Goal: Task Accomplishment & Management: Manage account settings

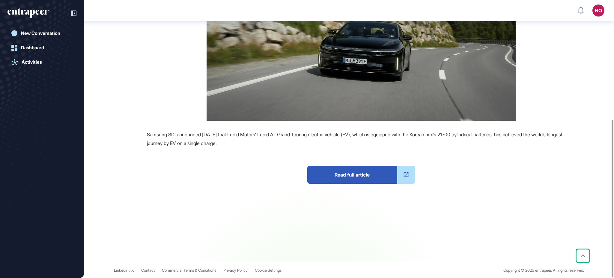
scroll to position [211, 0]
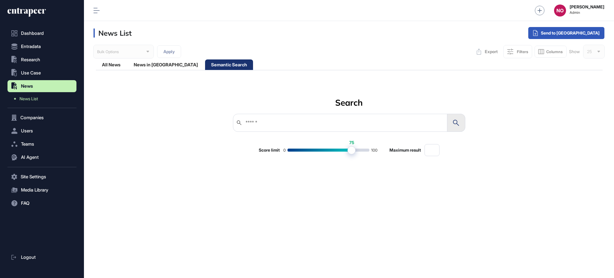
scroll to position [0, 0]
click at [37, 41] on button "Entradata" at bounding box center [41, 46] width 69 height 12
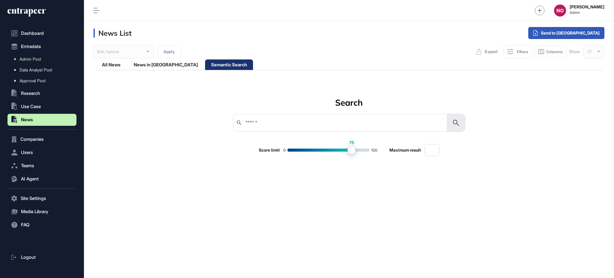
click at [43, 56] on link "Admin Pool" at bounding box center [43, 59] width 66 height 11
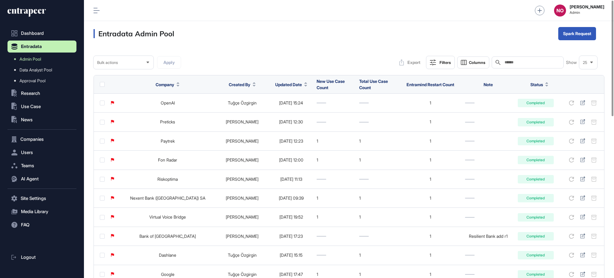
click at [523, 60] on input "text" at bounding box center [532, 62] width 56 height 5
paste input "**********"
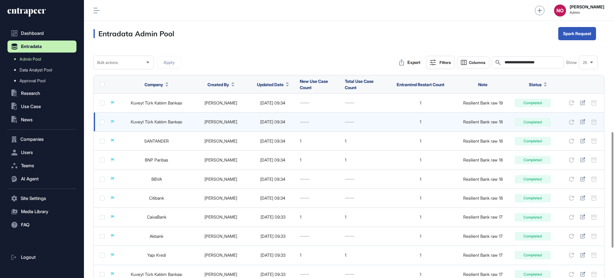
scroll to position [388, 0]
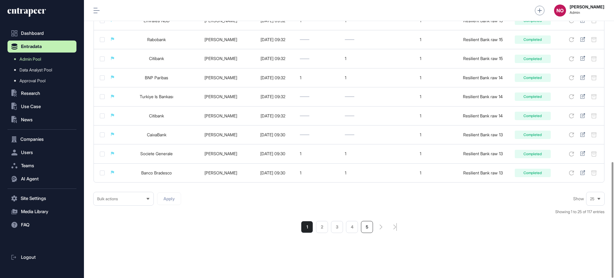
click at [371, 227] on li "5" at bounding box center [367, 227] width 12 height 12
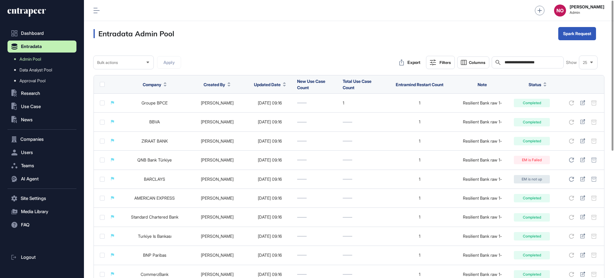
click at [545, 63] on input "**********" at bounding box center [532, 62] width 56 height 5
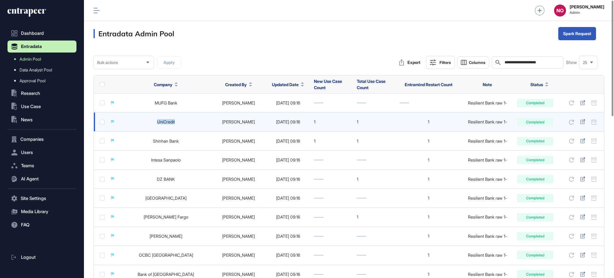
drag, startPoint x: 151, startPoint y: 120, endPoint x: 181, endPoint y: 122, distance: 30.0
click at [181, 122] on td "UniCredit" at bounding box center [166, 121] width 92 height 19
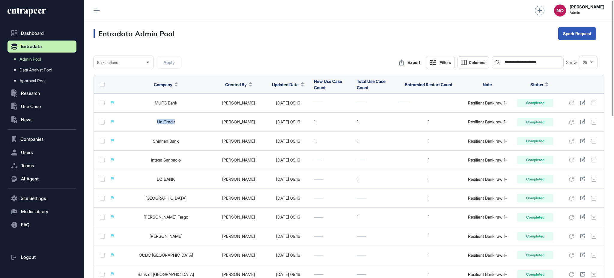
copy link "UniCredit"
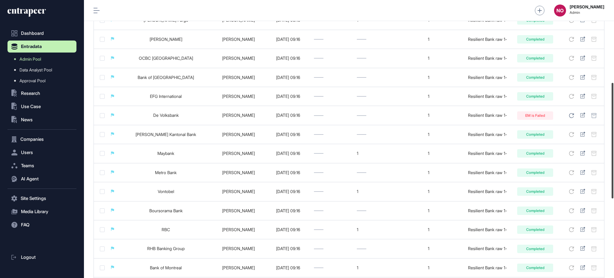
scroll to position [198, 0]
drag, startPoint x: 614, startPoint y: 112, endPoint x: 614, endPoint y: 181, distance: 68.7
click at [614, 181] on div at bounding box center [613, 140] width 2 height 115
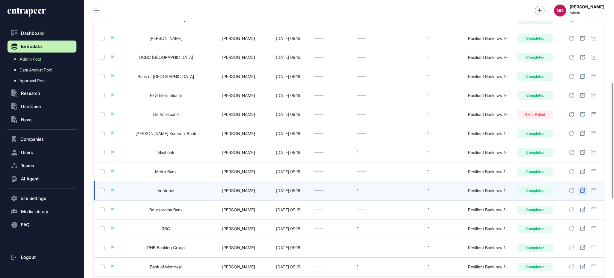
click at [582, 190] on icon at bounding box center [582, 190] width 5 height 5
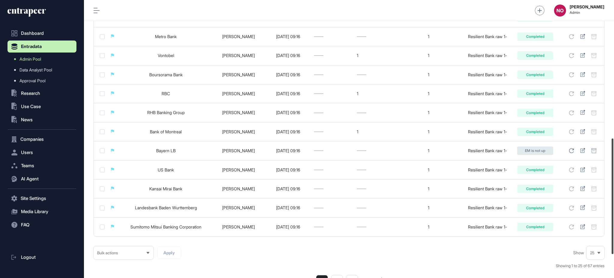
scroll to position [336, 0]
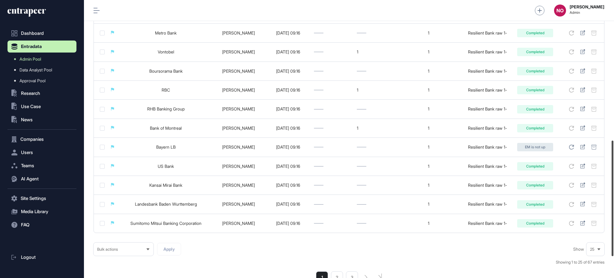
drag, startPoint x: 614, startPoint y: 170, endPoint x: 614, endPoint y: 228, distance: 57.6
click at [614, 228] on div at bounding box center [613, 197] width 2 height 115
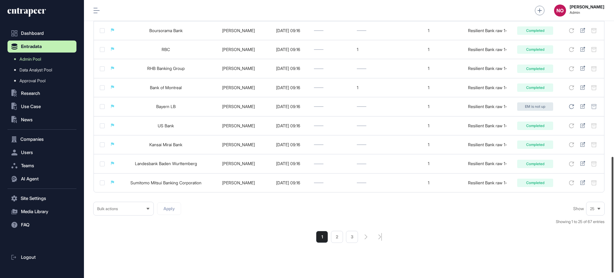
scroll to position [378, 0]
drag, startPoint x: 614, startPoint y: 171, endPoint x: 614, endPoint y: 182, distance: 10.8
click at [614, 182] on div at bounding box center [613, 215] width 2 height 115
click at [335, 235] on li "2" at bounding box center [337, 236] width 12 height 12
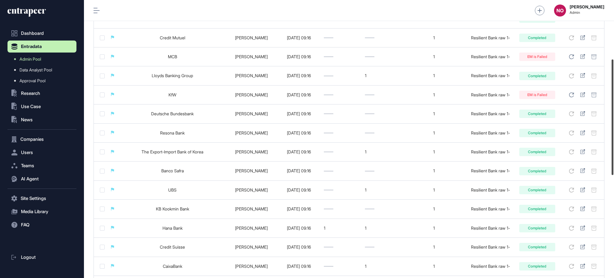
scroll to position [145, 0]
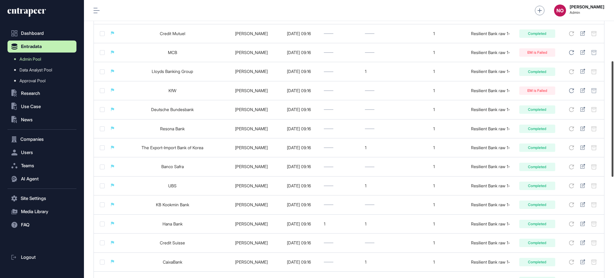
drag, startPoint x: 614, startPoint y: 98, endPoint x: 614, endPoint y: 159, distance: 60.6
click at [614, 159] on div at bounding box center [613, 118] width 2 height 115
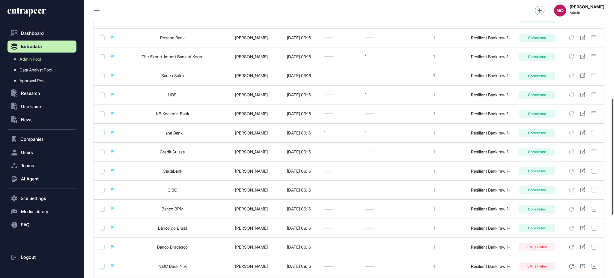
scroll to position [239, 0]
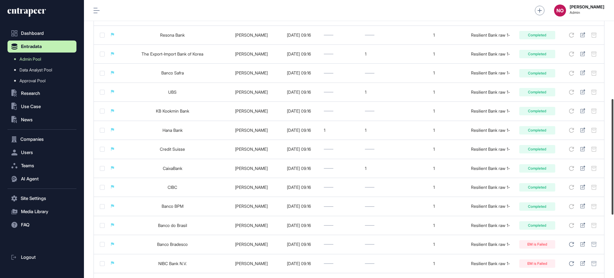
drag, startPoint x: 614, startPoint y: 154, endPoint x: 614, endPoint y: 193, distance: 39.0
click at [614, 193] on div at bounding box center [613, 156] width 2 height 115
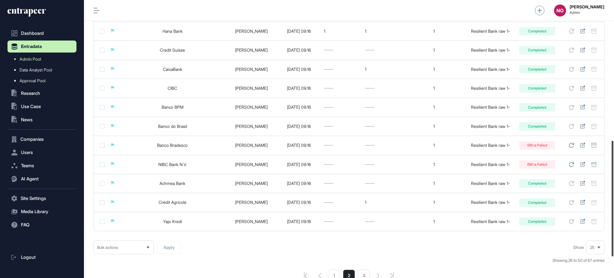
scroll to position [343, 0]
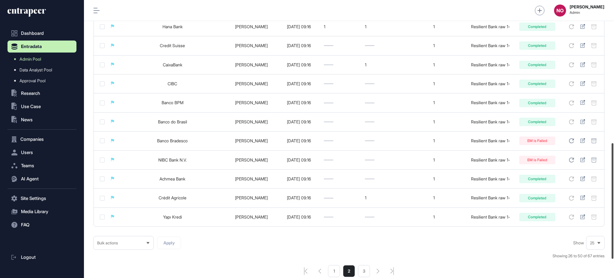
drag, startPoint x: 614, startPoint y: 155, endPoint x: 614, endPoint y: 198, distance: 42.9
click at [614, 198] on div at bounding box center [613, 200] width 2 height 115
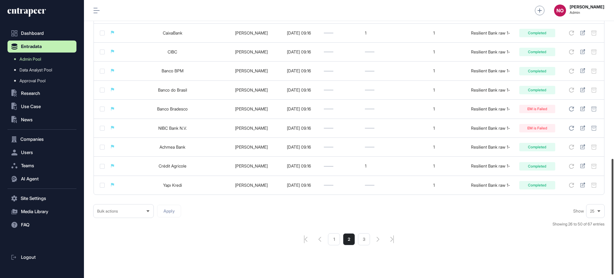
scroll to position [380, 0]
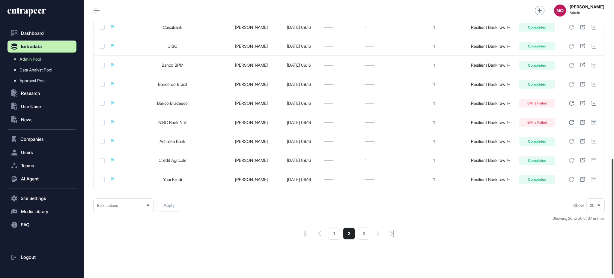
drag, startPoint x: 614, startPoint y: 243, endPoint x: 614, endPoint y: 259, distance: 15.6
click at [614, 259] on div at bounding box center [613, 216] width 2 height 115
click at [361, 236] on li "3" at bounding box center [364, 233] width 12 height 12
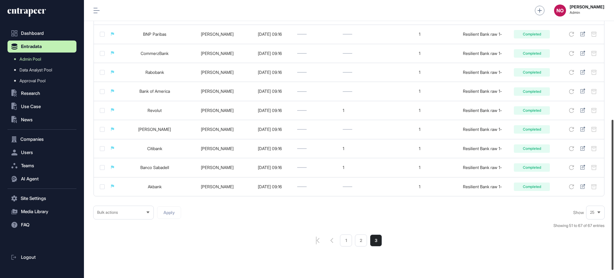
drag, startPoint x: 614, startPoint y: 88, endPoint x: 614, endPoint y: 209, distance: 121.2
click at [614, 209] on div at bounding box center [613, 195] width 2 height 150
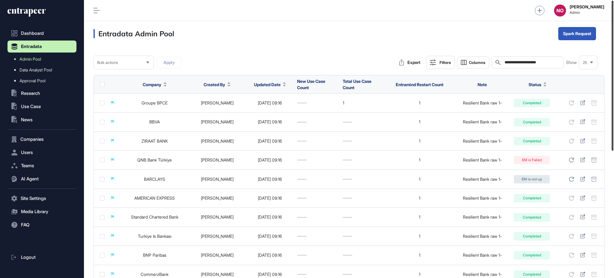
drag, startPoint x: 614, startPoint y: 212, endPoint x: 614, endPoint y: 58, distance: 154.2
click at [614, 58] on div at bounding box center [613, 76] width 2 height 150
click at [536, 62] on input "**********" at bounding box center [532, 62] width 56 height 5
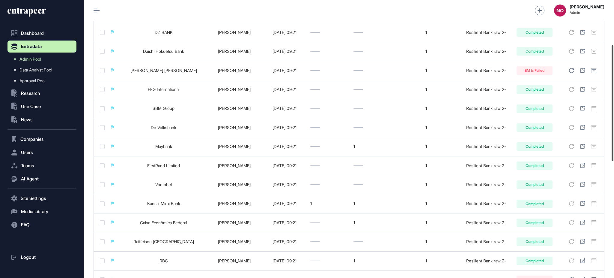
scroll to position [109, 0]
drag, startPoint x: 614, startPoint y: 84, endPoint x: 614, endPoint y: 130, distance: 45.6
click at [614, 130] on div at bounding box center [613, 103] width 2 height 115
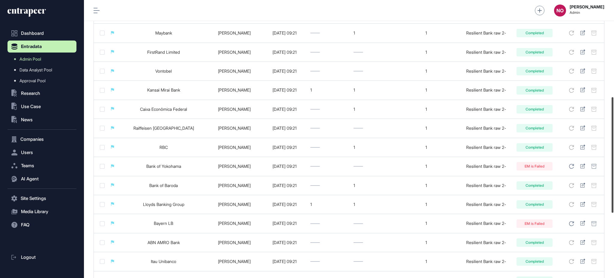
scroll to position [232, 0]
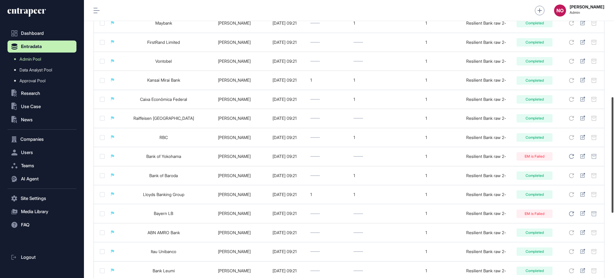
drag, startPoint x: 614, startPoint y: 147, endPoint x: 614, endPoint y: 198, distance: 51.0
click at [614, 198] on div at bounding box center [613, 154] width 2 height 115
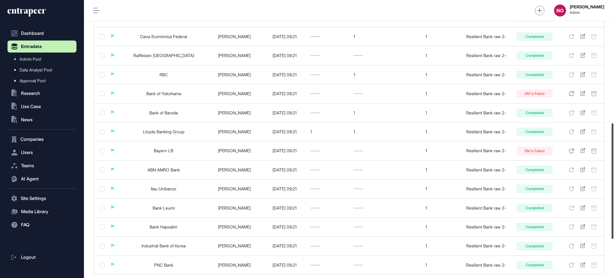
drag, startPoint x: 614, startPoint y: 177, endPoint x: 608, endPoint y: 201, distance: 25.2
click at [614, 203] on div at bounding box center [613, 180] width 2 height 115
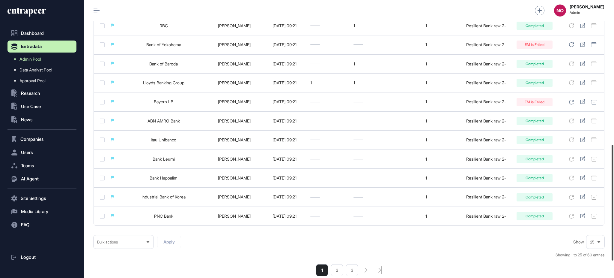
scroll to position [348, 0]
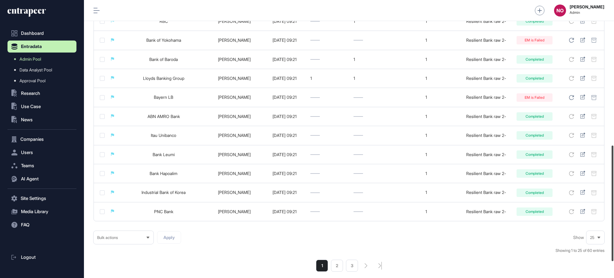
drag, startPoint x: 614, startPoint y: 184, endPoint x: 614, endPoint y: 206, distance: 21.9
click at [614, 206] on div at bounding box center [613, 202] width 2 height 115
click at [339, 266] on li "2" at bounding box center [337, 265] width 12 height 12
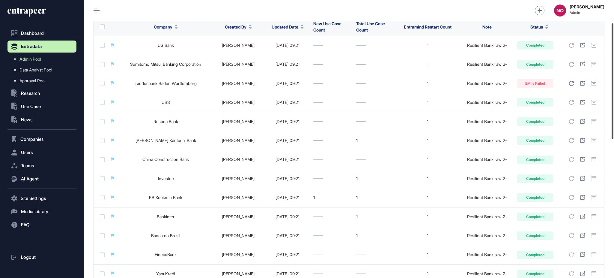
scroll to position [58, 0]
drag, startPoint x: 614, startPoint y: 55, endPoint x: 614, endPoint y: 79, distance: 24.3
click at [614, 79] on div at bounding box center [613, 82] width 2 height 115
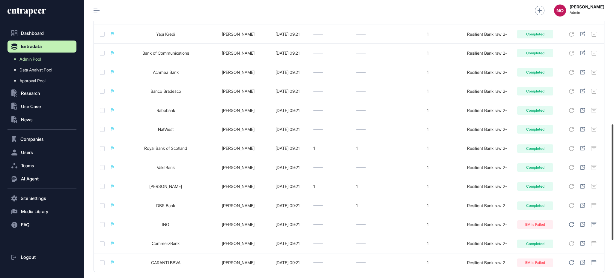
scroll to position [299, 0]
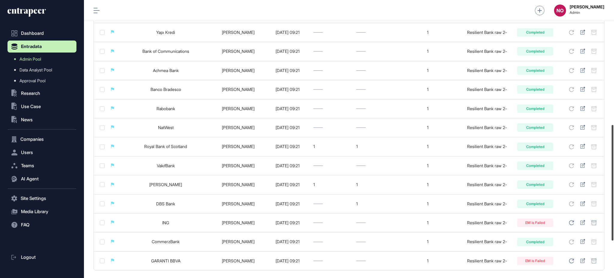
drag, startPoint x: 614, startPoint y: 132, endPoint x: 614, endPoint y: 232, distance: 99.9
click at [614, 232] on div at bounding box center [613, 182] width 2 height 115
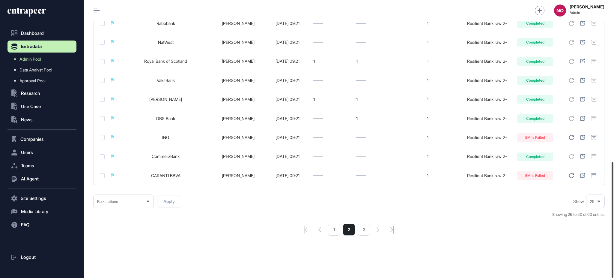
scroll to position [388, 0]
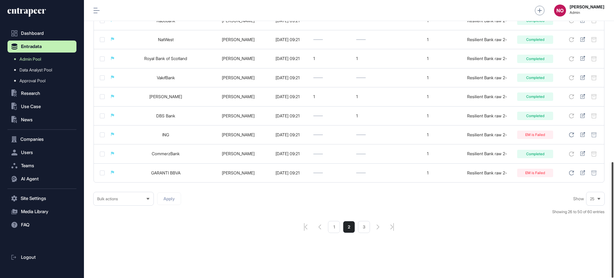
drag, startPoint x: 614, startPoint y: 174, endPoint x: 566, endPoint y: 230, distance: 73.6
click at [614, 220] on div at bounding box center [613, 219] width 2 height 115
click at [362, 229] on li "3" at bounding box center [364, 227] width 12 height 12
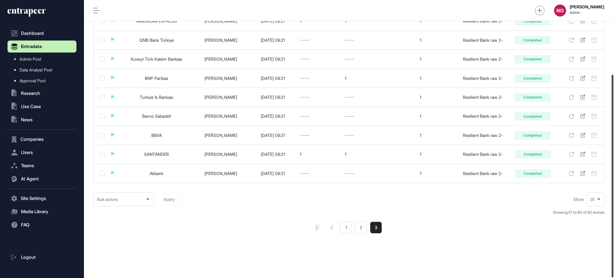
scroll to position [102, 0]
drag, startPoint x: 614, startPoint y: 146, endPoint x: 614, endPoint y: 234, distance: 87.9
click at [614, 234] on div at bounding box center [613, 176] width 2 height 202
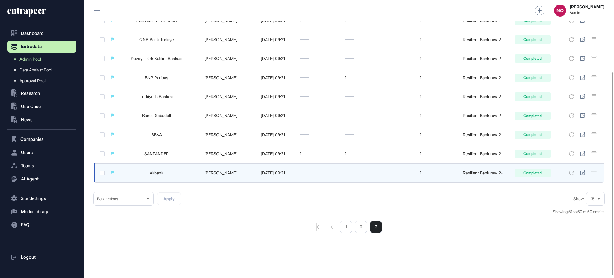
scroll to position [0, 0]
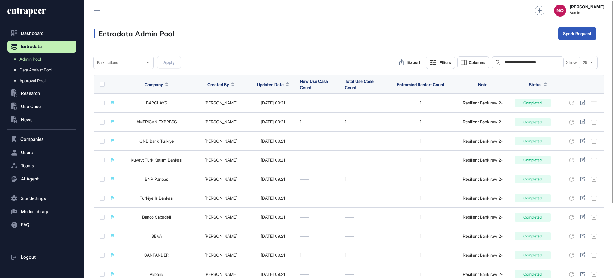
click at [546, 65] on div "**********" at bounding box center [528, 62] width 72 height 12
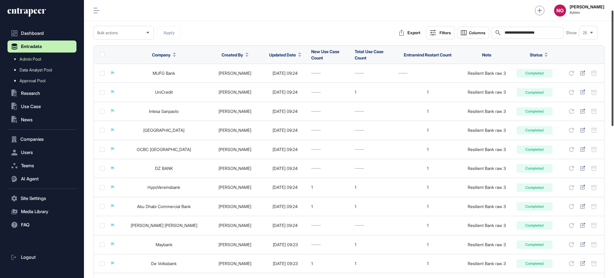
scroll to position [33, 0]
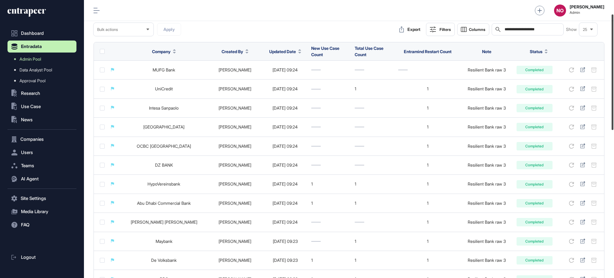
drag, startPoint x: 614, startPoint y: 83, endPoint x: 614, endPoint y: 97, distance: 13.8
click at [614, 97] on div at bounding box center [613, 71] width 2 height 115
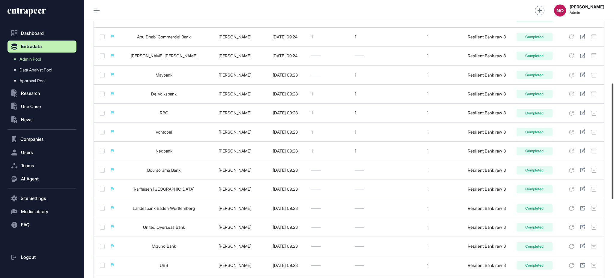
scroll to position [202, 0]
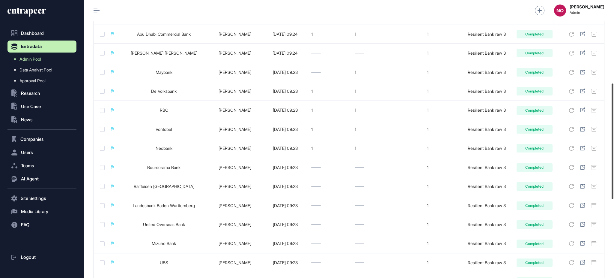
drag, startPoint x: 614, startPoint y: 88, endPoint x: 614, endPoint y: 152, distance: 63.3
click at [614, 152] on div at bounding box center [613, 140] width 2 height 115
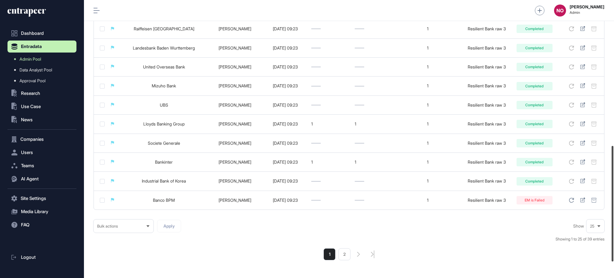
scroll to position [367, 0]
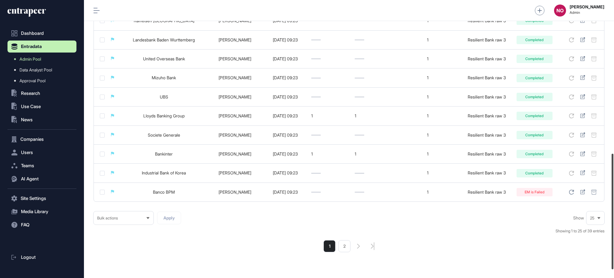
drag, startPoint x: 614, startPoint y: 141, endPoint x: 614, endPoint y: 210, distance: 69.0
click at [614, 210] on div at bounding box center [613, 211] width 2 height 115
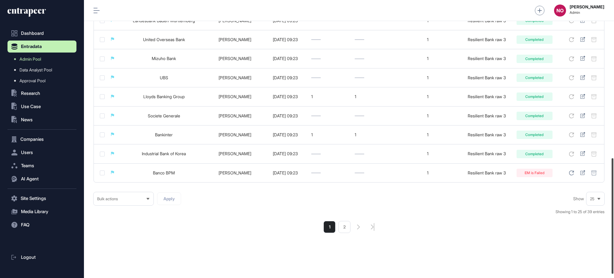
drag, startPoint x: 614, startPoint y: 179, endPoint x: 613, endPoint y: 191, distance: 11.4
click at [614, 190] on div at bounding box center [613, 215] width 2 height 115
click at [349, 226] on li "2" at bounding box center [345, 227] width 12 height 12
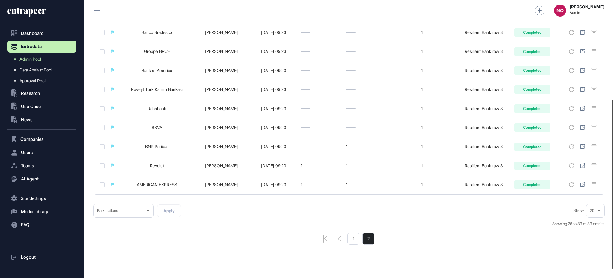
scroll to position [167, 0]
drag, startPoint x: 614, startPoint y: 84, endPoint x: 614, endPoint y: 185, distance: 101.7
click at [614, 185] on div at bounding box center [613, 186] width 2 height 169
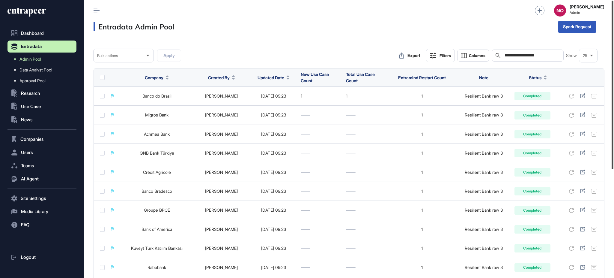
scroll to position [0, 0]
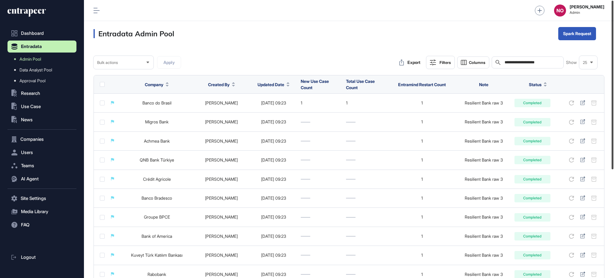
drag, startPoint x: 614, startPoint y: 168, endPoint x: 614, endPoint y: 66, distance: 102.3
click at [614, 66] on div at bounding box center [613, 85] width 2 height 169
click at [552, 64] on input "**********" at bounding box center [532, 62] width 56 height 5
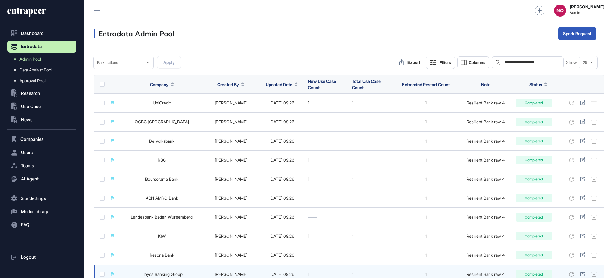
type input "**********"
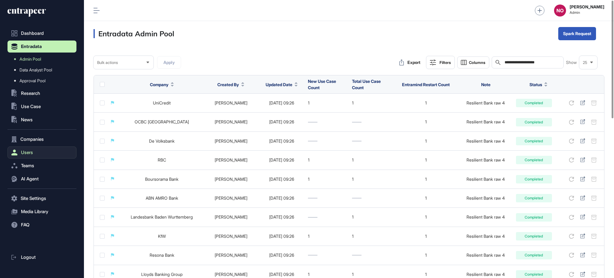
click at [31, 151] on span "Users" at bounding box center [27, 152] width 12 height 5
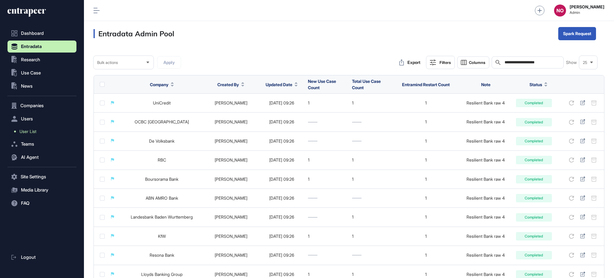
click at [34, 131] on span "User List" at bounding box center [27, 131] width 17 height 5
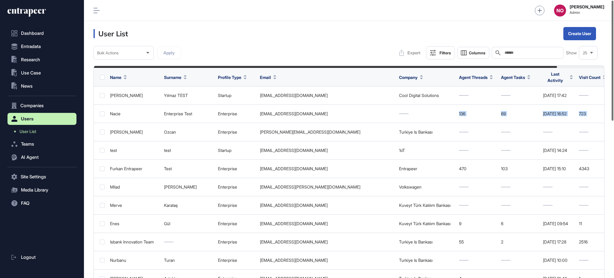
scroll to position [0, 52]
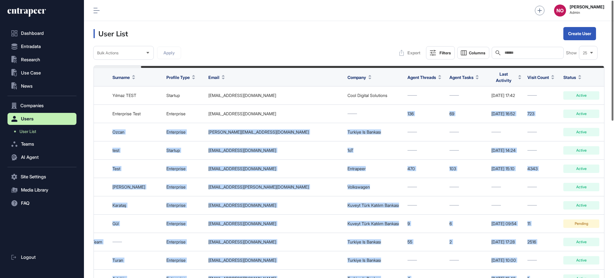
drag, startPoint x: 415, startPoint y: 112, endPoint x: 614, endPoint y: 114, distance: 199.2
click at [614, 114] on div "Admin Dashboard Dashboard Profile My Content Request More Data NO Naciye Ozcan …" at bounding box center [349, 139] width 530 height 278
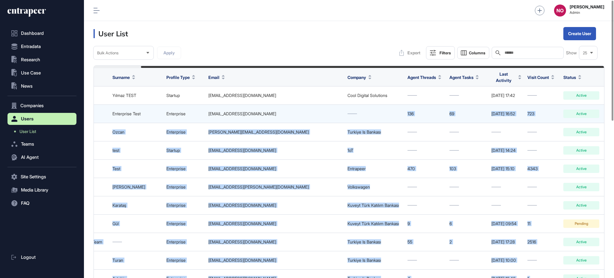
click at [609, 111] on icon at bounding box center [611, 113] width 5 height 5
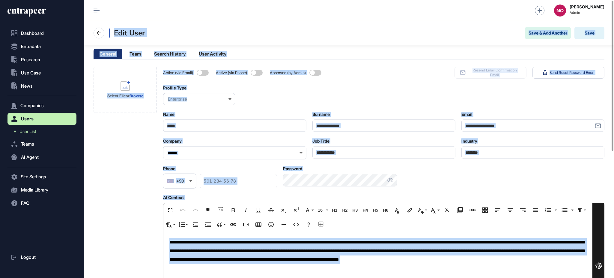
click at [215, 248] on p "**********" at bounding box center [377, 251] width 417 height 26
click at [265, 242] on p "**********" at bounding box center [377, 251] width 417 height 26
click at [289, 252] on p "**********" at bounding box center [377, 251] width 417 height 26
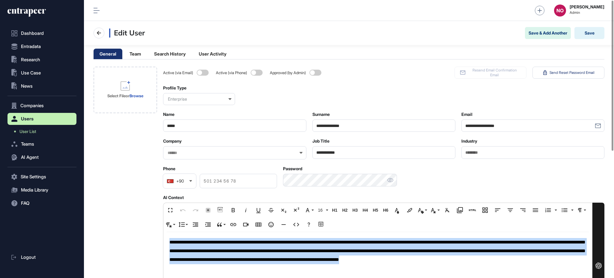
click at [289, 252] on p "**********" at bounding box center [377, 251] width 417 height 26
click at [432, 261] on p "**********" at bounding box center [377, 251] width 417 height 26
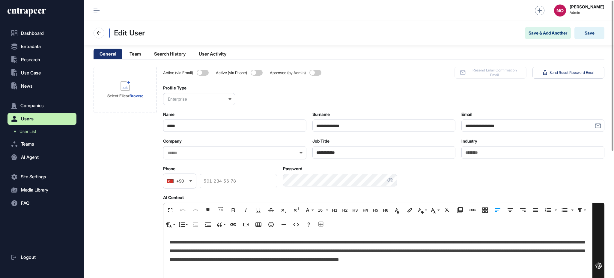
click at [433, 257] on p "**********" at bounding box center [377, 251] width 417 height 26
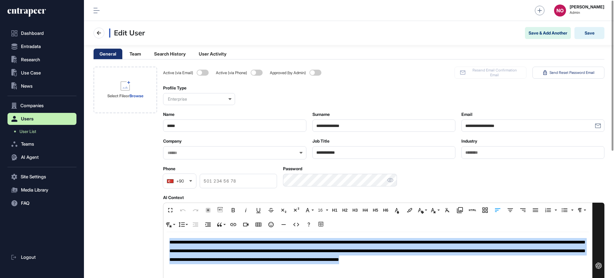
copy p "**********"
click at [26, 46] on span "Entradata" at bounding box center [31, 46] width 20 height 5
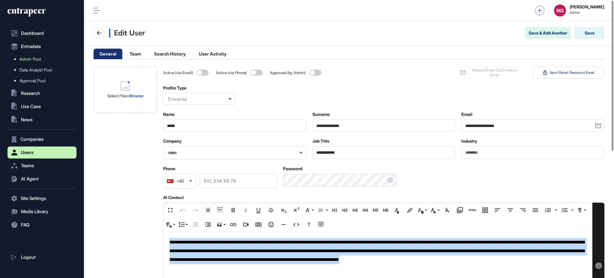
click at [32, 60] on span "Admin Pool" at bounding box center [30, 59] width 22 height 5
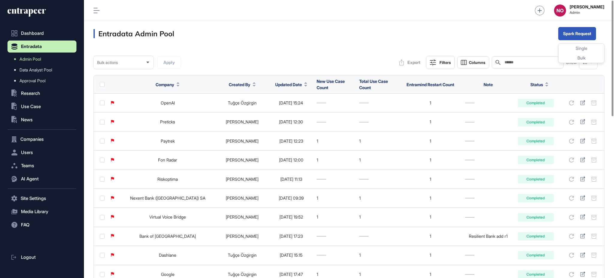
click at [524, 57] on div "Search" at bounding box center [528, 62] width 72 height 12
paste input "**********"
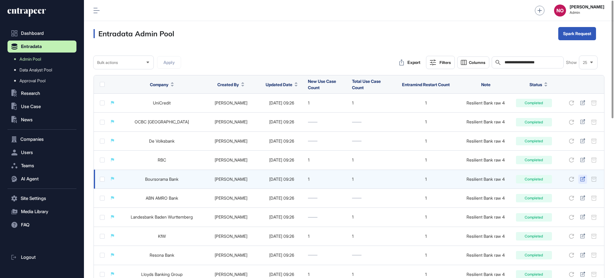
click at [582, 179] on icon at bounding box center [582, 178] width 5 height 5
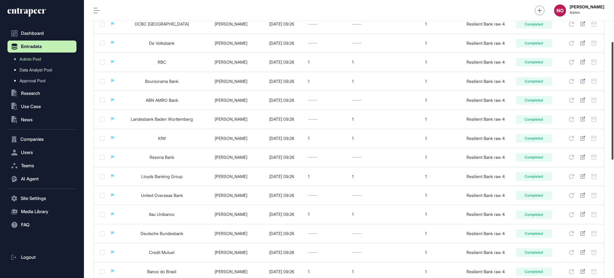
scroll to position [103, 0]
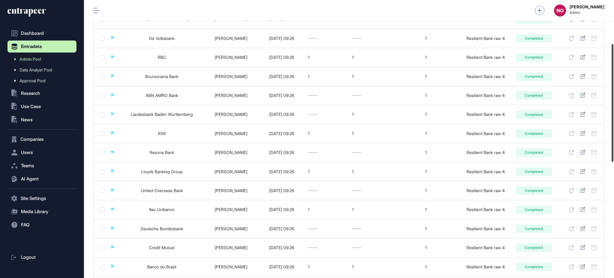
drag, startPoint x: 614, startPoint y: 107, endPoint x: 614, endPoint y: 149, distance: 42.3
click at [614, 149] on div at bounding box center [613, 103] width 2 height 118
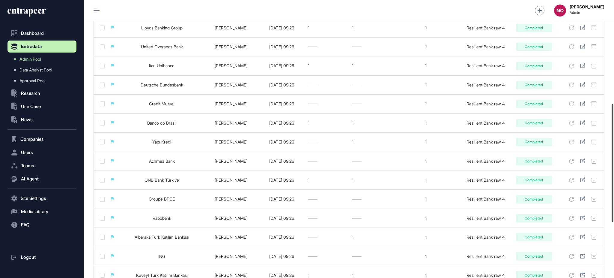
scroll to position [249, 0]
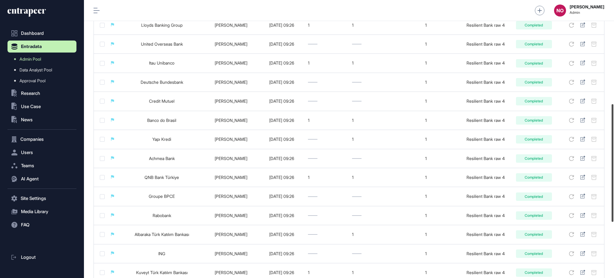
drag, startPoint x: 614, startPoint y: 109, endPoint x: 614, endPoint y: 171, distance: 62.1
click at [614, 171] on div at bounding box center [613, 163] width 2 height 118
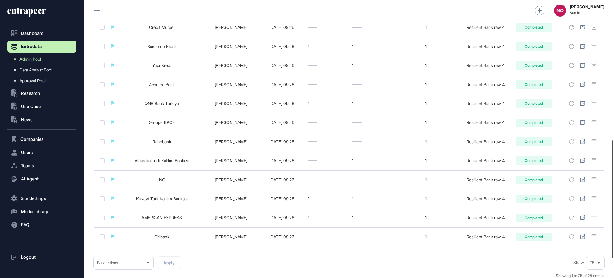
scroll to position [329, 0]
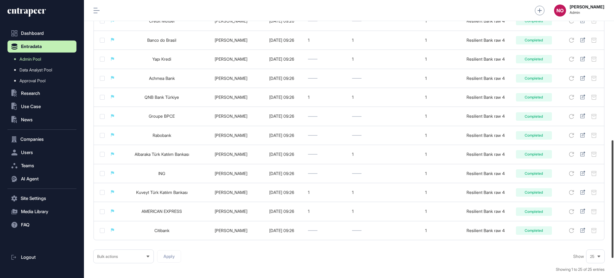
drag, startPoint x: 614, startPoint y: 156, endPoint x: 614, endPoint y: 190, distance: 33.9
click at [614, 190] on div at bounding box center [613, 199] width 2 height 118
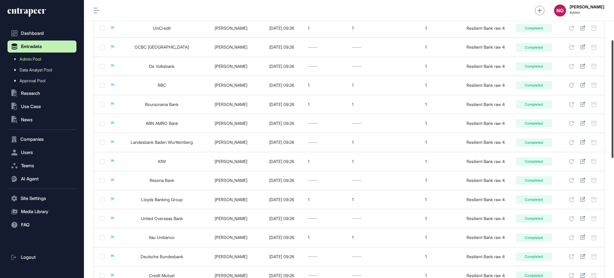
drag, startPoint x: 614, startPoint y: 208, endPoint x: 606, endPoint y: 94, distance: 113.3
click at [607, 96] on div "**********" at bounding box center [349, 139] width 530 height 278
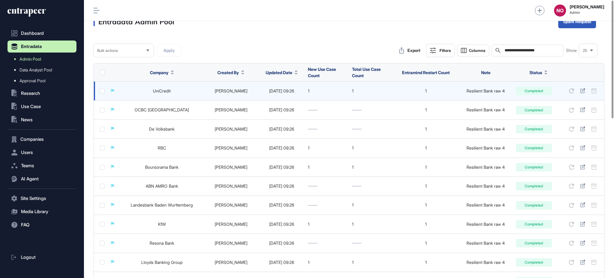
scroll to position [0, 0]
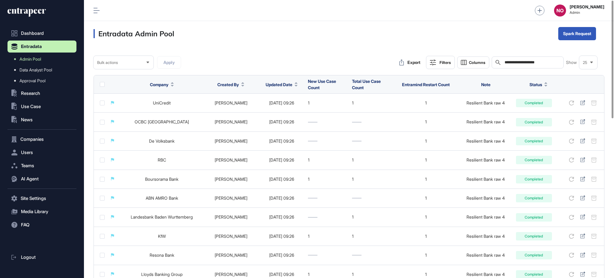
click at [540, 65] on div "**********" at bounding box center [528, 62] width 72 height 12
click at [546, 64] on input "**********" at bounding box center [532, 62] width 56 height 5
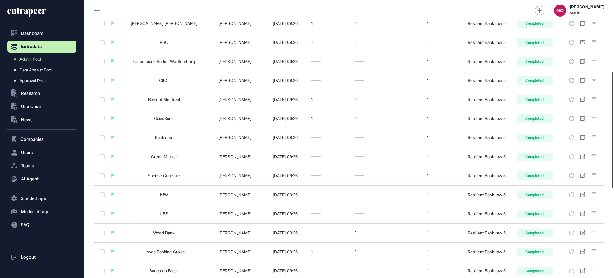
scroll to position [180, 0]
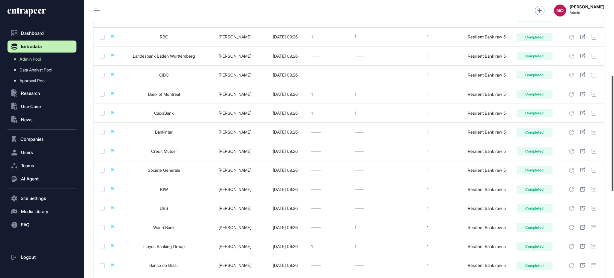
drag, startPoint x: 614, startPoint y: 98, endPoint x: 614, endPoint y: 173, distance: 75.0
click at [614, 173] on div at bounding box center [613, 133] width 2 height 115
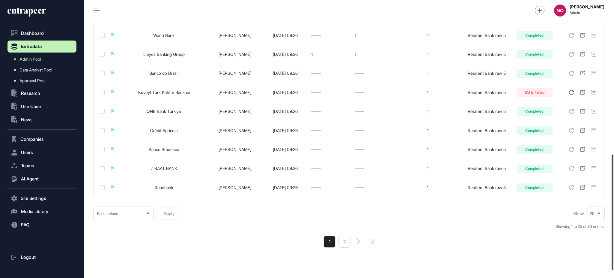
scroll to position [373, 0]
drag, startPoint x: 614, startPoint y: 112, endPoint x: 614, endPoint y: 192, distance: 80.4
click at [614, 192] on div at bounding box center [613, 213] width 2 height 115
click at [343, 243] on li "2" at bounding box center [345, 240] width 12 height 12
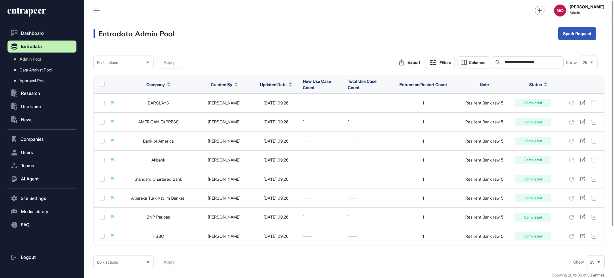
click at [544, 60] on input "**********" at bounding box center [532, 62] width 56 height 5
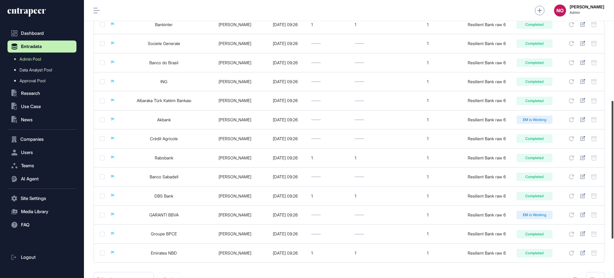
scroll to position [212, 0]
drag, startPoint x: 614, startPoint y: 112, endPoint x: 614, endPoint y: 218, distance: 105.3
click at [614, 218] on div at bounding box center [613, 175] width 2 height 138
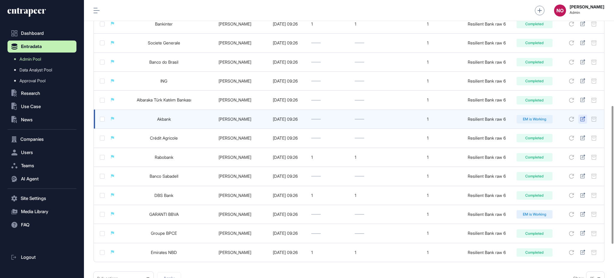
click at [584, 119] on icon at bounding box center [582, 118] width 5 height 5
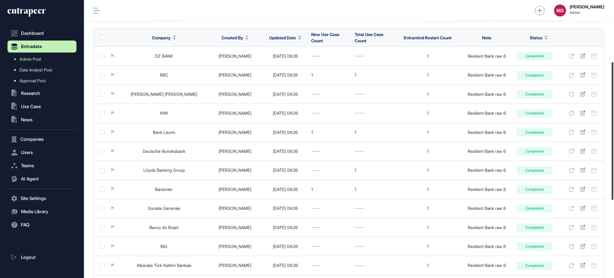
scroll to position [28, 0]
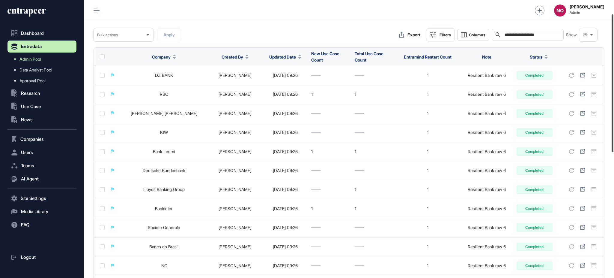
drag, startPoint x: 614, startPoint y: 215, endPoint x: 614, endPoint y: 123, distance: 92.1
click at [614, 123] on div at bounding box center [613, 83] width 2 height 138
click at [546, 36] on input "**********" at bounding box center [532, 34] width 56 height 5
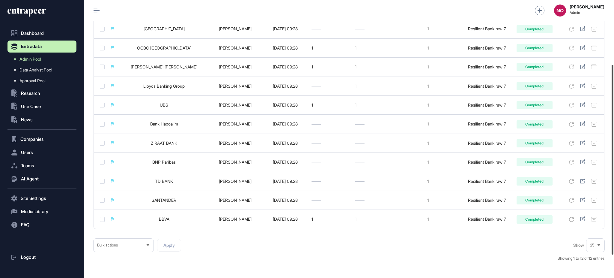
scroll to position [94, 0]
drag, startPoint x: 614, startPoint y: 110, endPoint x: 614, endPoint y: 175, distance: 64.2
click at [614, 175] on div at bounding box center [613, 160] width 2 height 190
click at [356, 234] on div "**********" at bounding box center [349, 114] width 511 height 304
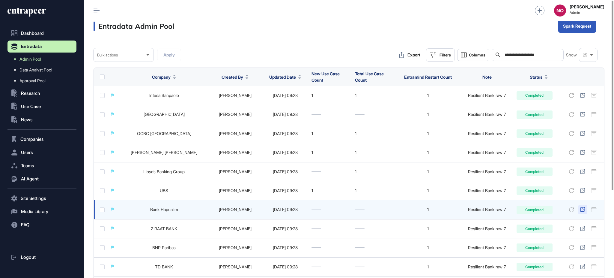
scroll to position [0, 0]
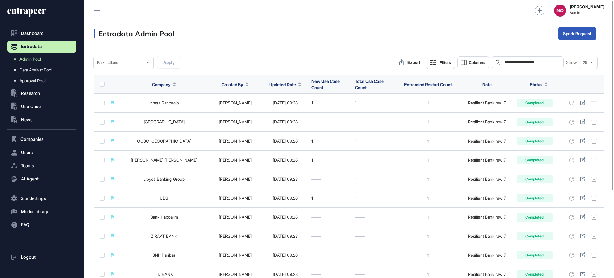
click at [547, 62] on input "**********" at bounding box center [532, 62] width 56 height 5
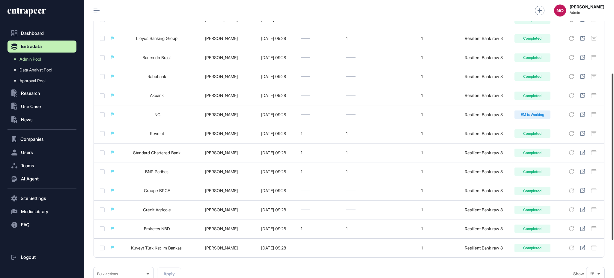
scroll to position [122, 0]
drag, startPoint x: 614, startPoint y: 70, endPoint x: 614, endPoint y: 143, distance: 72.9
click at [614, 143] on div at bounding box center [613, 156] width 2 height 166
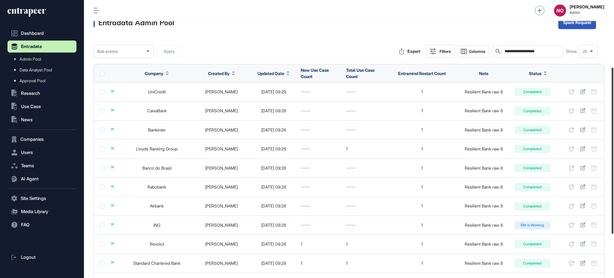
scroll to position [0, 0]
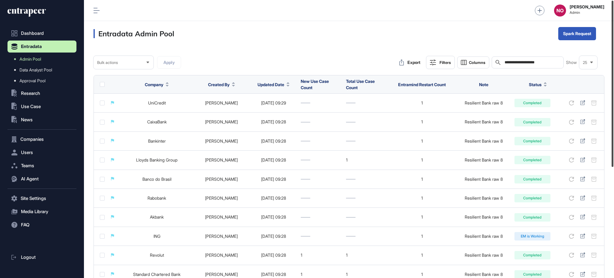
drag, startPoint x: 614, startPoint y: 158, endPoint x: 613, endPoint y: 52, distance: 105.6
click at [613, 52] on div at bounding box center [613, 84] width 2 height 166
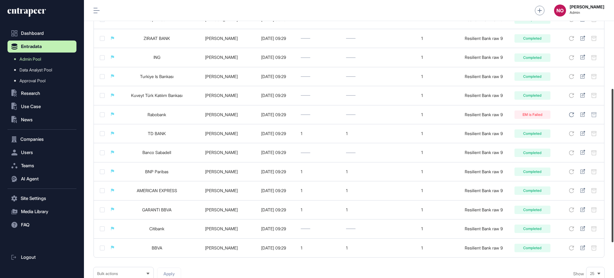
scroll to position [160, 0]
drag, startPoint x: 614, startPoint y: 112, endPoint x: 614, endPoint y: 200, distance: 88.2
click at [614, 200] on div at bounding box center [613, 165] width 2 height 153
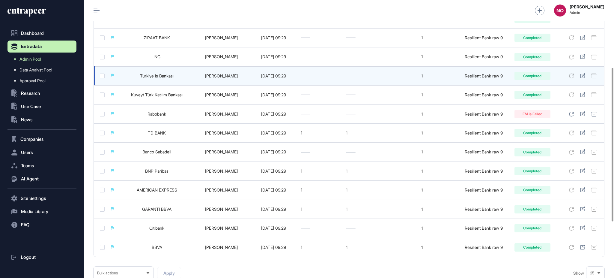
scroll to position [0, 0]
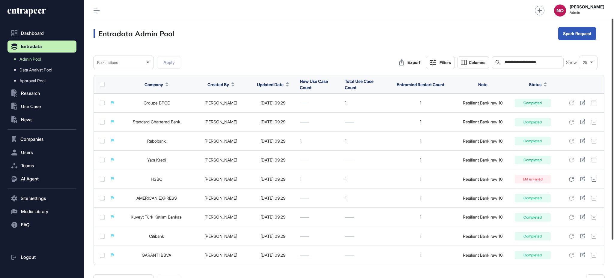
drag, startPoint x: 614, startPoint y: 102, endPoint x: 602, endPoint y: 66, distance: 37.8
click at [614, 96] on div at bounding box center [613, 129] width 2 height 221
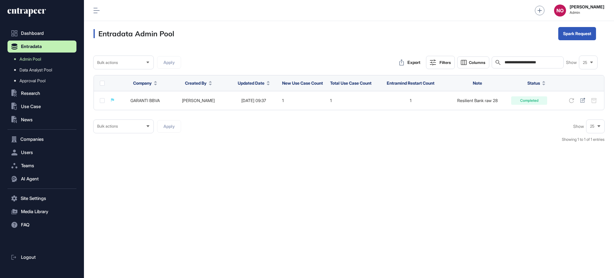
click at [515, 61] on input "**********" at bounding box center [532, 62] width 56 height 5
paste input "text"
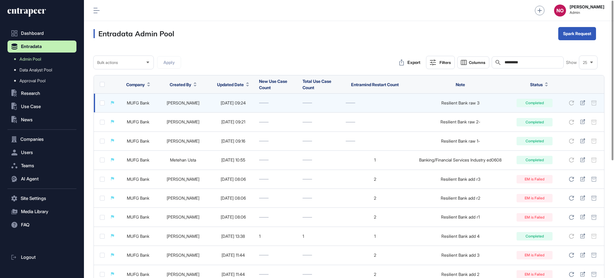
type input "*********"
click at [138, 100] on link "MUFG Bank" at bounding box center [138, 102] width 22 height 5
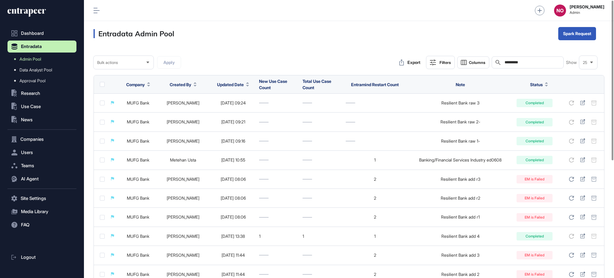
click at [520, 64] on input "*********" at bounding box center [532, 62] width 56 height 5
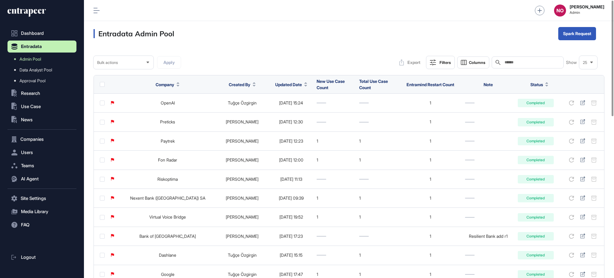
click at [280, 81] on span "Updated Date" at bounding box center [288, 84] width 27 height 6
click at [278, 106] on div "Sort Descending" at bounding box center [274, 109] width 37 height 9
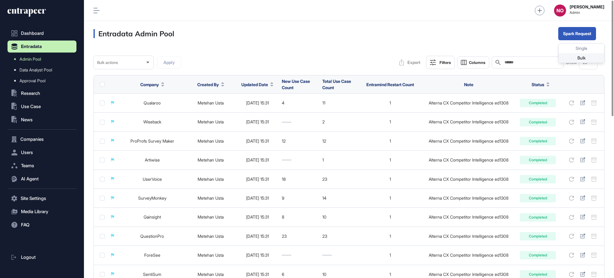
click at [576, 59] on div "Bulk" at bounding box center [582, 58] width 46 height 10
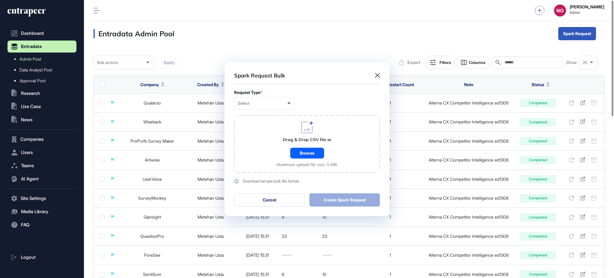
scroll to position [0, 2]
click at [267, 103] on div "Select" at bounding box center [264, 103] width 53 height 5
click at [0, 0] on div "Company" at bounding box center [0, 0] width 0 height 0
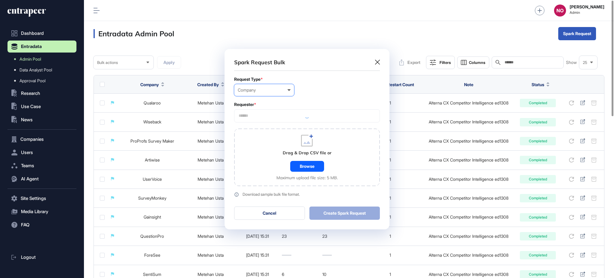
scroll to position [180, 165]
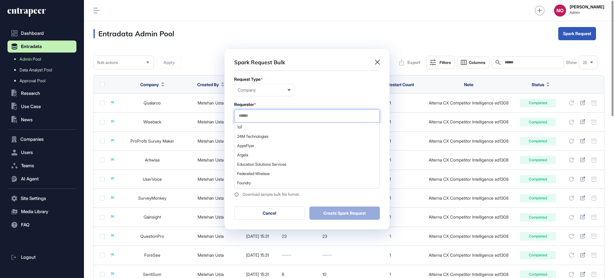
click at [264, 117] on input "text" at bounding box center [307, 115] width 138 height 5
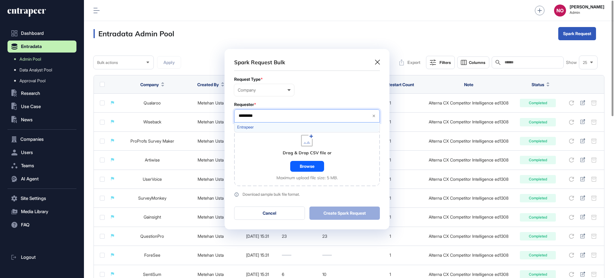
type input "*********"
click at [272, 128] on span "Entrapeer" at bounding box center [306, 127] width 139 height 4
click at [262, 147] on div "Drag & Drop CSV file or Browse Maximum upload file size: 5 MB." at bounding box center [307, 157] width 146 height 58
click at [305, 168] on div "Browse" at bounding box center [307, 166] width 34 height 11
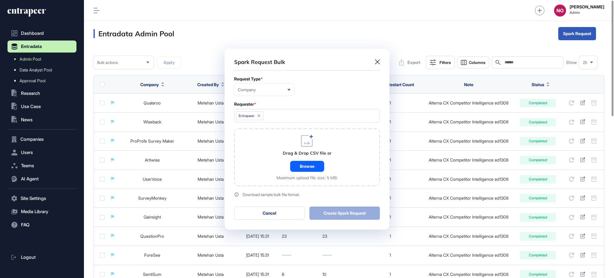
scroll to position [196, 165]
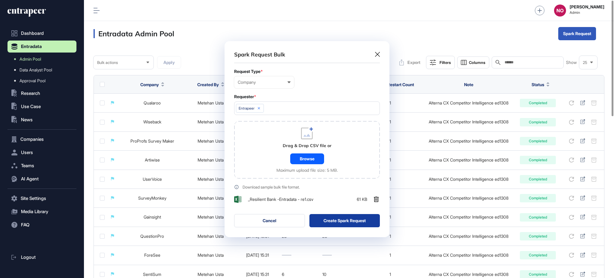
click at [356, 219] on button "Create Spark Request" at bounding box center [345, 220] width 71 height 13
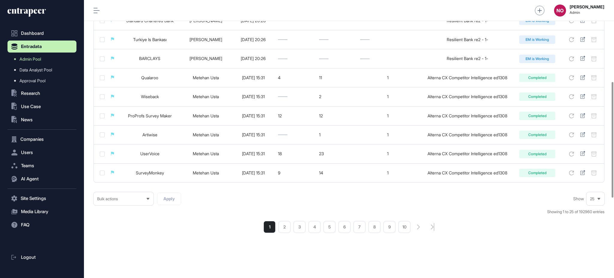
scroll to position [0, 0]
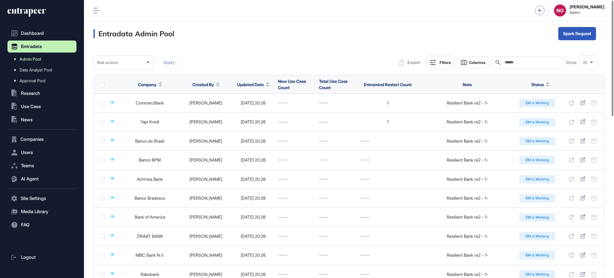
click at [62, 60] on link "Admin Pool" at bounding box center [43, 59] width 66 height 11
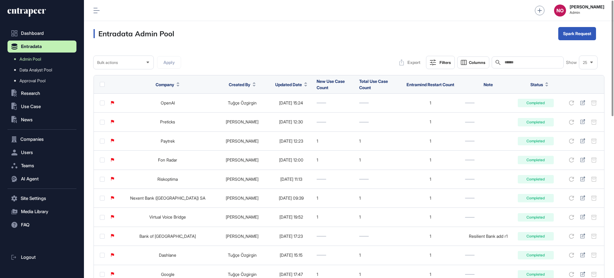
click at [282, 84] on button "Updated Date" at bounding box center [291, 84] width 32 height 6
click at [283, 110] on span "Sort Descending" at bounding box center [279, 109] width 24 height 5
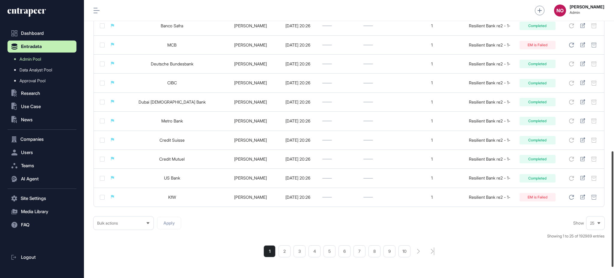
scroll to position [366, 0]
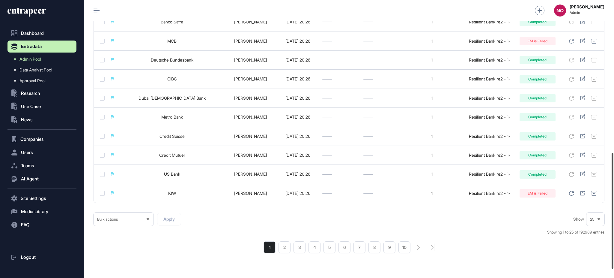
drag, startPoint x: 614, startPoint y: 75, endPoint x: 614, endPoint y: 227, distance: 152.4
click at [614, 227] on div at bounding box center [613, 210] width 2 height 115
click at [279, 247] on li "2" at bounding box center [285, 247] width 12 height 12
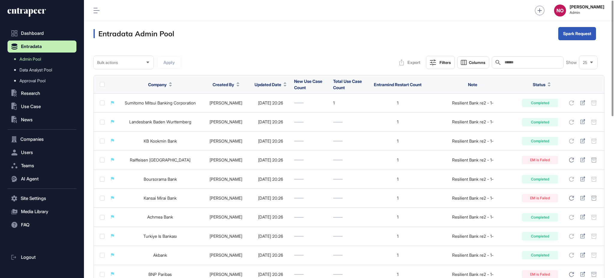
click at [349, 46] on div "Entradata Admin Pool Spark Request" at bounding box center [349, 33] width 530 height 25
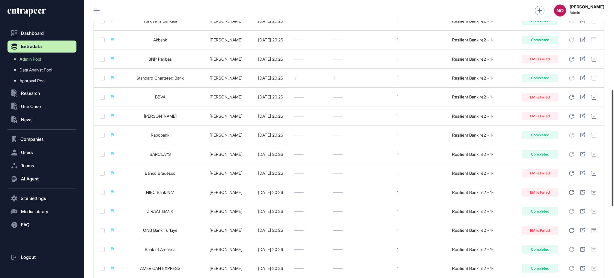
scroll to position [211, 0]
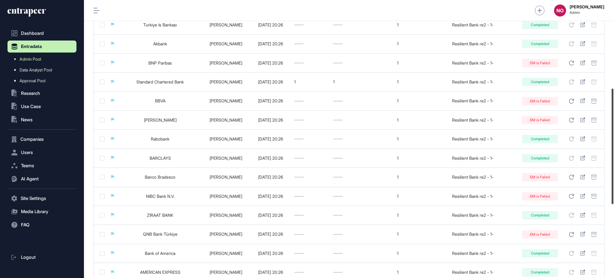
drag, startPoint x: 614, startPoint y: 222, endPoint x: 614, endPoint y: 149, distance: 73.2
click at [614, 149] on div at bounding box center [613, 145] width 2 height 115
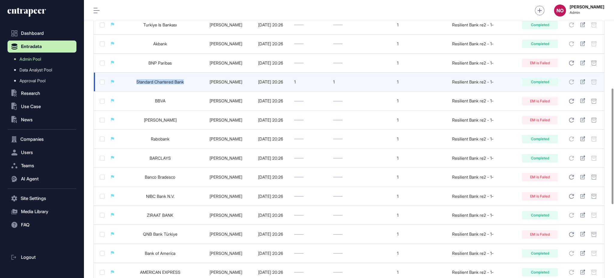
drag, startPoint x: 131, startPoint y: 81, endPoint x: 186, endPoint y: 84, distance: 54.7
click at [186, 84] on td "Standard Chartered Bank" at bounding box center [160, 82] width 83 height 19
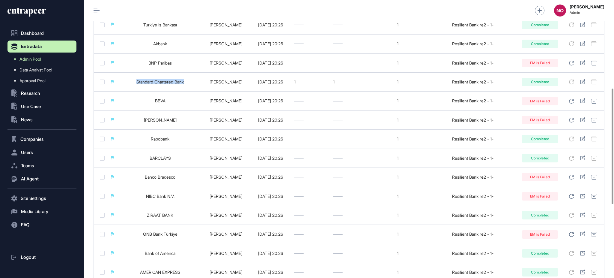
copy link "Standard Chartered Bank"
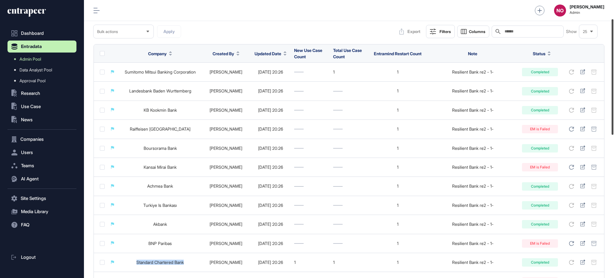
scroll to position [26, 0]
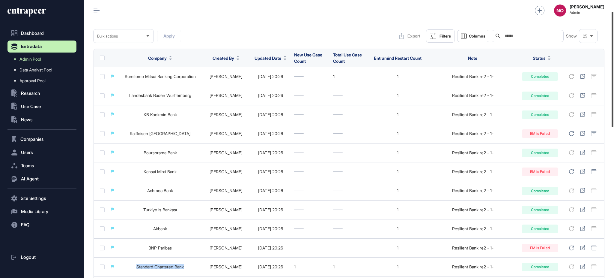
drag, startPoint x: 614, startPoint y: 158, endPoint x: 614, endPoint y: 81, distance: 76.8
click at [614, 81] on div at bounding box center [613, 69] width 2 height 115
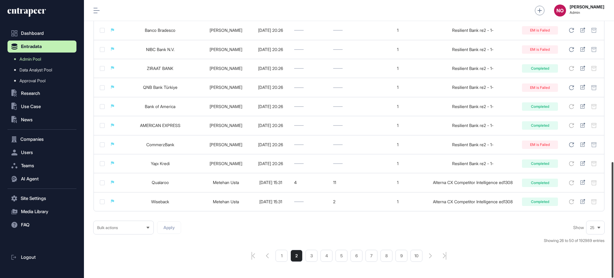
scroll to position [388, 0]
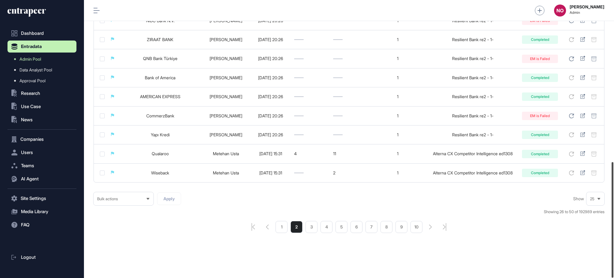
drag, startPoint x: 614, startPoint y: 102, endPoint x: 614, endPoint y: 289, distance: 186.3
click at [614, 277] on html "Dashboard Entradata Admin Pool Data Analyst Pool Approval Pool .st0{fill:curren…" at bounding box center [307, 163] width 614 height 326
click at [284, 229] on li "1" at bounding box center [282, 227] width 12 height 12
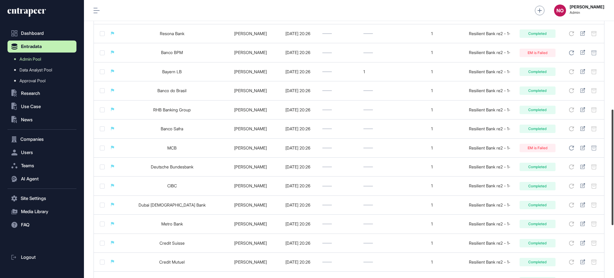
scroll to position [264, 0]
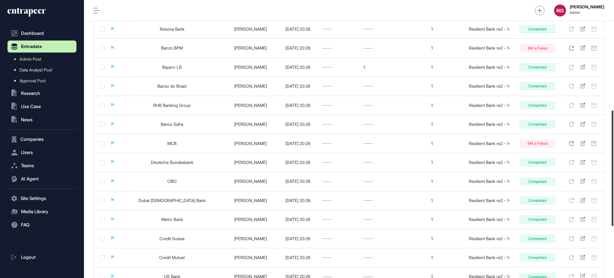
drag, startPoint x: 614, startPoint y: 105, endPoint x: 614, endPoint y: 215, distance: 109.5
click at [614, 215] on div at bounding box center [613, 167] width 2 height 115
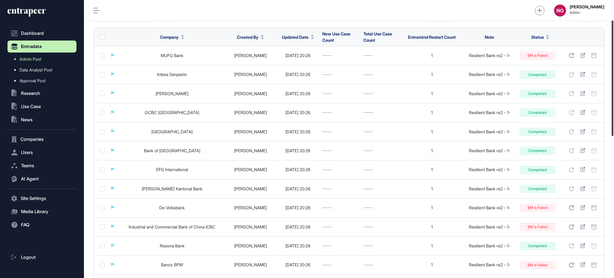
scroll to position [0, 0]
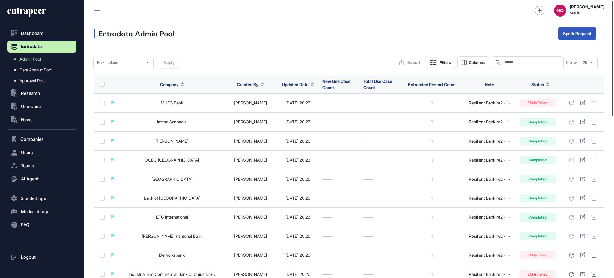
drag, startPoint x: 614, startPoint y: 131, endPoint x: 606, endPoint y: 9, distance: 121.7
click at [606, 9] on div "Admin Dashboard Dashboard Profile My Content Request More Data NO Naciye Ozcan …" at bounding box center [349, 139] width 530 height 278
click at [577, 55] on div "Bulk" at bounding box center [582, 58] width 46 height 10
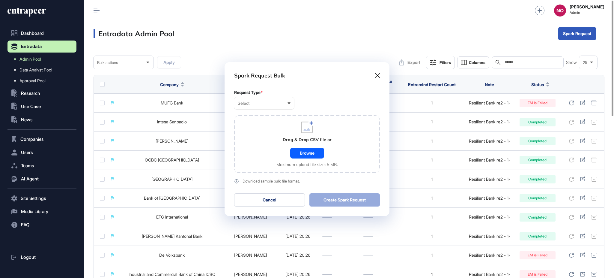
scroll to position [0, 2]
click at [257, 105] on div "Select" at bounding box center [264, 103] width 53 height 5
click at [0, 0] on div "Company" at bounding box center [0, 0] width 0 height 0
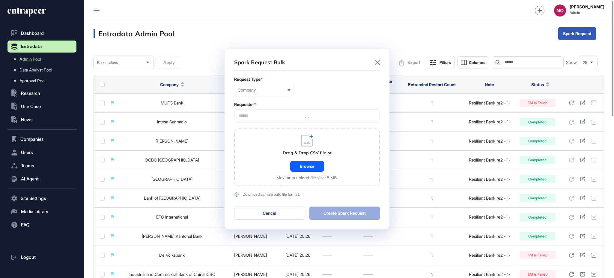
scroll to position [180, 165]
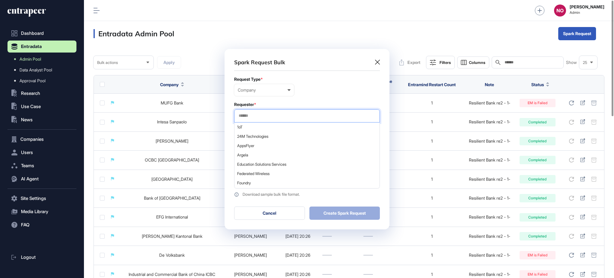
click at [257, 115] on input "text" at bounding box center [307, 115] width 138 height 5
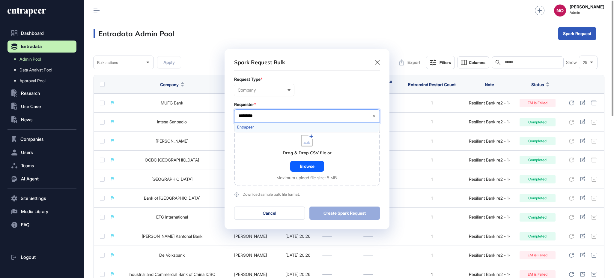
type input "*********"
click at [261, 127] on span "Entrapeer" at bounding box center [306, 127] width 139 height 4
click at [262, 160] on div "Drag & Drop CSV file or Browse Maximum upload file size: 5 MB." at bounding box center [307, 157] width 146 height 58
click at [314, 166] on div "Browse" at bounding box center [307, 166] width 34 height 11
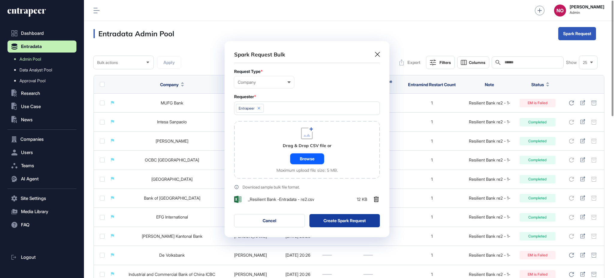
scroll to position [196, 165]
click at [364, 219] on button "Create Spark Request" at bounding box center [345, 220] width 71 height 13
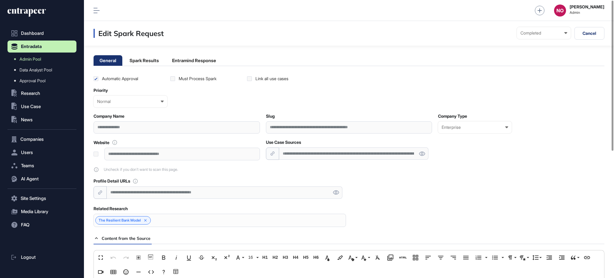
click at [316, 153] on div "**********" at bounding box center [354, 153] width 150 height 12
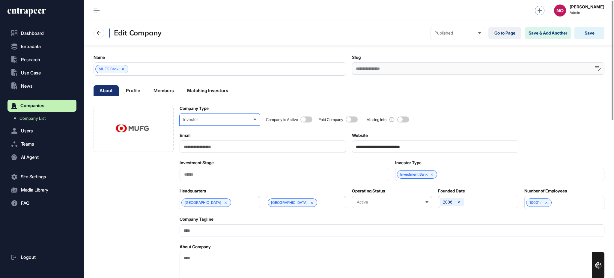
click at [187, 123] on div "Investor Enterprise Startup Investor Non-Profit Organization Government Not Yet…" at bounding box center [220, 119] width 80 height 12
click at [0, 0] on div "Enterprise" at bounding box center [0, 0] width 0 height 0
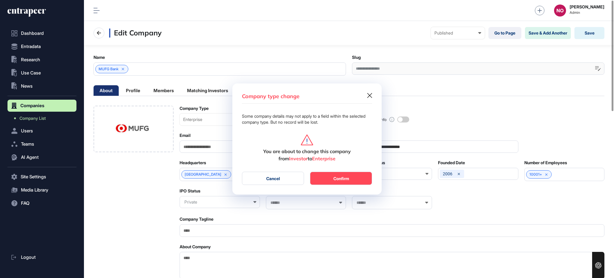
click at [346, 183] on button "Confirm" at bounding box center [341, 178] width 62 height 13
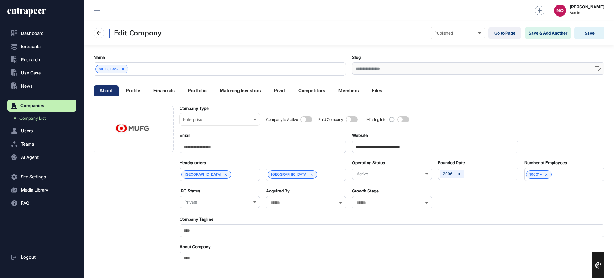
scroll to position [0, 2]
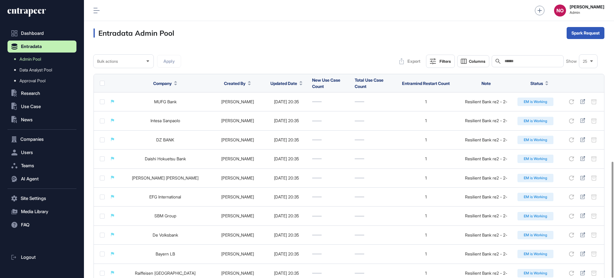
scroll to position [387, 0]
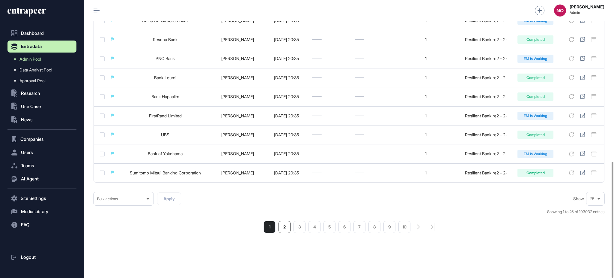
click at [286, 230] on li "2" at bounding box center [285, 227] width 12 height 12
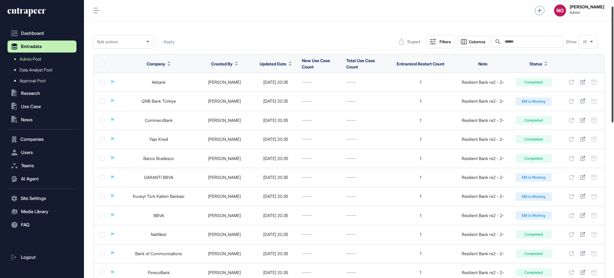
scroll to position [6, 0]
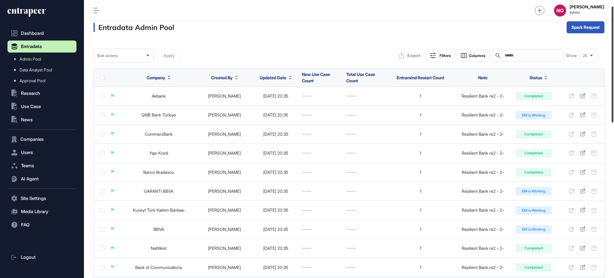
click at [614, 97] on div at bounding box center [613, 65] width 2 height 116
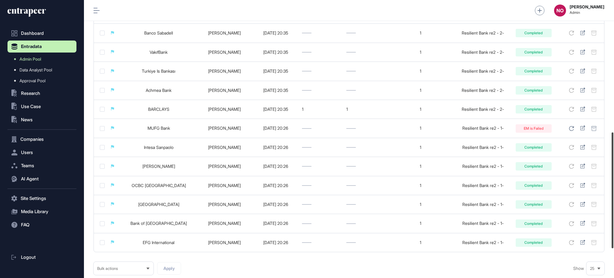
scroll to position [387, 0]
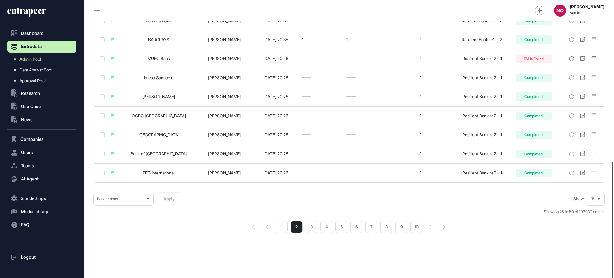
drag, startPoint x: 614, startPoint y: 95, endPoint x: 614, endPoint y: 283, distance: 187.2
click at [614, 277] on html "Dashboard Entradata Admin Pool Data Analyst Pool Approval Pool .st0{fill:curren…" at bounding box center [307, 163] width 614 height 326
click at [282, 228] on li "1" at bounding box center [282, 227] width 12 height 12
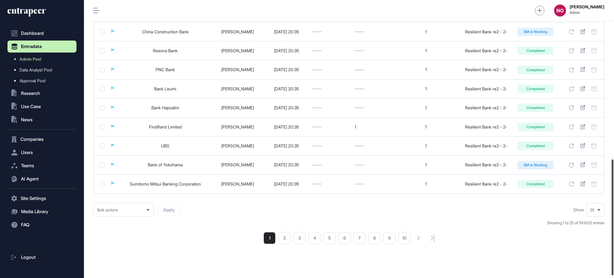
scroll to position [381, 0]
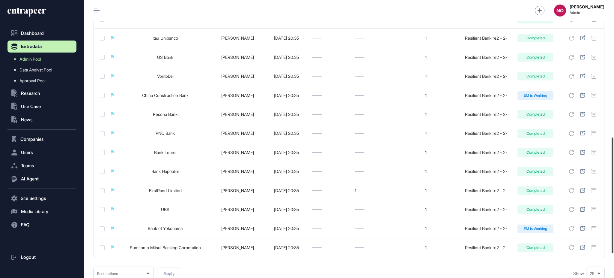
drag, startPoint x: 614, startPoint y: 70, endPoint x: 614, endPoint y: 149, distance: 79.5
click at [614, 158] on div at bounding box center [613, 195] width 2 height 116
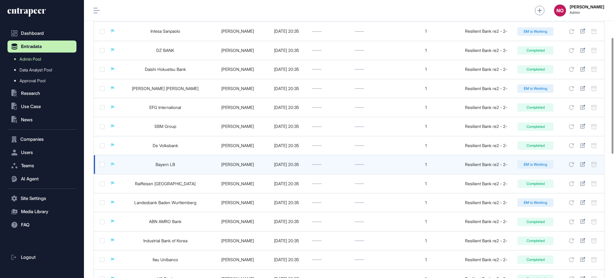
scroll to position [0, 0]
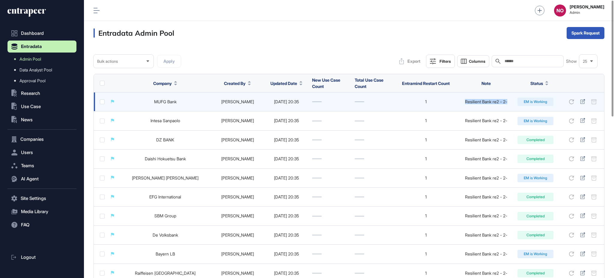
drag, startPoint x: 513, startPoint y: 100, endPoint x: 448, endPoint y: 104, distance: 64.9
click at [448, 111] on tr "MUFG Bank [PERSON_NAME] [DATE] 20:35 1 Resilient Bank re2 - 2- EM is Working" at bounding box center [349, 120] width 510 height 19
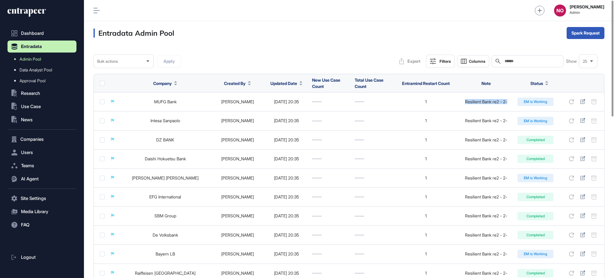
copy tr "Resilient Bank re2 - 2-"
click at [513, 59] on input "text" at bounding box center [532, 61] width 56 height 5
paste input "**********"
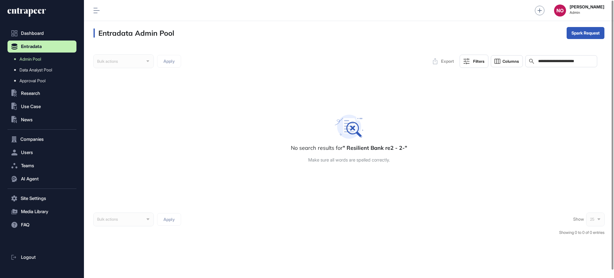
type input "**********"
click at [591, 63] on input "**********" at bounding box center [566, 61] width 56 height 5
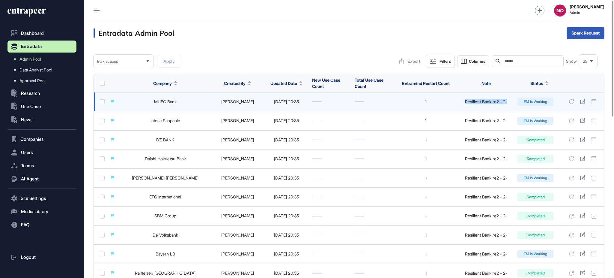
drag, startPoint x: 465, startPoint y: 100, endPoint x: 510, endPoint y: 102, distance: 44.7
click at [510, 102] on div "Resilient Bank re2 - 2-" at bounding box center [486, 101] width 51 height 5
copy div "Resilient Bank re2 - 2-"
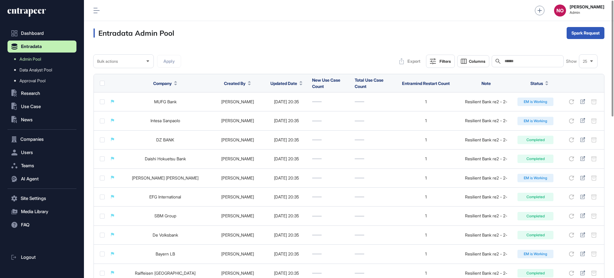
click at [516, 60] on input "text" at bounding box center [532, 61] width 56 height 5
paste input "**********"
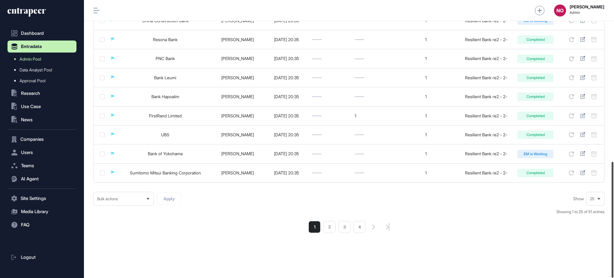
scroll to position [387, 0]
drag, startPoint x: 614, startPoint y: 73, endPoint x: 614, endPoint y: 237, distance: 163.2
click at [614, 237] on div at bounding box center [613, 220] width 2 height 116
type input "**********"
click at [346, 229] on li "3" at bounding box center [345, 227] width 12 height 12
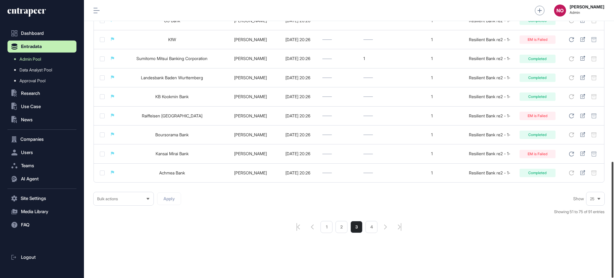
scroll to position [387, 0]
drag, startPoint x: 614, startPoint y: 93, endPoint x: 614, endPoint y: 255, distance: 162.0
click at [614, 255] on div at bounding box center [613, 220] width 2 height 116
drag, startPoint x: 614, startPoint y: 247, endPoint x: 457, endPoint y: 249, distance: 156.3
click at [614, 265] on div at bounding box center [613, 220] width 2 height 116
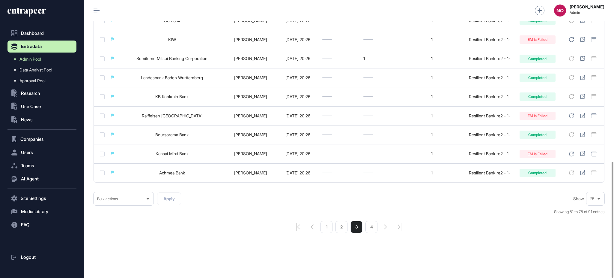
click at [343, 229] on li "2" at bounding box center [342, 227] width 12 height 12
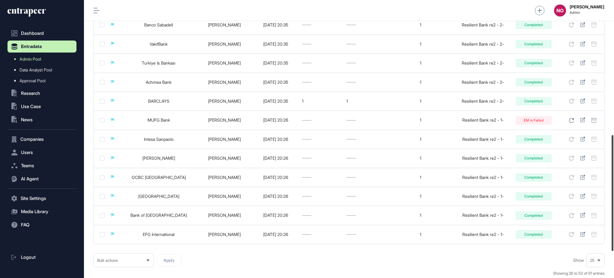
scroll to position [322, 0]
drag, startPoint x: 614, startPoint y: 98, endPoint x: 614, endPoint y: 232, distance: 134.4
click at [614, 232] on div at bounding box center [613, 193] width 2 height 116
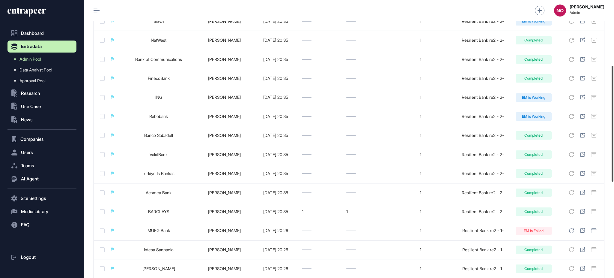
scroll to position [387, 0]
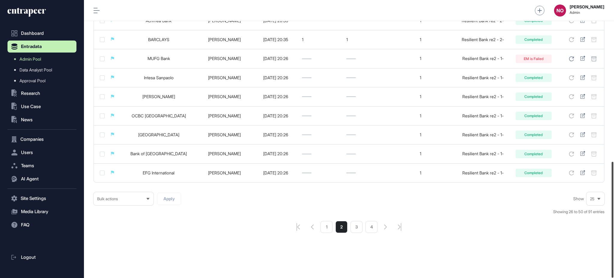
drag, startPoint x: 614, startPoint y: 160, endPoint x: 614, endPoint y: 297, distance: 137.1
click at [614, 277] on html "**********" at bounding box center [307, 163] width 614 height 326
click at [328, 225] on li "1" at bounding box center [327, 227] width 12 height 12
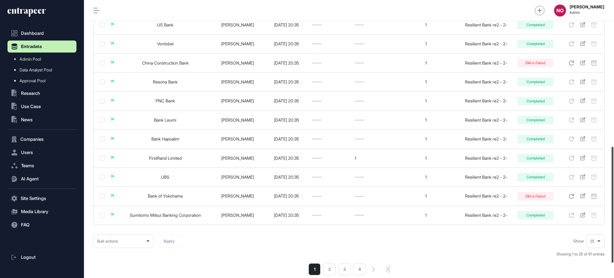
scroll to position [353, 0]
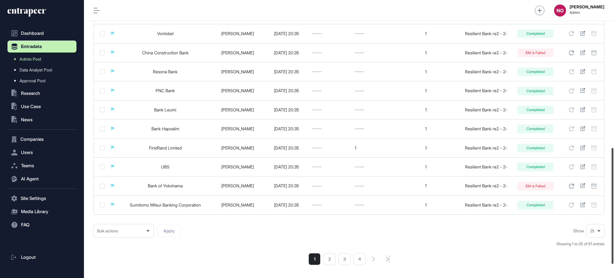
drag, startPoint x: 614, startPoint y: 85, endPoint x: 614, endPoint y: 233, distance: 147.3
click at [614, 233] on div at bounding box center [613, 206] width 2 height 116
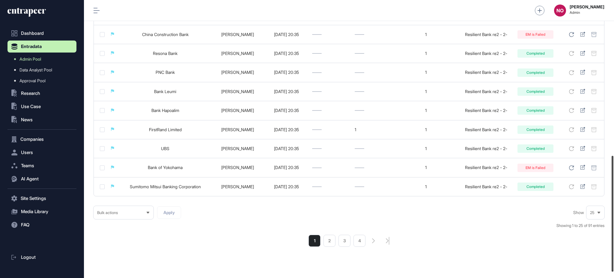
scroll to position [373, 0]
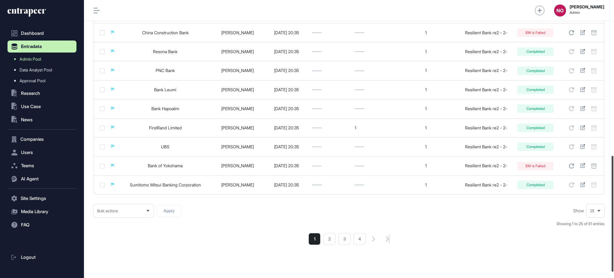
drag, startPoint x: 614, startPoint y: 216, endPoint x: 601, endPoint y: 230, distance: 18.5
click at [613, 225] on div at bounding box center [613, 214] width 2 height 116
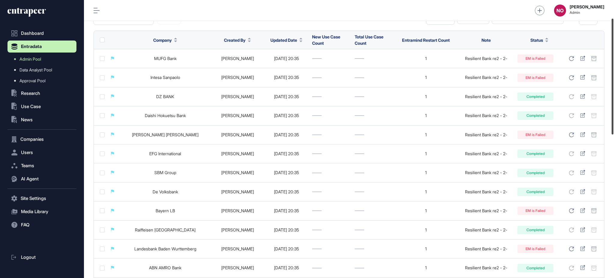
scroll to position [0, 0]
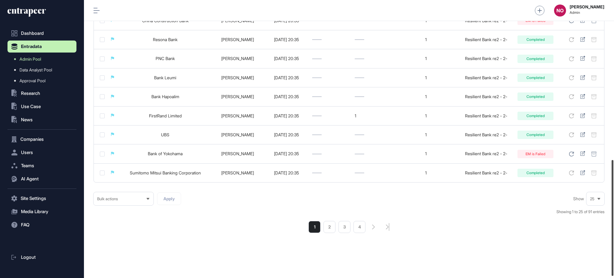
drag, startPoint x: 614, startPoint y: 243, endPoint x: 474, endPoint y: 238, distance: 139.3
click at [614, 252] on div at bounding box center [613, 218] width 2 height 116
click at [332, 228] on li "2" at bounding box center [330, 227] width 12 height 12
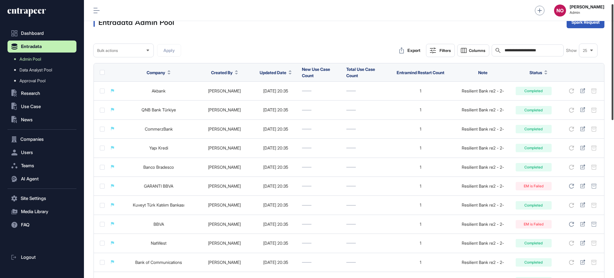
scroll to position [3, 0]
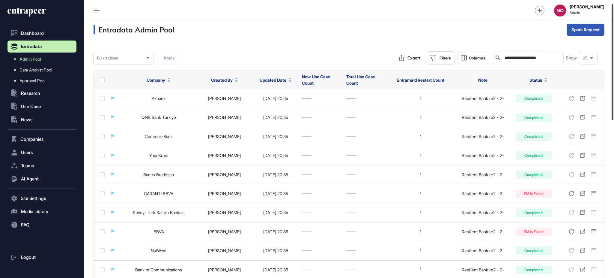
click at [614, 78] on div at bounding box center [613, 62] width 2 height 116
click at [581, 53] on div "Bulk" at bounding box center [585, 54] width 37 height 10
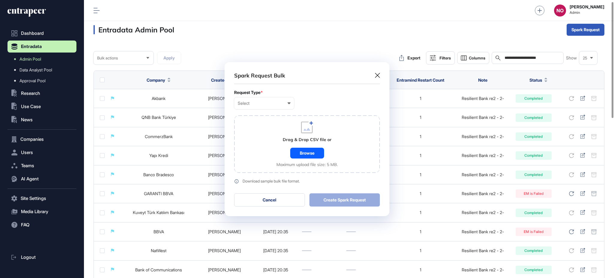
scroll to position [0, 2]
click at [260, 106] on div "Select User Company Customer Request ID" at bounding box center [264, 103] width 60 height 12
click at [0, 0] on div "Company" at bounding box center [0, 0] width 0 height 0
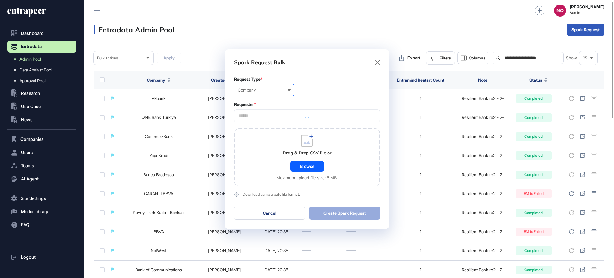
scroll to position [180, 165]
click at [261, 113] on input "text" at bounding box center [307, 115] width 138 height 5
type input "*********"
click at [258, 127] on span "Entrapeer" at bounding box center [306, 127] width 139 height 4
click at [263, 155] on div "Drag & Drop CSV file or Browse Maximum upload file size: 5 MB." at bounding box center [307, 157] width 146 height 58
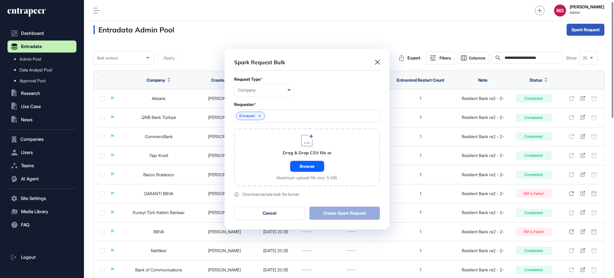
click at [306, 165] on div "Browse" at bounding box center [307, 166] width 34 height 11
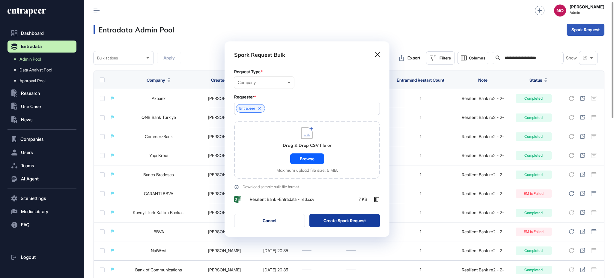
click at [342, 226] on button "Create Spark Request" at bounding box center [345, 220] width 71 height 13
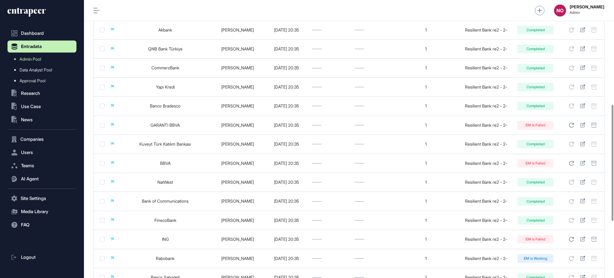
scroll to position [387, 0]
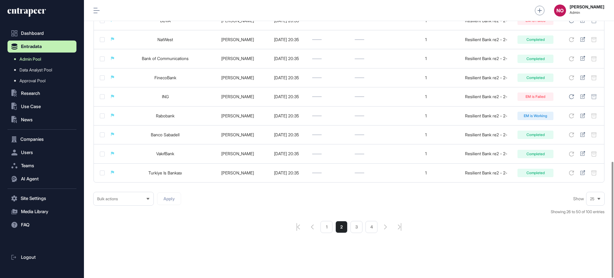
click at [37, 54] on link "Admin Pool" at bounding box center [43, 59] width 66 height 11
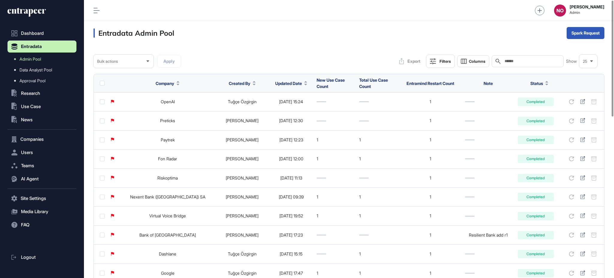
click at [304, 83] on div at bounding box center [305, 83] width 3 height 4
click at [286, 107] on span "Sort Descending" at bounding box center [279, 108] width 24 height 5
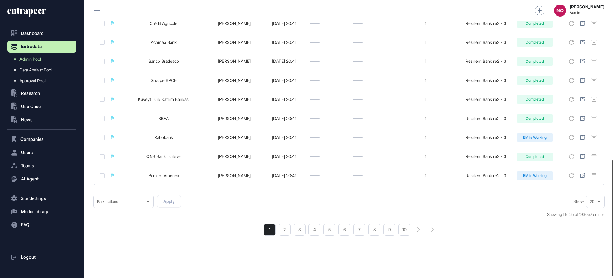
scroll to position [387, 0]
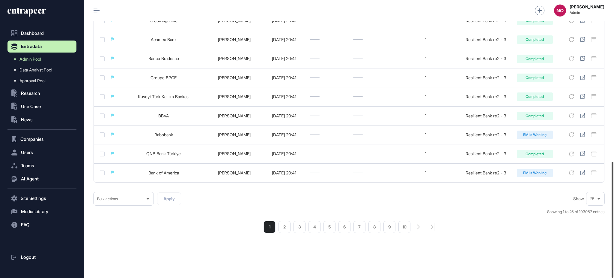
drag, startPoint x: 614, startPoint y: 61, endPoint x: 614, endPoint y: 224, distance: 162.9
click at [614, 224] on div at bounding box center [613, 220] width 2 height 116
click at [284, 231] on li "2" at bounding box center [285, 227] width 12 height 12
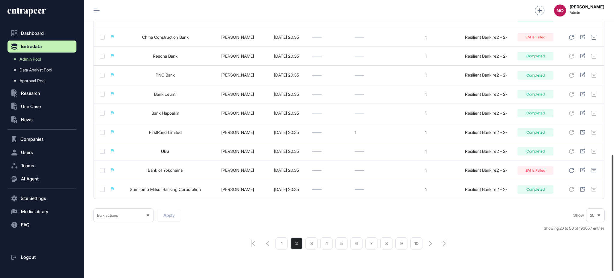
scroll to position [371, 0]
drag, startPoint x: 614, startPoint y: 88, endPoint x: 614, endPoint y: 242, distance: 154.5
click at [614, 242] on div at bounding box center [613, 213] width 2 height 116
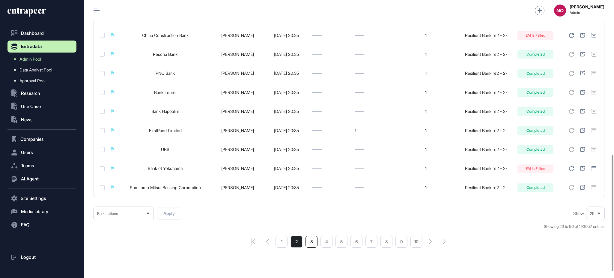
click at [308, 243] on li "3" at bounding box center [312, 241] width 12 height 12
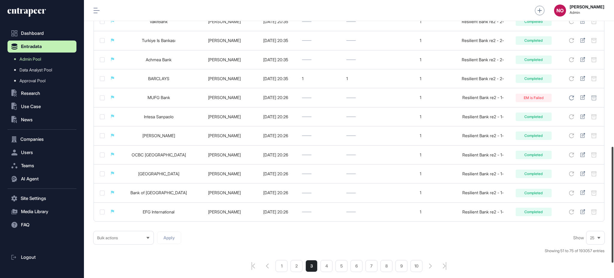
scroll to position [351, 0]
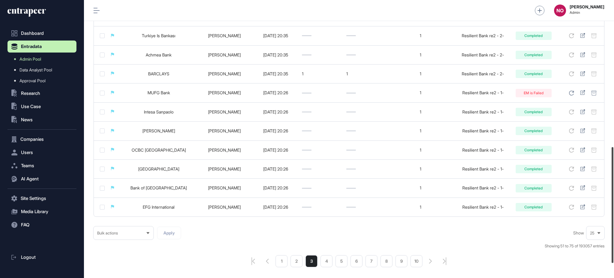
drag, startPoint x: 614, startPoint y: 67, endPoint x: 614, endPoint y: 213, distance: 146.4
click at [614, 213] on div at bounding box center [613, 205] width 2 height 116
click at [299, 260] on li "2" at bounding box center [297, 261] width 12 height 12
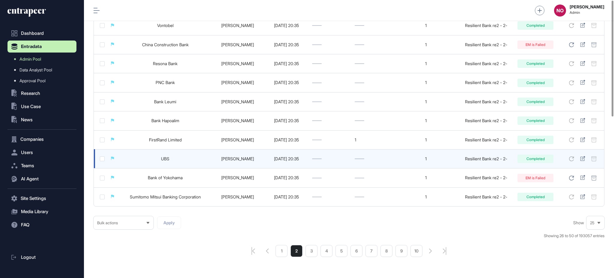
scroll to position [387, 0]
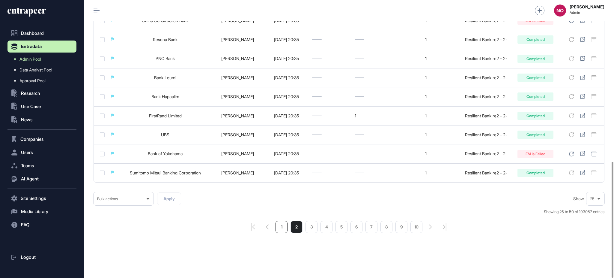
click at [286, 230] on li "1" at bounding box center [282, 227] width 12 height 12
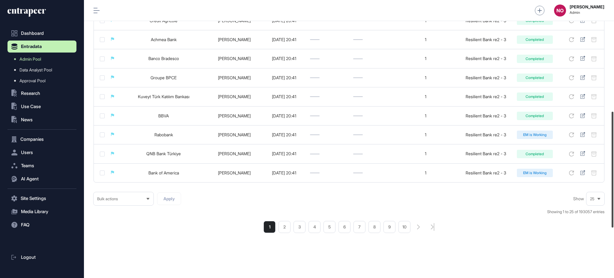
drag, startPoint x: 614, startPoint y: 81, endPoint x: 601, endPoint y: 99, distance: 22.6
click at [614, 165] on div at bounding box center [613, 170] width 2 height 116
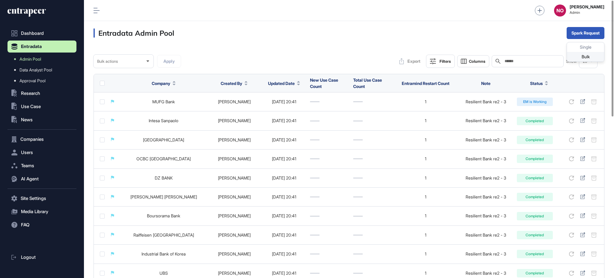
click at [573, 55] on div "Bulk" at bounding box center [585, 57] width 37 height 10
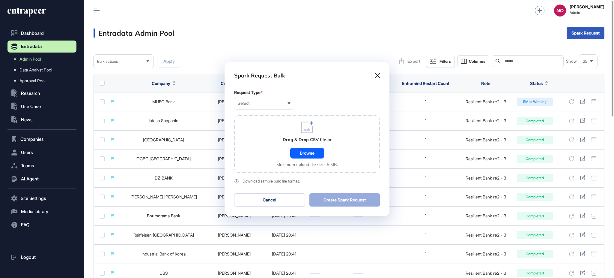
scroll to position [0, 2]
click at [282, 103] on div "Select" at bounding box center [264, 103] width 53 height 5
click at [0, 0] on div "Company" at bounding box center [0, 0] width 0 height 0
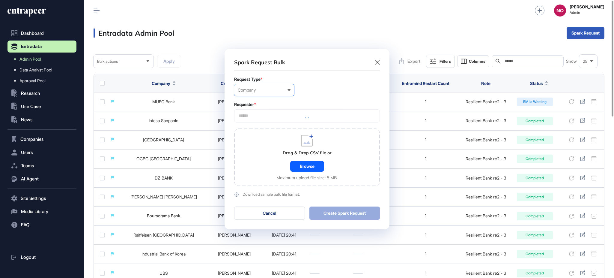
scroll to position [180, 165]
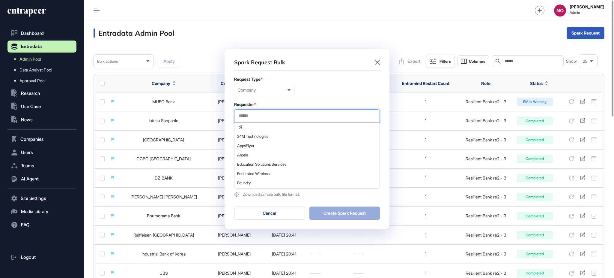
click at [270, 113] on input "text" at bounding box center [307, 115] width 138 height 5
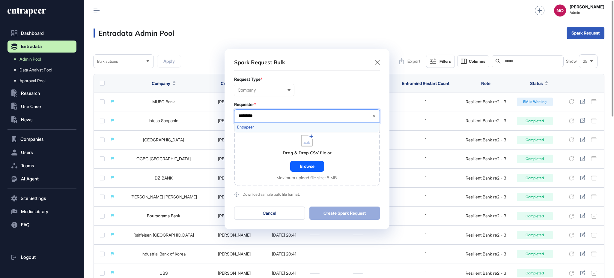
type input "*********"
click at [257, 126] on span "Entrapeer" at bounding box center [306, 127] width 139 height 4
click at [260, 160] on div "Drag & Drop CSV file or Browse Maximum upload file size: 5 MB." at bounding box center [307, 157] width 146 height 58
click at [297, 166] on div "Browse" at bounding box center [307, 166] width 34 height 11
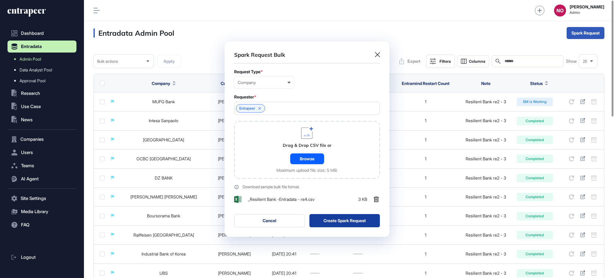
click at [363, 221] on button "Create Spark Request" at bounding box center [345, 220] width 71 height 13
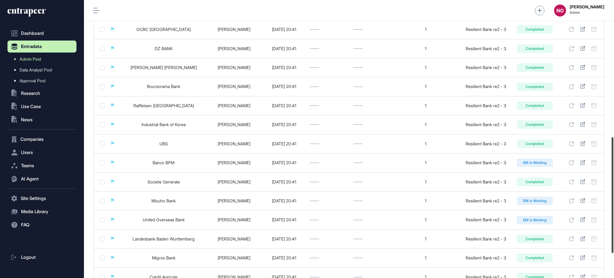
scroll to position [0, 0]
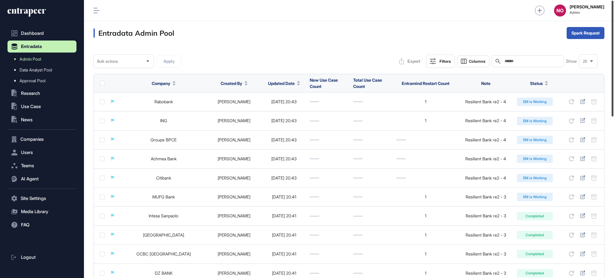
drag, startPoint x: 614, startPoint y: 65, endPoint x: 614, endPoint y: 32, distance: 33.0
click at [614, 32] on div at bounding box center [613, 59] width 2 height 116
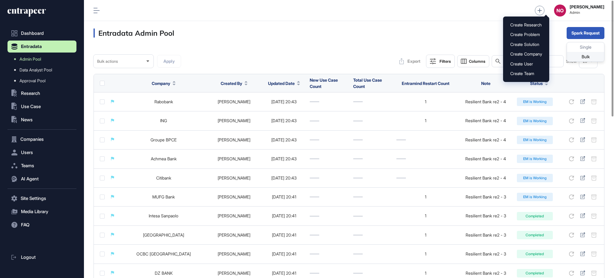
click at [577, 57] on div "Bulk" at bounding box center [585, 57] width 37 height 10
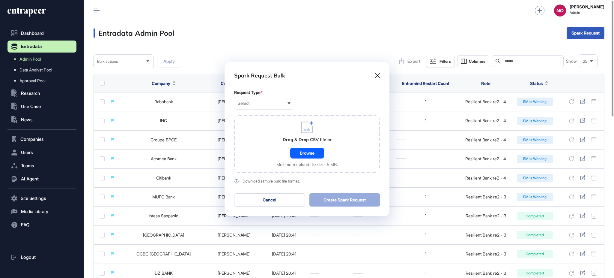
scroll to position [0, 2]
click at [272, 100] on div "Select User Company Customer Request ID" at bounding box center [264, 103] width 60 height 12
click at [0, 0] on div "Company" at bounding box center [0, 0] width 0 height 0
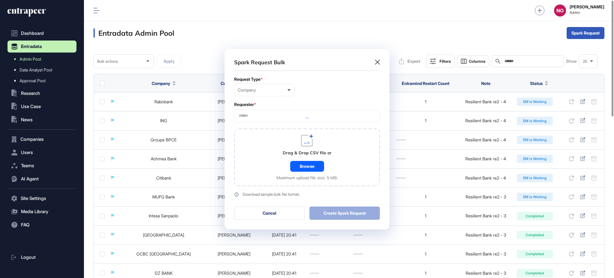
scroll to position [180, 165]
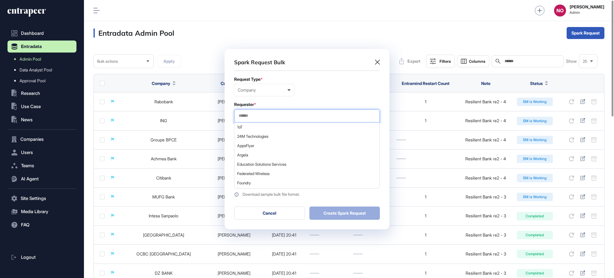
click at [259, 115] on input "text" at bounding box center [307, 115] width 138 height 5
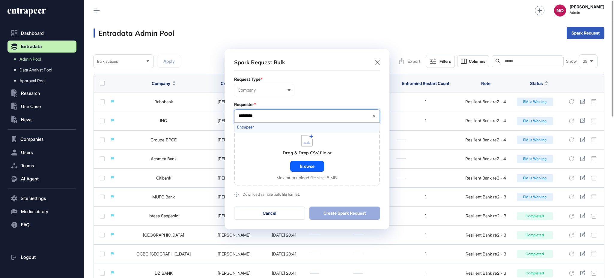
type input "*********"
drag, startPoint x: 265, startPoint y: 127, endPoint x: 266, endPoint y: 146, distance: 19.6
click at [264, 127] on span "Entrapeer" at bounding box center [306, 127] width 139 height 4
click at [267, 172] on div "Drag & Drop CSV file or Browse Maximum upload file size: 5 MB." at bounding box center [307, 157] width 146 height 58
click at [306, 165] on div "Browse" at bounding box center [307, 166] width 34 height 11
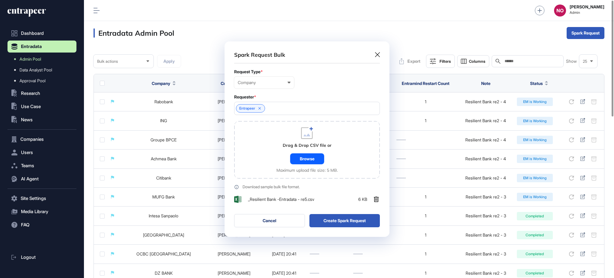
scroll to position [195, 165]
click at [339, 218] on button "Create Spark Request" at bounding box center [345, 220] width 71 height 13
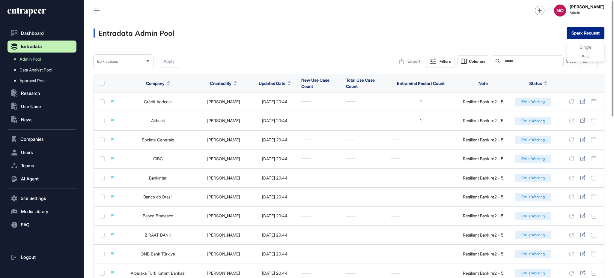
click at [596, 32] on button "Spark Request" at bounding box center [586, 33] width 38 height 12
click at [590, 55] on div "Bulk" at bounding box center [585, 57] width 37 height 10
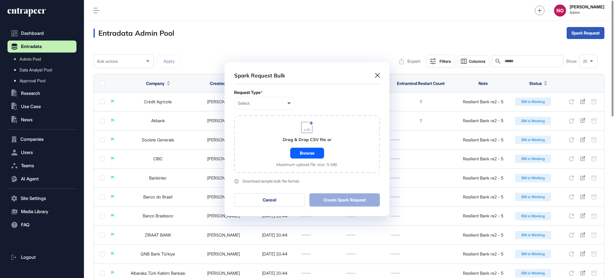
scroll to position [0, 2]
click at [276, 107] on div "Select User Company Customer Request ID" at bounding box center [264, 103] width 60 height 12
click at [0, 0] on div "Company" at bounding box center [0, 0] width 0 height 0
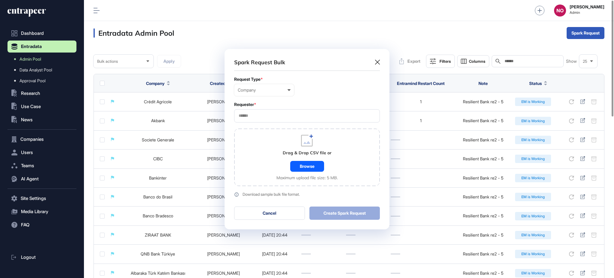
click at [256, 112] on div at bounding box center [307, 115] width 146 height 13
click at [256, 117] on input "text" at bounding box center [307, 115] width 138 height 5
type input "*********"
click at [258, 128] on span "Entrapeer" at bounding box center [306, 127] width 139 height 4
click at [257, 160] on div "Drag & Drop CSV file or Browse Maximum upload file size: 5 MB." at bounding box center [307, 157] width 146 height 58
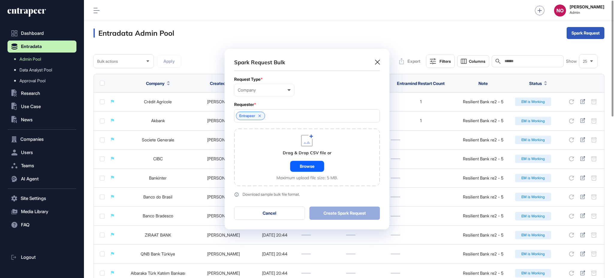
click at [292, 167] on div "Browse" at bounding box center [307, 166] width 34 height 11
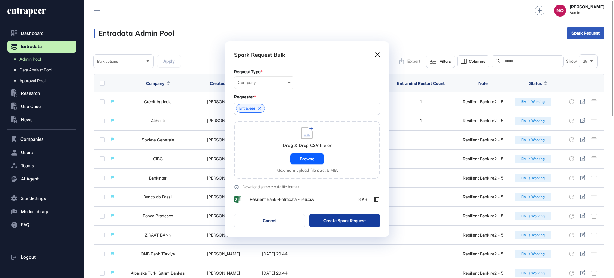
scroll to position [195, 165]
click at [364, 223] on button "Create Spark Request" at bounding box center [345, 220] width 71 height 13
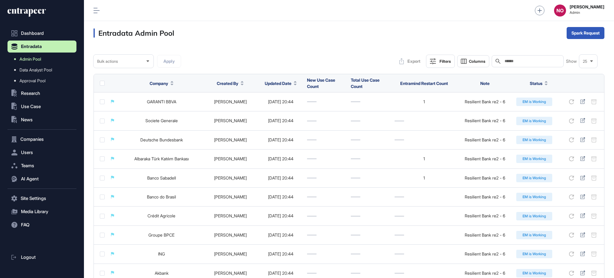
click at [53, 59] on link "Admin Pool" at bounding box center [43, 59] width 66 height 11
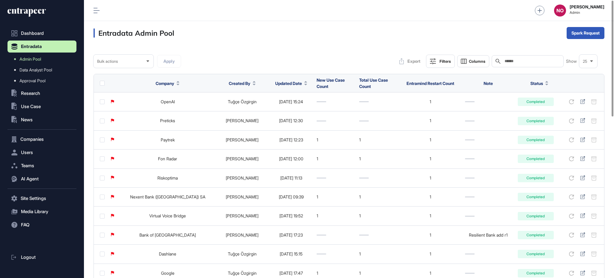
click at [304, 83] on div at bounding box center [305, 83] width 3 height 4
click at [285, 108] on span "Sort Descending" at bounding box center [279, 108] width 24 height 5
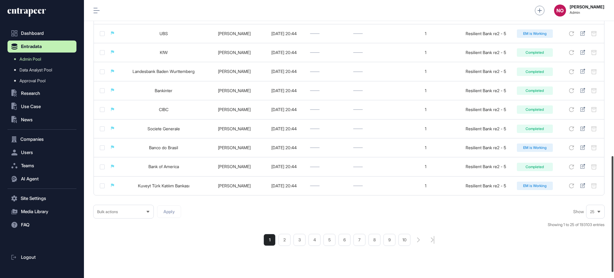
scroll to position [376, 0]
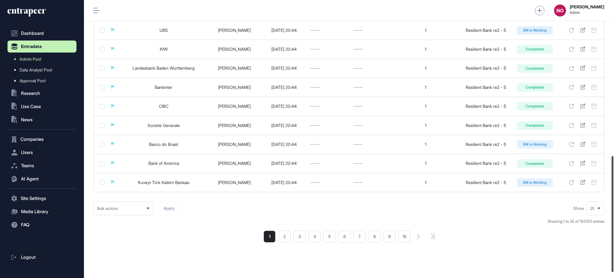
drag, startPoint x: 614, startPoint y: 75, endPoint x: 614, endPoint y: 232, distance: 156.6
click at [614, 232] on div at bounding box center [613, 214] width 2 height 116
click at [312, 239] on li "4" at bounding box center [315, 236] width 12 height 12
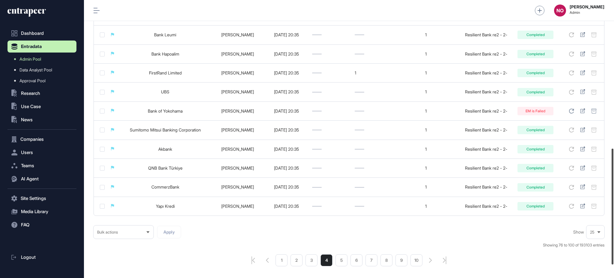
scroll to position [355, 0]
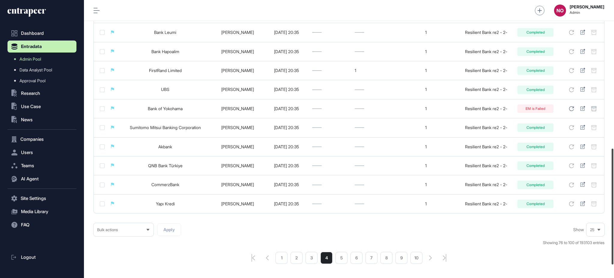
drag, startPoint x: 614, startPoint y: 77, endPoint x: 614, endPoint y: 225, distance: 147.9
click at [614, 225] on div at bounding box center [613, 206] width 2 height 116
click at [337, 259] on li "5" at bounding box center [342, 258] width 12 height 12
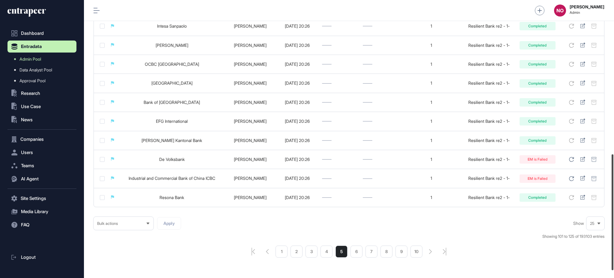
scroll to position [369, 0]
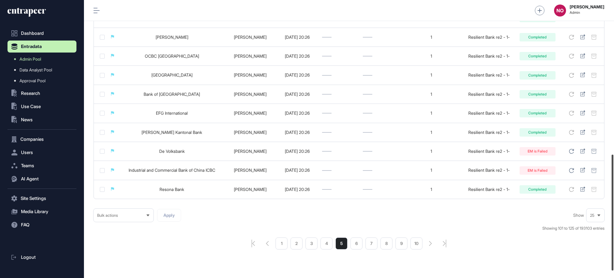
drag, startPoint x: 614, startPoint y: 99, endPoint x: 614, endPoint y: 251, distance: 152.7
click at [614, 251] on div at bounding box center [613, 212] width 2 height 116
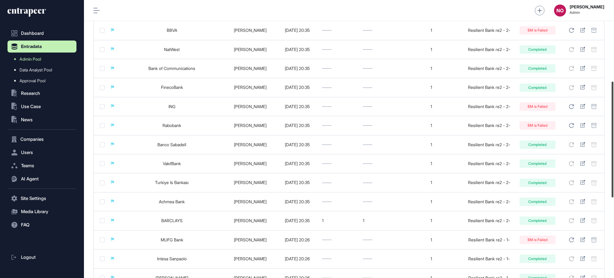
drag, startPoint x: 614, startPoint y: 210, endPoint x: 614, endPoint y: 96, distance: 114.3
click at [614, 106] on div at bounding box center [613, 140] width 2 height 116
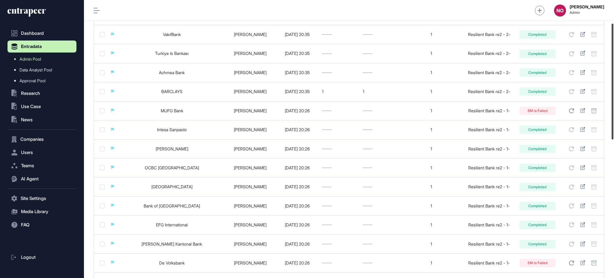
scroll to position [387, 0]
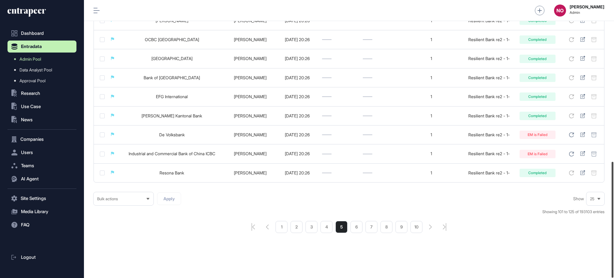
drag, startPoint x: 614, startPoint y: 84, endPoint x: 614, endPoint y: 226, distance: 142.2
click at [614, 226] on div at bounding box center [613, 220] width 2 height 116
click at [328, 228] on li "4" at bounding box center [327, 227] width 12 height 12
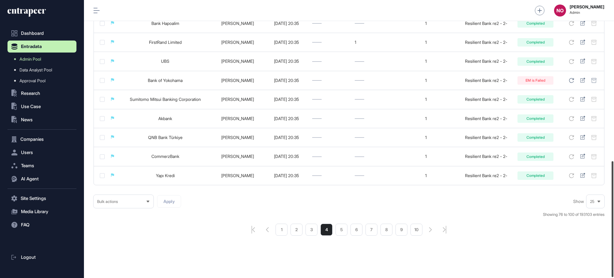
scroll to position [386, 0]
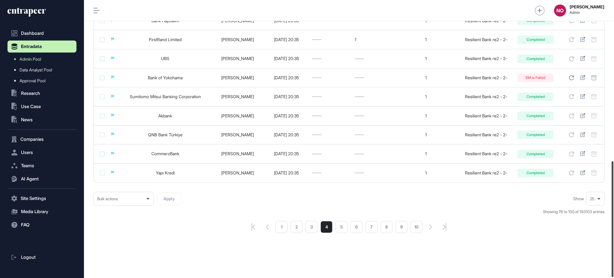
drag, startPoint x: 614, startPoint y: 82, endPoint x: 614, endPoint y: 241, distance: 159.0
click at [614, 241] on div at bounding box center [613, 219] width 2 height 116
click at [313, 230] on li "3" at bounding box center [312, 227] width 12 height 12
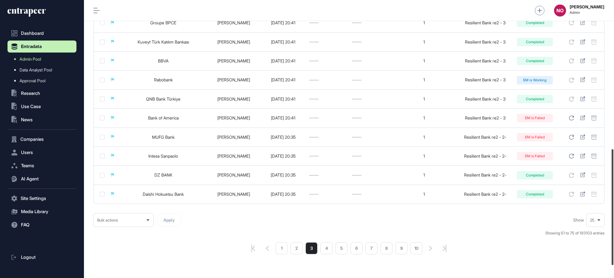
scroll to position [368, 0]
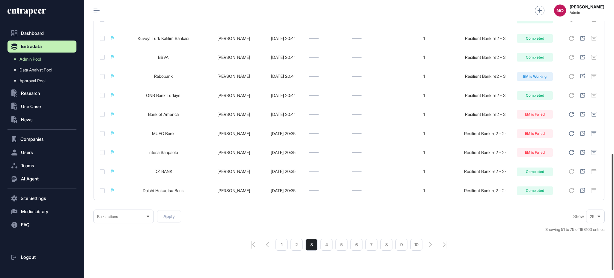
drag, startPoint x: 614, startPoint y: 101, endPoint x: 614, endPoint y: 254, distance: 153.3
click at [614, 254] on div at bounding box center [613, 212] width 2 height 116
click at [294, 247] on li "2" at bounding box center [297, 244] width 12 height 12
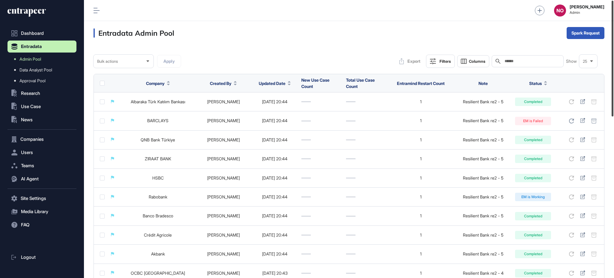
drag, startPoint x: 614, startPoint y: 75, endPoint x: 608, endPoint y: 44, distance: 31.5
click at [608, 46] on div "Admin Dashboard Dashboard Profile My Content Request More Data NO [PERSON_NAME]…" at bounding box center [349, 139] width 530 height 278
click at [588, 55] on div "Bulk" at bounding box center [585, 57] width 37 height 10
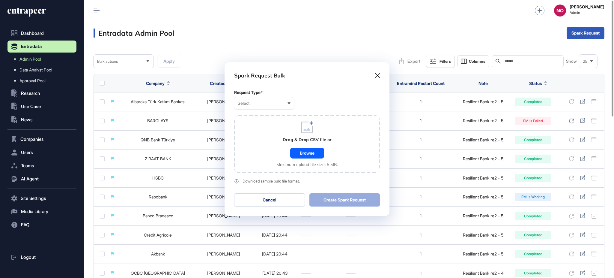
scroll to position [0, 2]
click at [248, 103] on div "Select" at bounding box center [264, 103] width 53 height 5
click at [0, 0] on div "Company" at bounding box center [0, 0] width 0 height 0
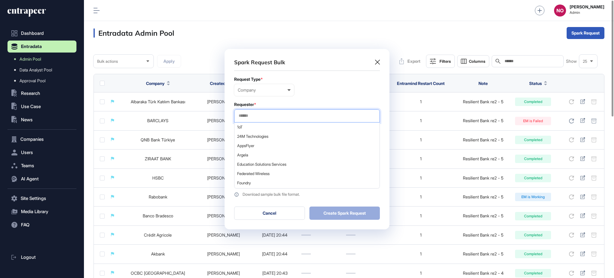
click at [258, 117] on input "text" at bounding box center [307, 115] width 138 height 5
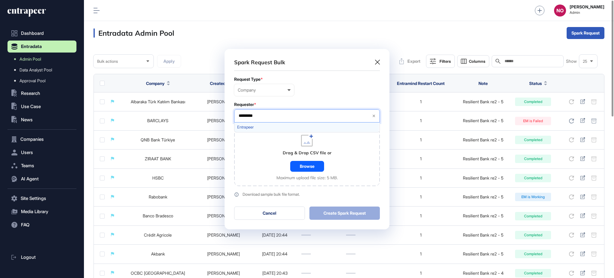
type input "*********"
click at [261, 129] on div "Entrapeer" at bounding box center [307, 126] width 145 height 9
drag, startPoint x: 261, startPoint y: 159, endPoint x: 282, endPoint y: 166, distance: 22.2
click at [261, 160] on div "Drag & Drop CSV file or Browse Maximum upload file size: 5 MB." at bounding box center [307, 157] width 146 height 58
click at [298, 168] on div "Browse" at bounding box center [307, 166] width 34 height 11
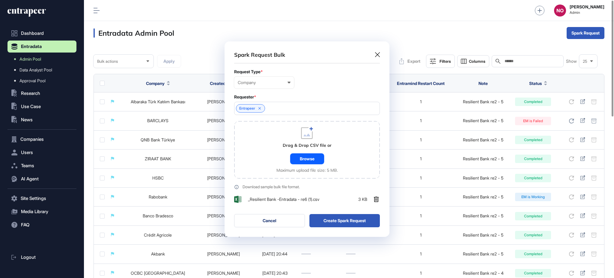
scroll to position [195, 165]
click at [362, 222] on button "Create Spark Request" at bounding box center [345, 220] width 71 height 13
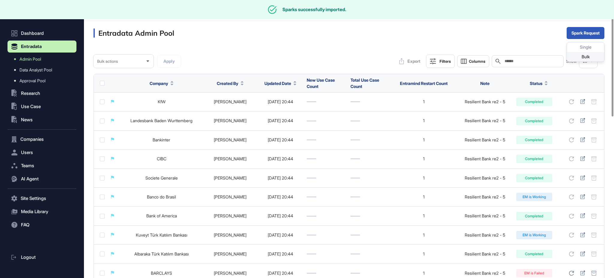
click at [596, 55] on div "Bulk" at bounding box center [585, 57] width 37 height 10
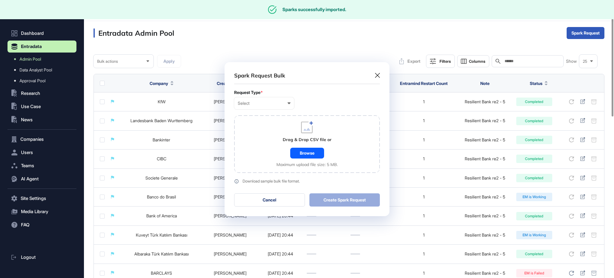
scroll to position [0, 2]
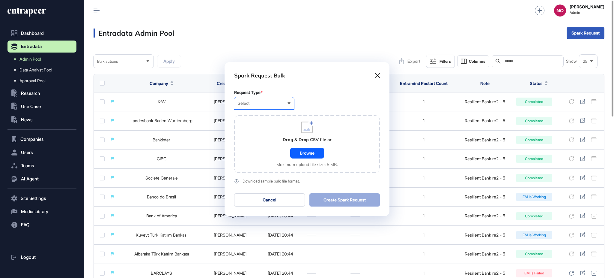
click at [273, 106] on div "Select User Company Customer Request ID" at bounding box center [264, 103] width 60 height 12
click at [0, 0] on div "Company" at bounding box center [0, 0] width 0 height 0
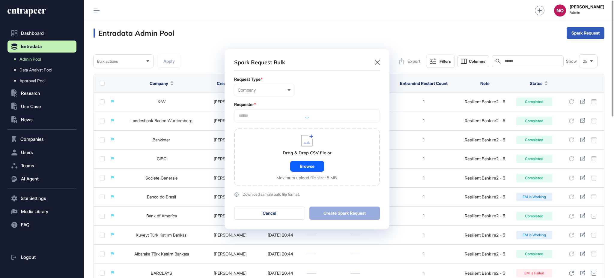
scroll to position [180, 165]
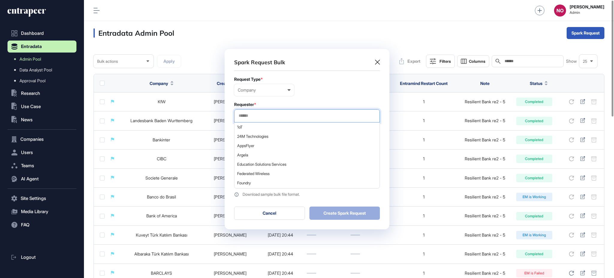
click at [256, 117] on input "text" at bounding box center [307, 115] width 138 height 5
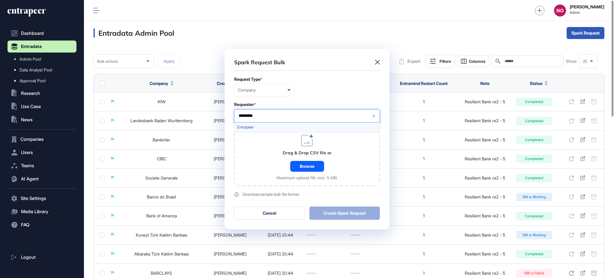
type input "*********"
click at [242, 127] on span "Entrapeer" at bounding box center [306, 127] width 139 height 4
click at [261, 153] on div "Drag & Drop CSV file or Browse Maximum upload file size: 5 MB." at bounding box center [307, 157] width 146 height 58
click at [304, 166] on div "Browse" at bounding box center [307, 166] width 34 height 11
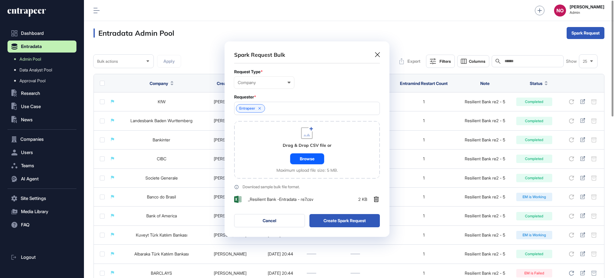
scroll to position [195, 165]
click at [344, 222] on button "Create Spark Request" at bounding box center [345, 220] width 71 height 13
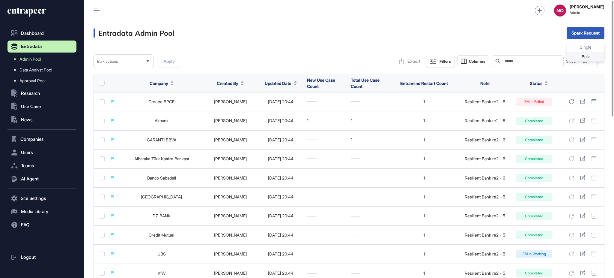
click at [598, 55] on div "Bulk" at bounding box center [585, 57] width 37 height 10
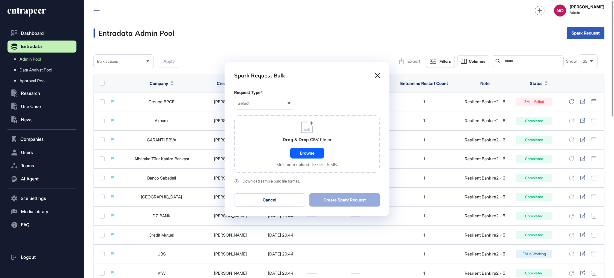
scroll to position [0, 2]
drag, startPoint x: 290, startPoint y: 106, endPoint x: 274, endPoint y: 113, distance: 17.7
click at [288, 106] on div "Select User Company Customer Request ID" at bounding box center [264, 103] width 60 height 12
click at [0, 0] on div "Company" at bounding box center [0, 0] width 0 height 0
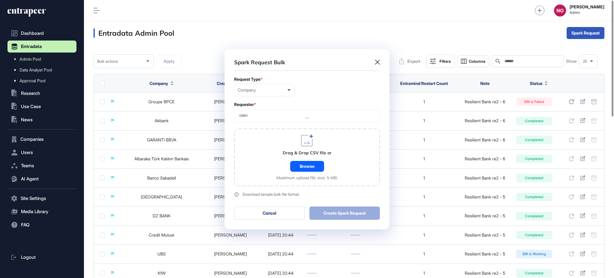
scroll to position [180, 165]
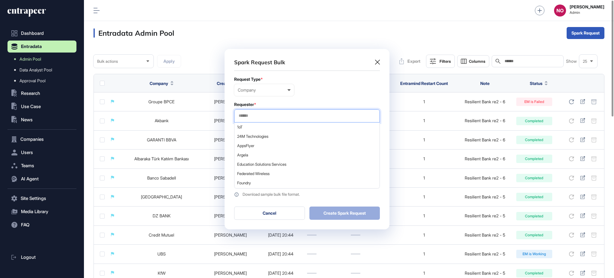
click at [262, 116] on input "text" at bounding box center [307, 115] width 138 height 5
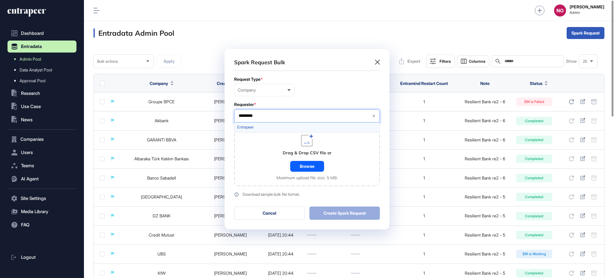
type input "*********"
click at [263, 129] on span "Entrapeer" at bounding box center [306, 127] width 139 height 4
drag, startPoint x: 259, startPoint y: 163, endPoint x: 275, endPoint y: 170, distance: 17.7
click at [259, 164] on div "Drag & Drop CSV file or Browse Maximum upload file size: 5 MB." at bounding box center [307, 157] width 146 height 58
click at [317, 168] on div "Browse" at bounding box center [307, 166] width 34 height 11
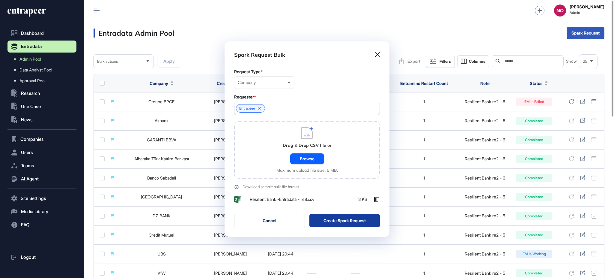
scroll to position [195, 165]
click at [366, 224] on button "Create Spark Request" at bounding box center [345, 220] width 71 height 13
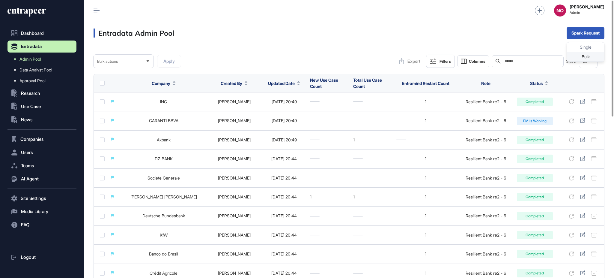
click at [593, 55] on div "Bulk" at bounding box center [585, 57] width 37 height 10
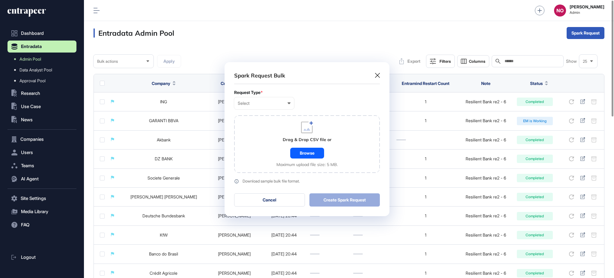
scroll to position [0, 2]
click at [274, 104] on div "Select" at bounding box center [264, 103] width 53 height 5
click at [0, 0] on div "Company" at bounding box center [0, 0] width 0 height 0
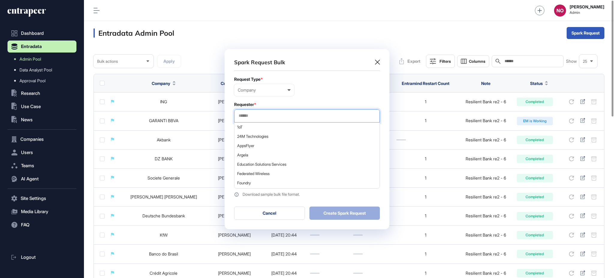
click at [267, 113] on input "text" at bounding box center [307, 115] width 138 height 5
type input "*"
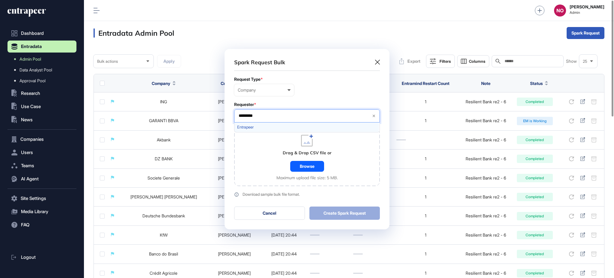
type input "*********"
click at [271, 128] on span "Entrapeer" at bounding box center [306, 127] width 139 height 4
click at [256, 165] on div "Drag & Drop CSV file or Browse Maximum upload file size: 5 MB." at bounding box center [307, 157] width 146 height 58
click at [303, 167] on div "Browse" at bounding box center [307, 166] width 34 height 11
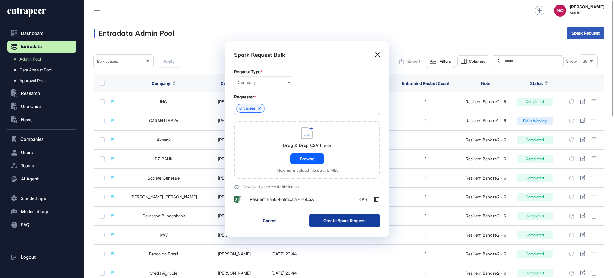
click at [341, 220] on button "Create Spark Request" at bounding box center [345, 220] width 71 height 13
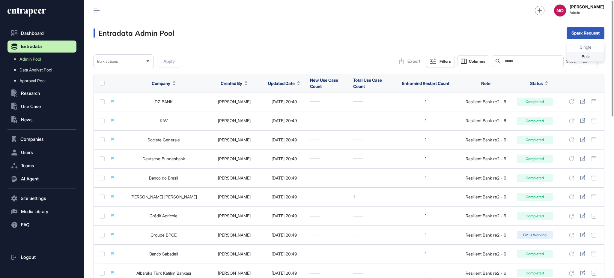
click at [585, 56] on div "Bulk" at bounding box center [585, 57] width 37 height 10
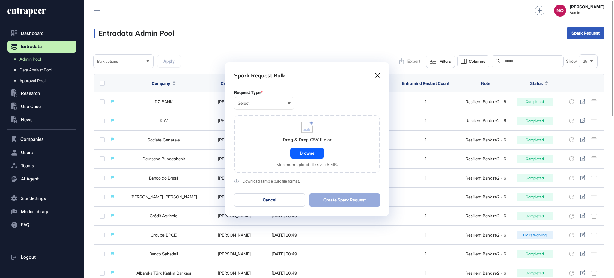
scroll to position [0, 2]
click at [270, 106] on div "Select User Company Customer Request ID" at bounding box center [264, 103] width 60 height 12
click at [0, 0] on div "Company" at bounding box center [0, 0] width 0 height 0
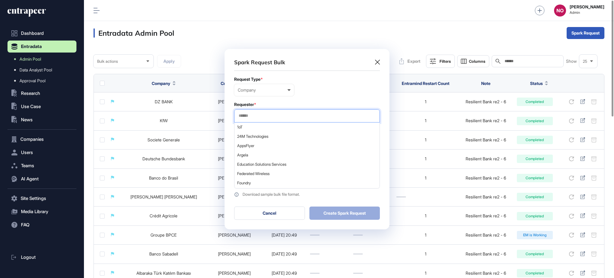
click at [267, 115] on input "text" at bounding box center [307, 115] width 138 height 5
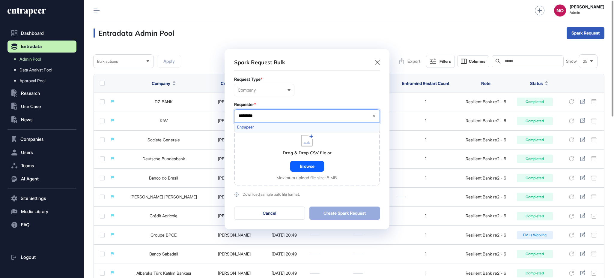
type input "*********"
click at [253, 127] on span "Entrapeer" at bounding box center [306, 127] width 139 height 4
click at [262, 154] on div "Drag & Drop CSV file or Browse Maximum upload file size: 5 MB." at bounding box center [307, 157] width 146 height 58
click at [304, 167] on div "Browse" at bounding box center [307, 166] width 34 height 11
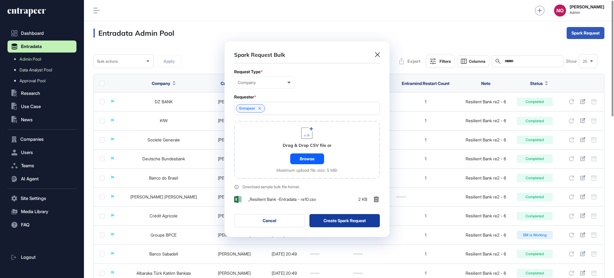
click at [354, 220] on button "Create Spark Request" at bounding box center [345, 220] width 71 height 13
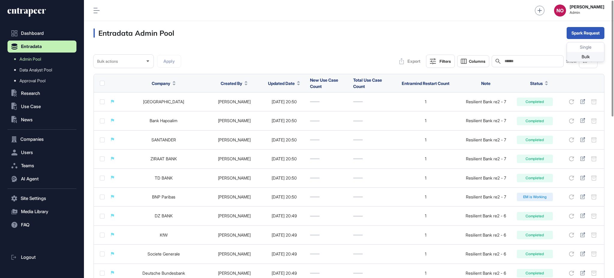
click at [582, 55] on div "Bulk" at bounding box center [585, 57] width 37 height 10
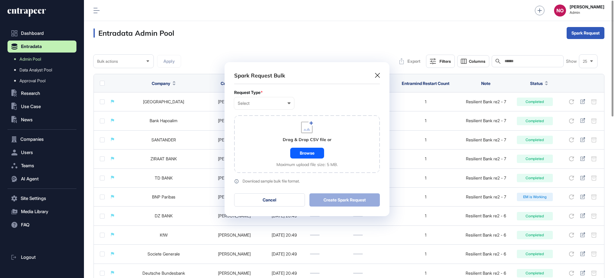
scroll to position [0, 2]
click at [260, 105] on div "Select" at bounding box center [264, 103] width 53 height 5
drag, startPoint x: 255, startPoint y: 124, endPoint x: 255, endPoint y: 128, distance: 4.2
click at [0, 0] on div "Company" at bounding box center [0, 0] width 0 height 0
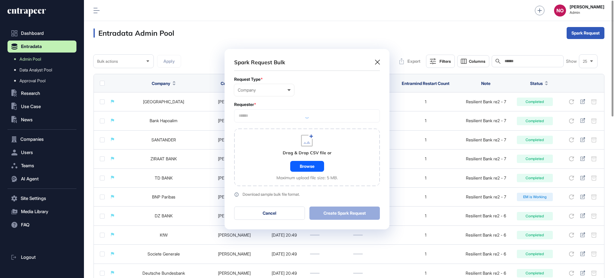
scroll to position [180, 165]
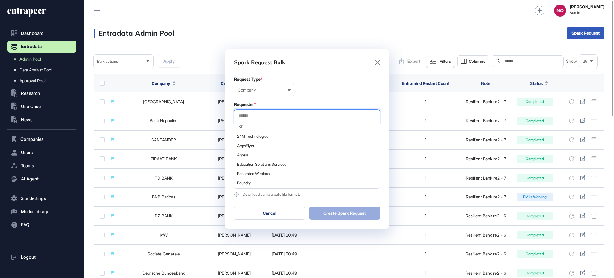
click at [271, 117] on input "text" at bounding box center [307, 115] width 138 height 5
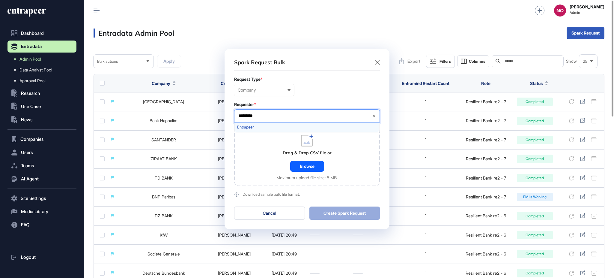
type input "*********"
click at [247, 127] on span "Entrapeer" at bounding box center [306, 127] width 139 height 4
click at [256, 149] on div "Drag & Drop CSV file or Browse Maximum upload file size: 5 MB." at bounding box center [307, 157] width 146 height 58
click at [301, 168] on div "Browse" at bounding box center [307, 166] width 34 height 11
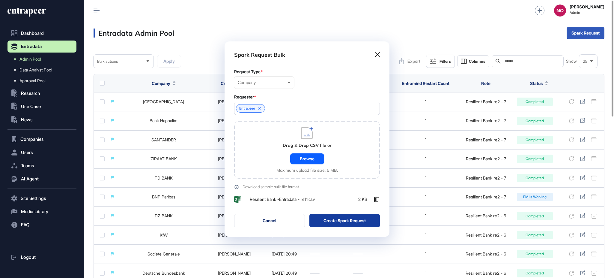
scroll to position [195, 165]
click at [356, 221] on button "Create Spark Request" at bounding box center [345, 220] width 71 height 13
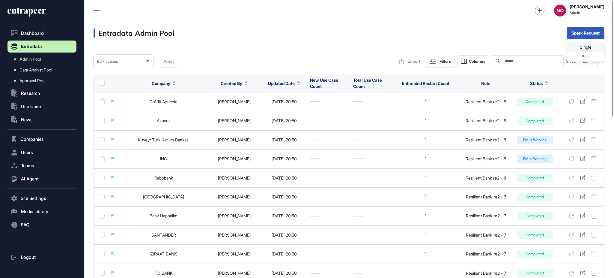
click at [597, 52] on div "Single" at bounding box center [585, 57] width 37 height 10
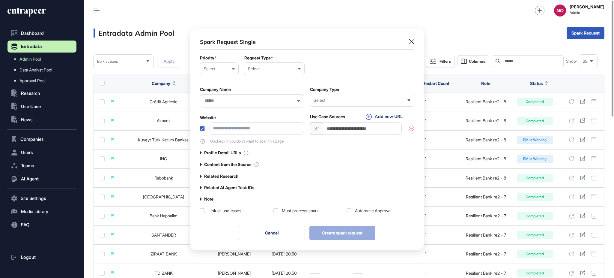
scroll to position [0, 2]
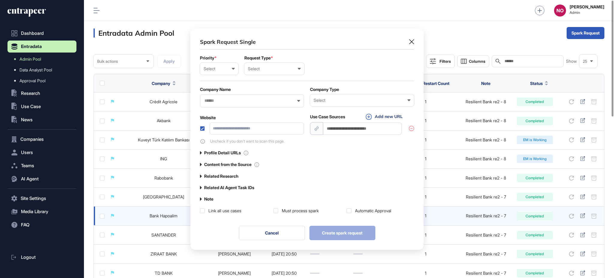
drag, startPoint x: 269, startPoint y: 233, endPoint x: 313, endPoint y: 208, distance: 50.6
click at [269, 234] on button "Cancel" at bounding box center [272, 233] width 66 height 14
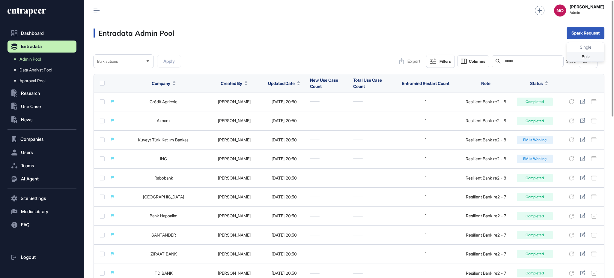
click at [581, 58] on div "Bulk" at bounding box center [585, 57] width 37 height 10
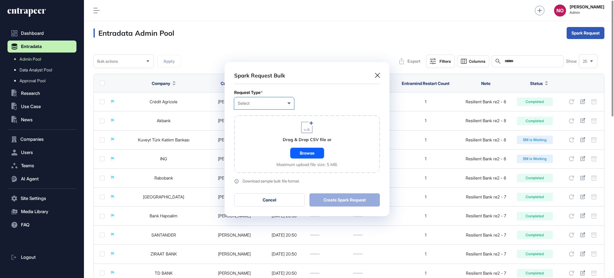
click at [245, 105] on div "Select" at bounding box center [264, 103] width 53 height 5
click at [0, 0] on div "Company" at bounding box center [0, 0] width 0 height 0
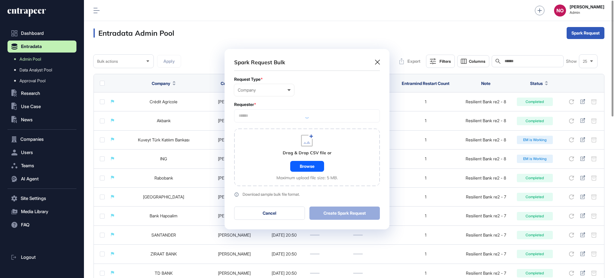
scroll to position [180, 165]
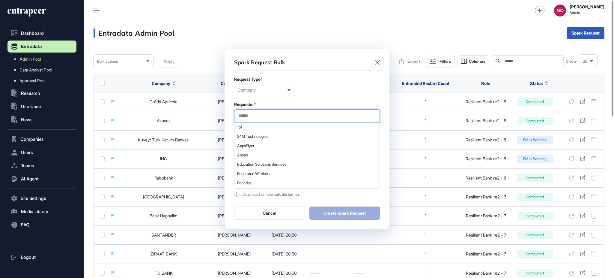
click at [251, 115] on input "text" at bounding box center [307, 115] width 138 height 5
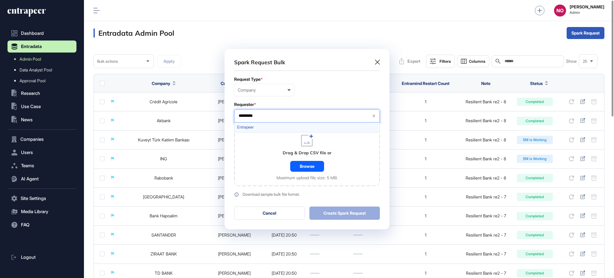
type input "*********"
click at [274, 126] on span "Entrapeer" at bounding box center [306, 127] width 139 height 4
drag, startPoint x: 265, startPoint y: 161, endPoint x: 308, endPoint y: 170, distance: 43.8
click at [265, 161] on div "Drag & Drop CSV file or Browse Maximum upload file size: 5 MB." at bounding box center [307, 157] width 146 height 58
click at [309, 170] on div "Browse" at bounding box center [307, 166] width 34 height 11
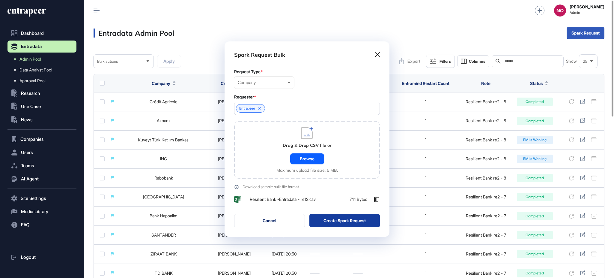
scroll to position [195, 165]
click at [367, 219] on button "Create Spark Request" at bounding box center [345, 220] width 71 height 13
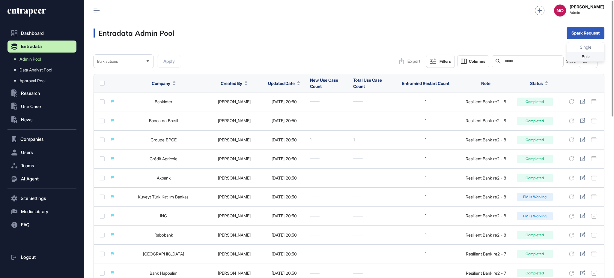
click at [588, 55] on div "Bulk" at bounding box center [585, 57] width 37 height 10
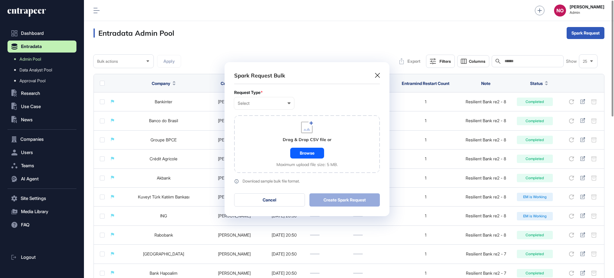
scroll to position [0, 2]
click at [241, 106] on div "Select User Company Customer Request ID" at bounding box center [264, 103] width 60 height 12
click at [0, 0] on div "Company" at bounding box center [0, 0] width 0 height 0
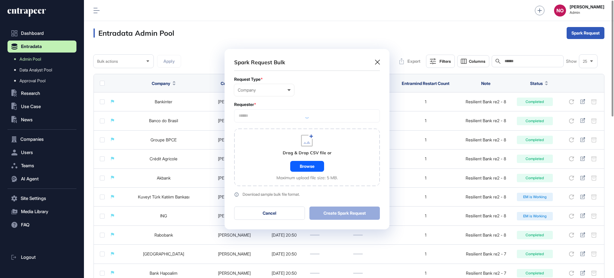
scroll to position [180, 165]
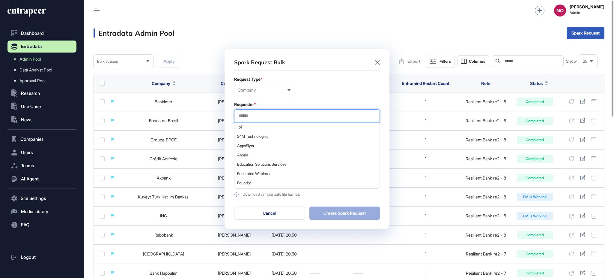
click at [255, 114] on input "text" at bounding box center [307, 115] width 138 height 5
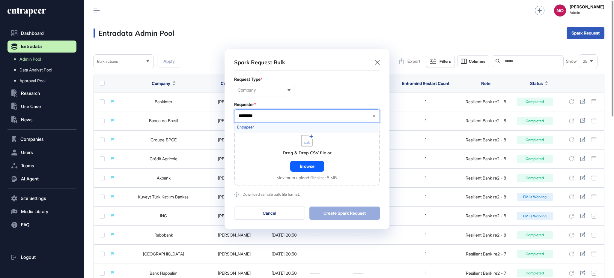
type input "*********"
click at [265, 128] on span "Entrapeer" at bounding box center [306, 127] width 139 height 4
click at [259, 158] on div "Drag & Drop CSV file or Browse Maximum upload file size: 5 MB." at bounding box center [307, 157] width 146 height 58
click at [308, 168] on div "Browse" at bounding box center [307, 166] width 34 height 11
click at [304, 167] on div "Browse" at bounding box center [307, 166] width 34 height 11
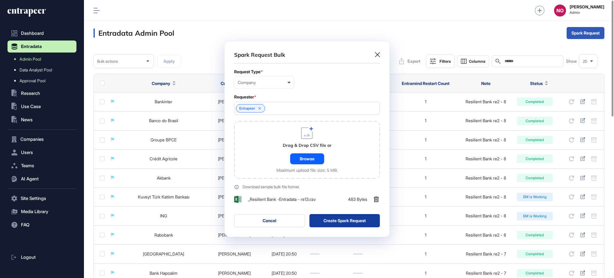
scroll to position [195, 165]
click at [363, 222] on button "Create Spark Request" at bounding box center [345, 220] width 71 height 13
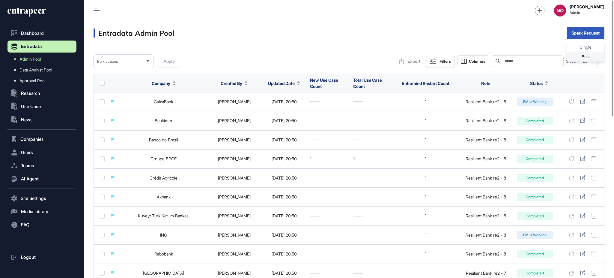
click at [586, 55] on div "Bulk" at bounding box center [585, 57] width 37 height 10
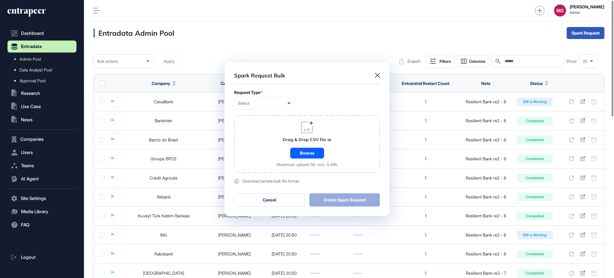
scroll to position [0, 2]
drag, startPoint x: 275, startPoint y: 105, endPoint x: 265, endPoint y: 119, distance: 17.6
click at [275, 105] on div "Select" at bounding box center [264, 103] width 53 height 5
click at [0, 0] on div "Company" at bounding box center [0, 0] width 0 height 0
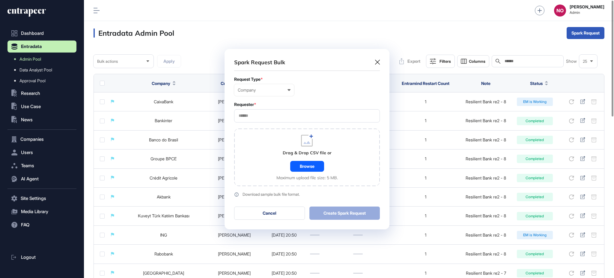
click at [260, 115] on input "text" at bounding box center [307, 115] width 138 height 5
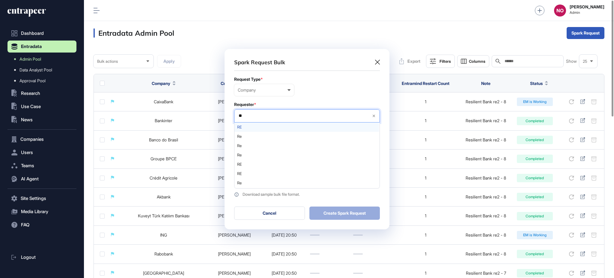
type input "*"
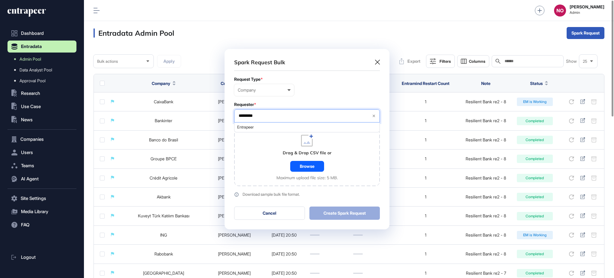
type input "*********"
click at [254, 125] on span "Entrapeer" at bounding box center [306, 127] width 139 height 4
click at [265, 157] on div "Drag & Drop CSV file or Browse Maximum upload file size: 5 MB." at bounding box center [307, 157] width 146 height 58
click at [309, 166] on div "Browse" at bounding box center [307, 166] width 34 height 11
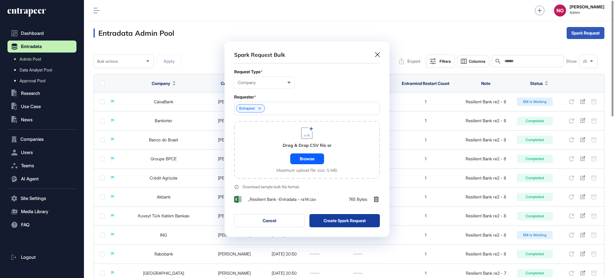
click at [362, 219] on button "Create Spark Request" at bounding box center [345, 220] width 71 height 13
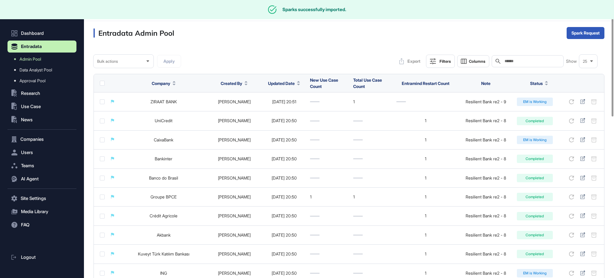
click at [382, 43] on div "Entradata Admin Pool Spark Request" at bounding box center [349, 33] width 530 height 24
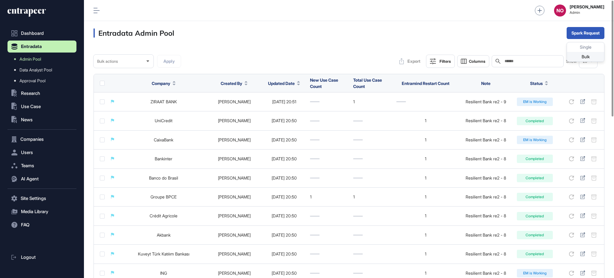
click at [578, 57] on div "Bulk" at bounding box center [585, 57] width 37 height 10
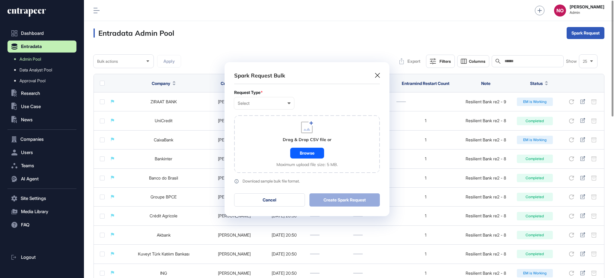
scroll to position [0, 2]
drag, startPoint x: 278, startPoint y: 108, endPoint x: 271, endPoint y: 122, distance: 15.6
click at [278, 108] on div "Select User Company Customer Request ID" at bounding box center [264, 103] width 60 height 12
click at [0, 0] on div "Company" at bounding box center [0, 0] width 0 height 0
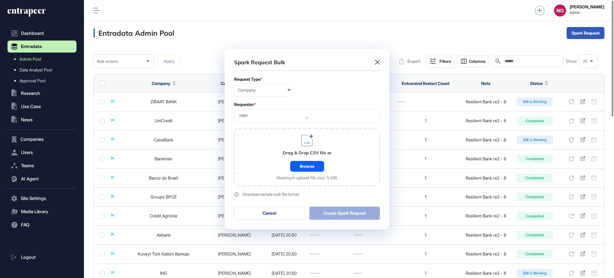
scroll to position [180, 165]
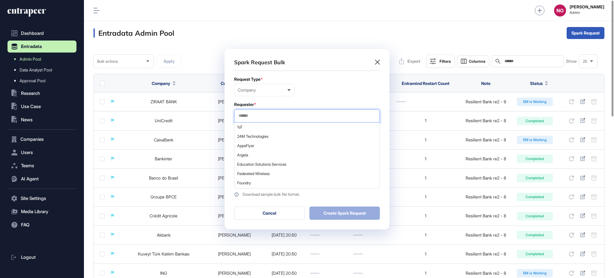
click at [273, 116] on input "text" at bounding box center [307, 115] width 138 height 5
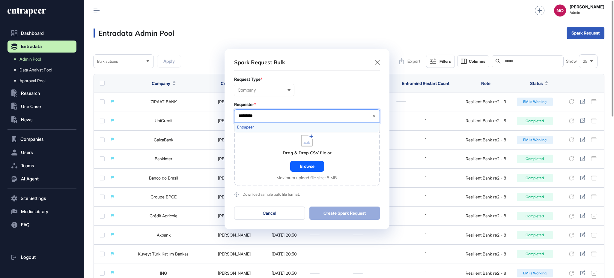
type input "*********"
click at [253, 127] on span "Entrapeer" at bounding box center [306, 127] width 139 height 4
drag, startPoint x: 257, startPoint y: 151, endPoint x: 284, endPoint y: 165, distance: 30.2
click at [257, 152] on div "Drag & Drop CSV file or Browse Maximum upload file size: 5 MB." at bounding box center [307, 157] width 146 height 58
click at [307, 169] on div "Browse" at bounding box center [307, 166] width 34 height 11
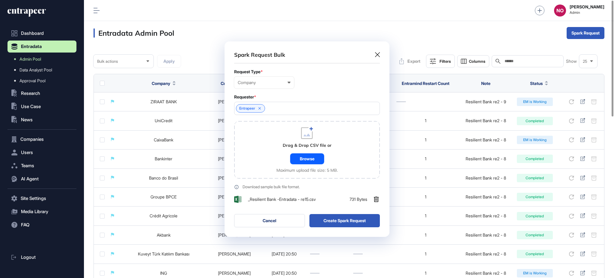
scroll to position [195, 165]
click at [363, 223] on button "Create Spark Request" at bounding box center [345, 220] width 71 height 13
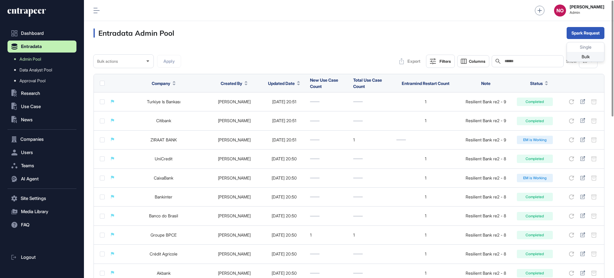
click at [584, 57] on div "Bulk" at bounding box center [585, 57] width 37 height 10
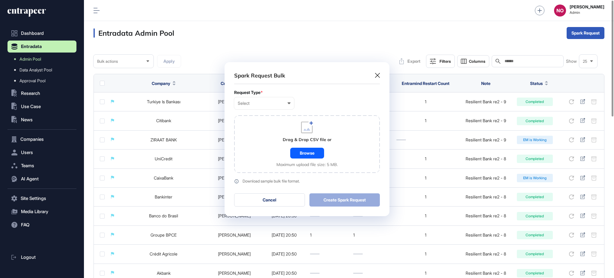
scroll to position [0, 2]
click at [256, 103] on div "Select" at bounding box center [264, 103] width 53 height 5
click at [0, 0] on div "Company" at bounding box center [0, 0] width 0 height 0
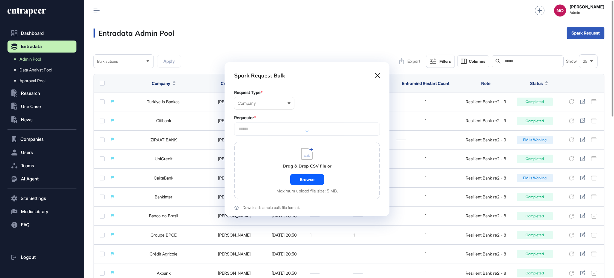
scroll to position [180, 165]
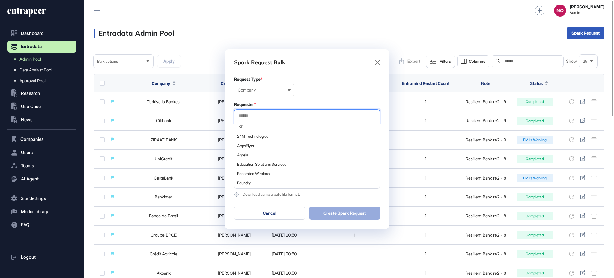
click at [259, 115] on input "text" at bounding box center [307, 115] width 138 height 5
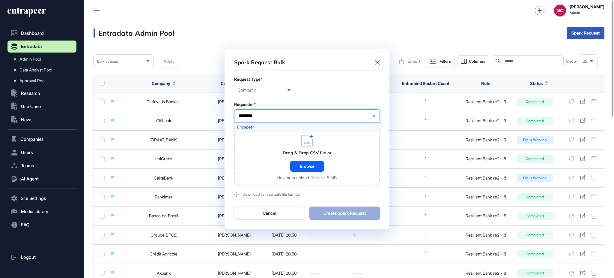
type input "*********"
click at [257, 123] on div "Entrapeer" at bounding box center [307, 126] width 145 height 9
click at [257, 164] on div "Drag & Drop CSV file or Browse Maximum upload file size: 5 MB." at bounding box center [307, 157] width 146 height 58
click at [299, 167] on div "Browse" at bounding box center [307, 166] width 34 height 11
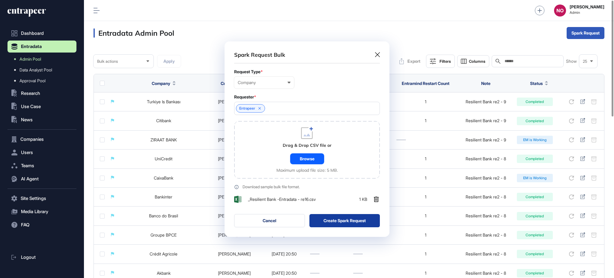
scroll to position [195, 165]
click at [343, 222] on button "Create Spark Request" at bounding box center [345, 220] width 71 height 13
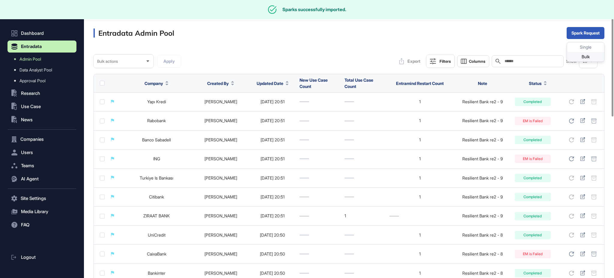
click at [580, 52] on div "Bulk" at bounding box center [585, 57] width 37 height 10
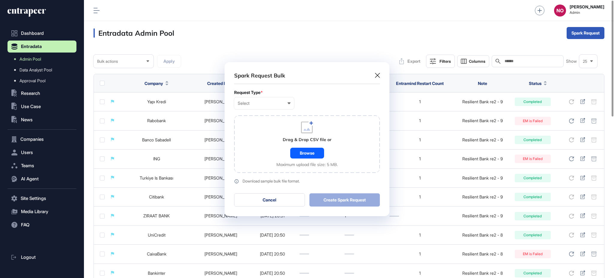
scroll to position [0, 2]
drag, startPoint x: 279, startPoint y: 106, endPoint x: 272, endPoint y: 115, distance: 10.9
click at [278, 106] on div "Select User Company Customer Request ID" at bounding box center [264, 103] width 60 height 12
click at [0, 0] on div "Company" at bounding box center [0, 0] width 0 height 0
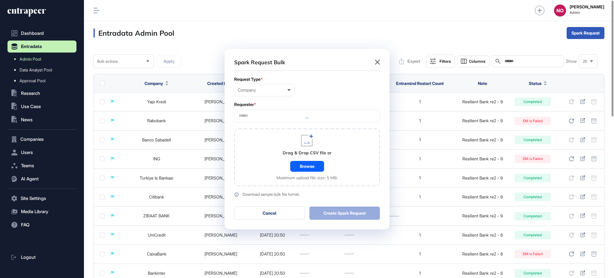
scroll to position [180, 165]
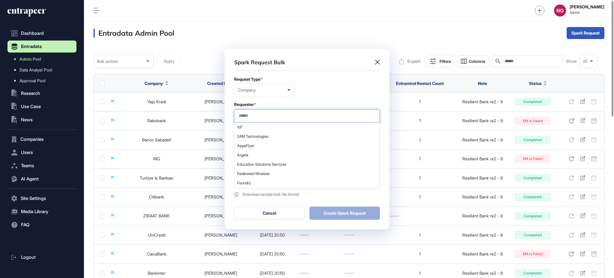
click at [257, 116] on input "text" at bounding box center [307, 115] width 138 height 5
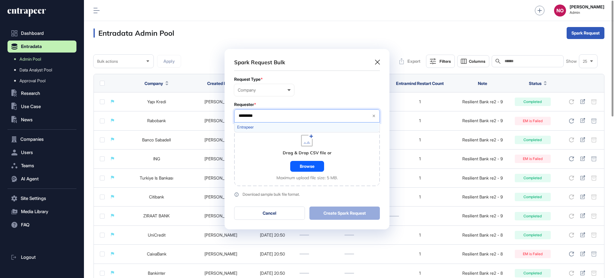
type input "*********"
click at [262, 128] on span "Entrapeer" at bounding box center [306, 127] width 139 height 4
click at [274, 163] on div "Drag & Drop CSV file or Browse Maximum upload file size: 5 MB." at bounding box center [307, 157] width 146 height 58
click at [313, 167] on div "Browse" at bounding box center [307, 166] width 34 height 11
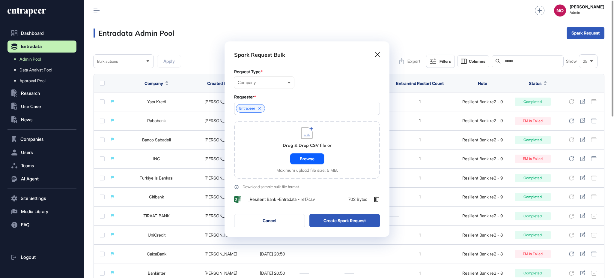
scroll to position [195, 165]
click at [360, 219] on button "Create Spark Request" at bounding box center [345, 220] width 71 height 13
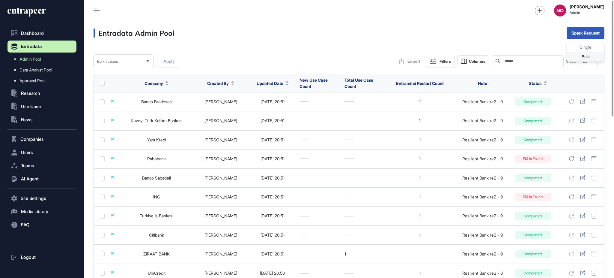
click at [591, 59] on div "Bulk" at bounding box center [585, 57] width 37 height 10
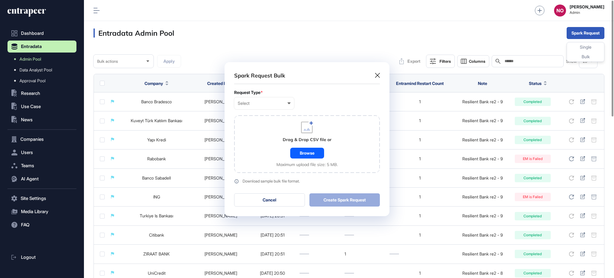
scroll to position [0, 2]
click at [264, 101] on div "Select" at bounding box center [264, 103] width 53 height 5
click at [0, 0] on div "Company" at bounding box center [0, 0] width 0 height 0
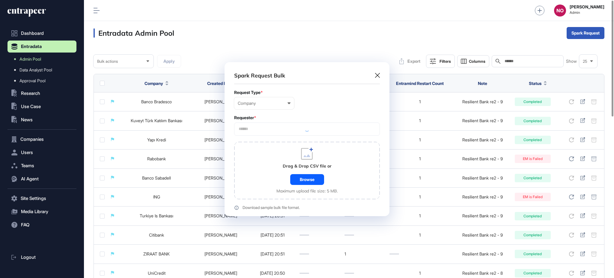
scroll to position [180, 165]
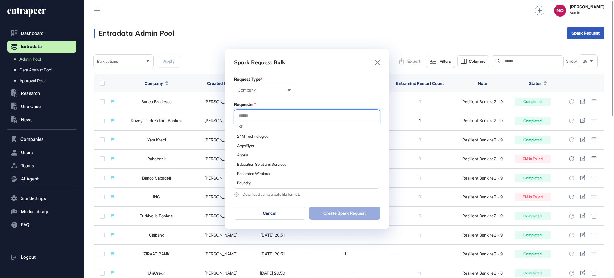
click at [273, 114] on input "text" at bounding box center [307, 115] width 138 height 5
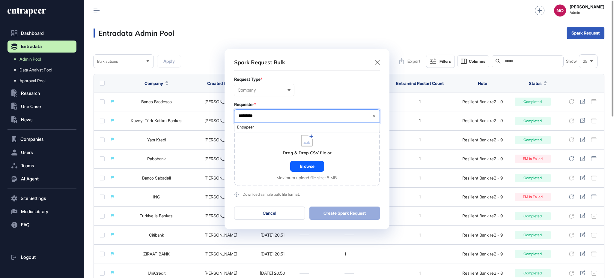
type input "*********"
click at [269, 127] on span "Entrapeer" at bounding box center [306, 127] width 139 height 4
drag, startPoint x: 261, startPoint y: 155, endPoint x: 325, endPoint y: 177, distance: 68.5
click at [261, 156] on div "Drag & Drop CSV file or Browse Maximum upload file size: 5 MB." at bounding box center [307, 157] width 146 height 58
click at [314, 170] on div "Browse" at bounding box center [307, 166] width 34 height 11
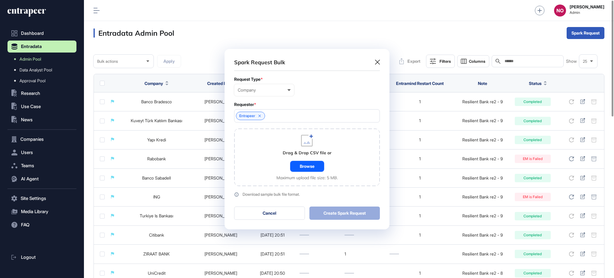
scroll to position [195, 165]
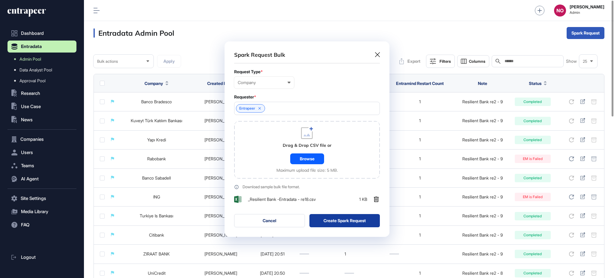
click at [357, 218] on button "Create Spark Request" at bounding box center [345, 220] width 71 height 13
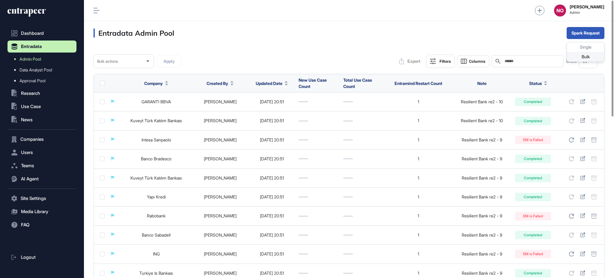
click at [588, 56] on div "Bulk" at bounding box center [585, 57] width 37 height 10
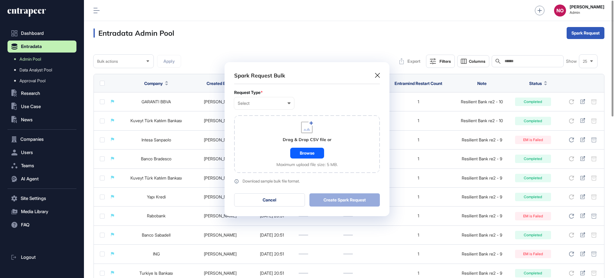
scroll to position [0, 2]
click at [283, 104] on div "Select" at bounding box center [264, 103] width 53 height 5
click at [0, 0] on div "Company" at bounding box center [0, 0] width 0 height 0
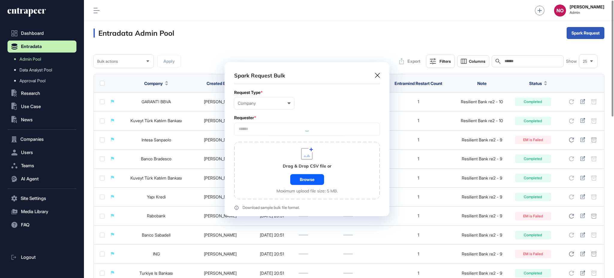
scroll to position [180, 165]
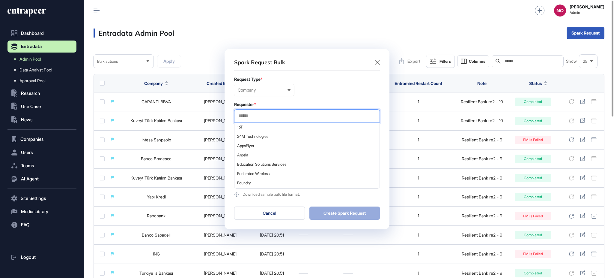
click at [257, 115] on input "text" at bounding box center [307, 115] width 138 height 5
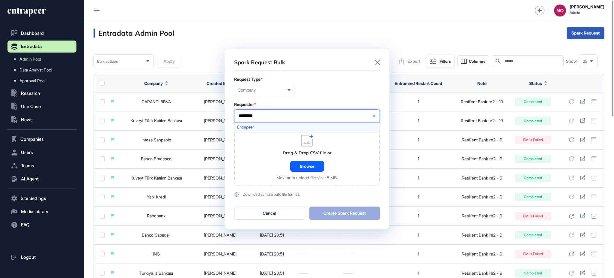
type input "*********"
drag, startPoint x: 260, startPoint y: 125, endPoint x: 262, endPoint y: 138, distance: 13.0
click at [260, 125] on span "Entrapeer" at bounding box center [306, 127] width 139 height 4
click at [263, 169] on div "Drag & Drop CSV file or Browse Maximum upload file size: 5 MB." at bounding box center [307, 157] width 146 height 58
click at [318, 171] on div "Browse" at bounding box center [307, 166] width 34 height 11
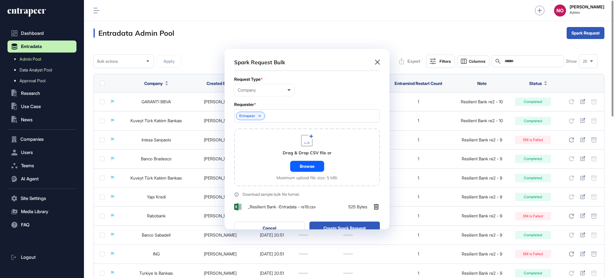
scroll to position [195, 165]
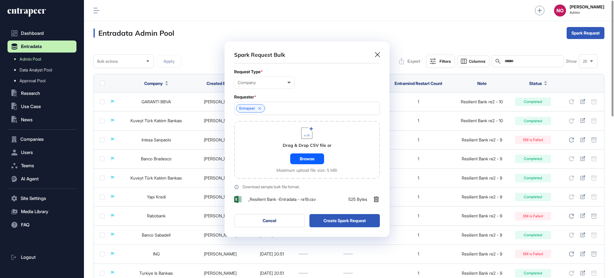
click at [344, 224] on button "Create Spark Request" at bounding box center [345, 220] width 71 height 13
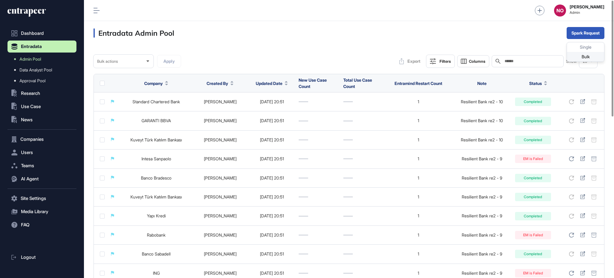
click at [584, 56] on div "Bulk" at bounding box center [585, 57] width 37 height 10
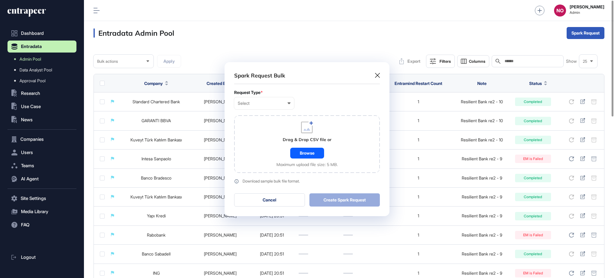
scroll to position [0, 2]
drag, startPoint x: 280, startPoint y: 103, endPoint x: 265, endPoint y: 125, distance: 26.7
click at [280, 104] on div "Select" at bounding box center [264, 103] width 53 height 5
click at [0, 0] on div "Company" at bounding box center [0, 0] width 0 height 0
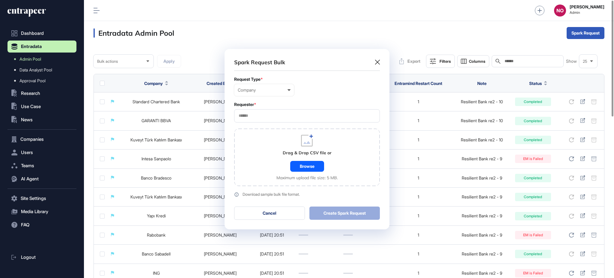
click at [267, 114] on input "text" at bounding box center [307, 115] width 138 height 5
type input "*********"
drag, startPoint x: 268, startPoint y: 129, endPoint x: 266, endPoint y: 150, distance: 21.4
click at [268, 129] on span "Entrapeer" at bounding box center [306, 127] width 139 height 4
click at [262, 172] on div "Drag & Drop CSV file or Browse Maximum upload file size: 5 MB." at bounding box center [307, 157] width 146 height 58
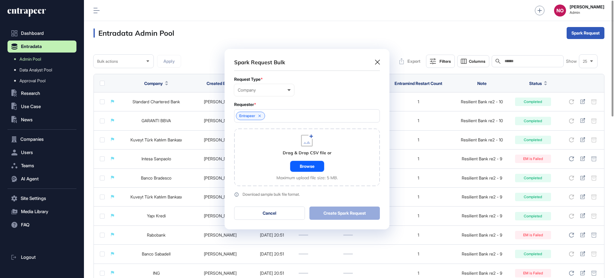
click at [311, 171] on div "Browse" at bounding box center [307, 166] width 34 height 11
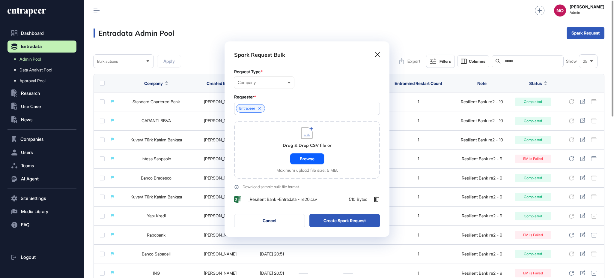
scroll to position [195, 165]
click at [367, 221] on button "Create Spark Request" at bounding box center [345, 220] width 71 height 13
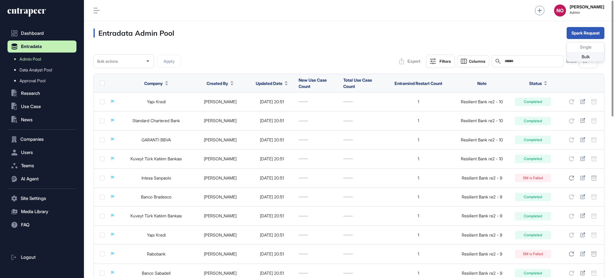
click at [595, 57] on div "Bulk" at bounding box center [585, 57] width 37 height 10
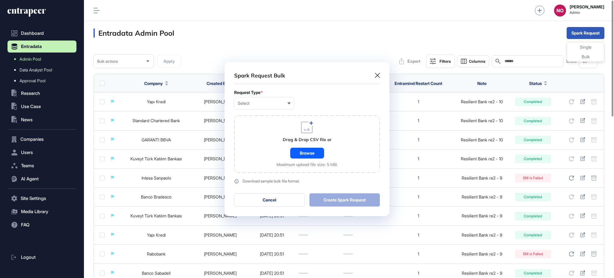
scroll to position [0, 2]
click at [262, 107] on div "Select User Company Customer Request ID" at bounding box center [264, 103] width 60 height 12
click at [0, 0] on div "Company" at bounding box center [0, 0] width 0 height 0
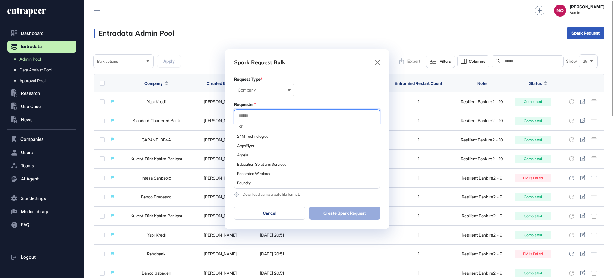
click at [267, 113] on input "text" at bounding box center [307, 115] width 138 height 5
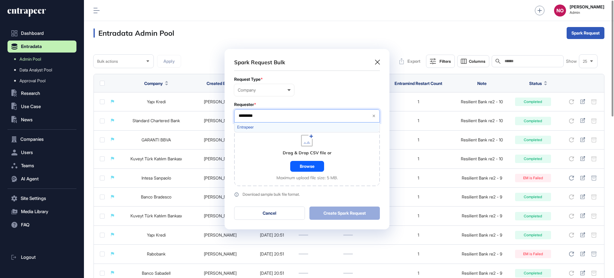
type input "*********"
click at [254, 127] on span "Entrapeer" at bounding box center [306, 127] width 139 height 4
click at [259, 164] on div "Drag & Drop CSV file or Browse Maximum upload file size: 5 MB." at bounding box center [307, 157] width 146 height 58
click at [302, 168] on div "Browse" at bounding box center [307, 166] width 34 height 11
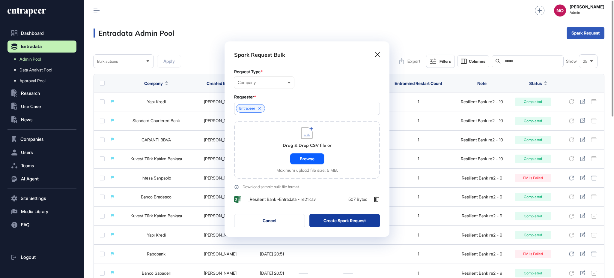
scroll to position [195, 165]
click at [367, 221] on button "Create Spark Request" at bounding box center [345, 220] width 71 height 13
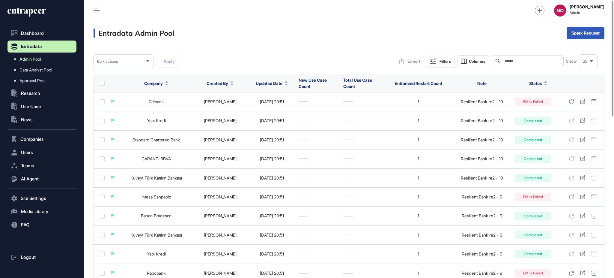
click at [48, 62] on link "Admin Pool" at bounding box center [43, 59] width 66 height 11
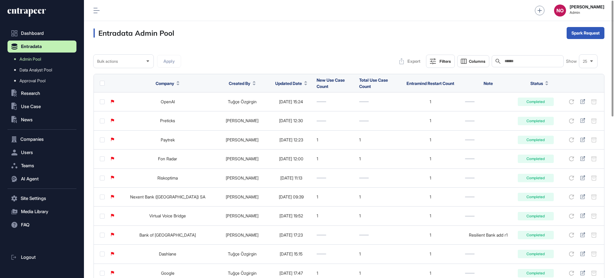
click at [277, 85] on span "Updated Date" at bounding box center [288, 83] width 27 height 6
click at [282, 110] on span "Sort Descending" at bounding box center [279, 108] width 24 height 5
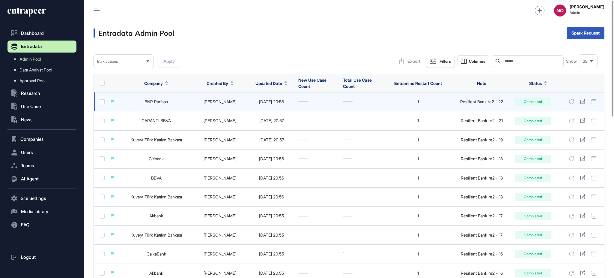
scroll to position [387, 0]
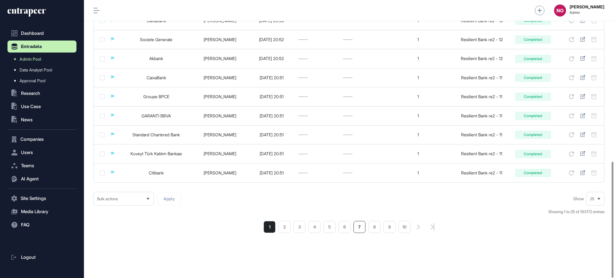
click at [364, 229] on li "7" at bounding box center [360, 227] width 12 height 12
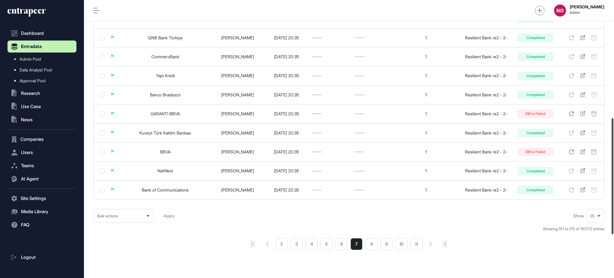
scroll to position [387, 0]
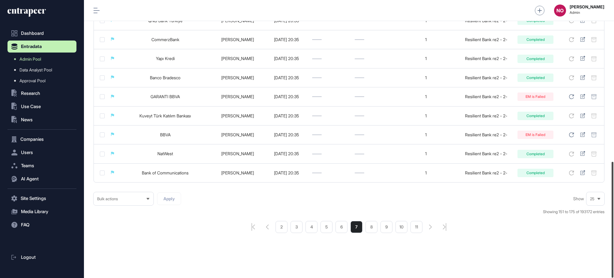
drag, startPoint x: 614, startPoint y: 97, endPoint x: 614, endPoint y: 263, distance: 165.9
click at [614, 263] on div at bounding box center [613, 220] width 2 height 116
click at [391, 227] on li "9" at bounding box center [387, 227] width 12 height 12
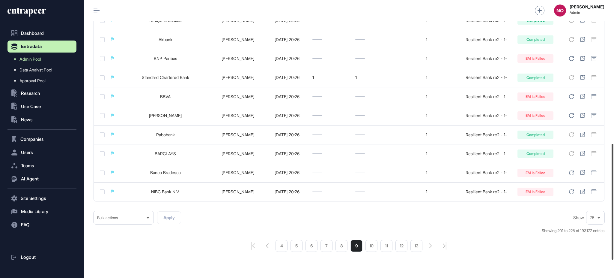
scroll to position [387, 0]
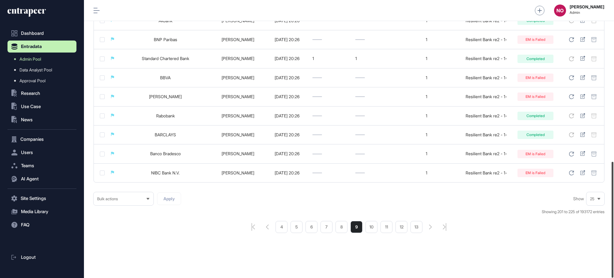
drag, startPoint x: 614, startPoint y: 93, endPoint x: 614, endPoint y: 272, distance: 179.1
click at [614, 272] on div at bounding box center [613, 220] width 2 height 116
click at [377, 228] on li "10" at bounding box center [372, 227] width 12 height 12
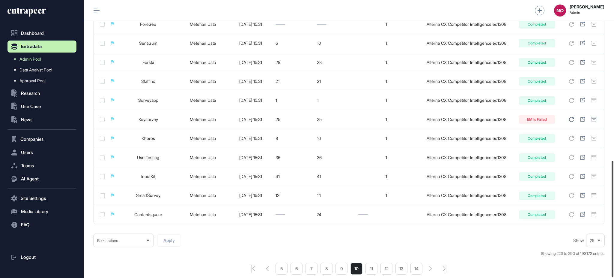
scroll to position [387, 0]
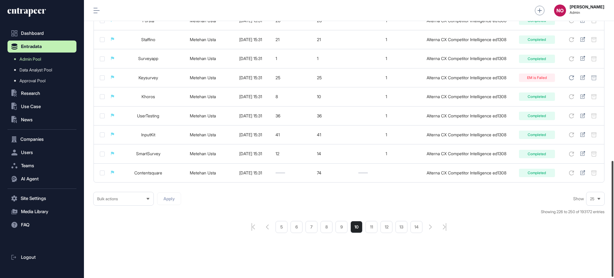
drag, startPoint x: 614, startPoint y: 103, endPoint x: 614, endPoint y: 272, distance: 169.2
click at [614, 272] on div at bounding box center [613, 219] width 2 height 116
click at [337, 226] on li "9" at bounding box center [342, 227] width 12 height 12
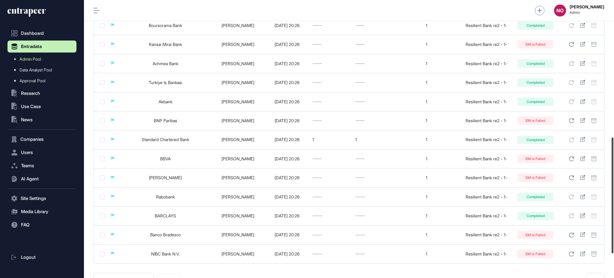
scroll to position [299, 0]
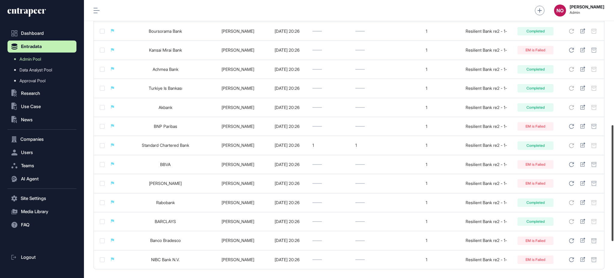
drag, startPoint x: 614, startPoint y: 82, endPoint x: 614, endPoint y: 183, distance: 101.1
click at [614, 183] on div at bounding box center [613, 183] width 2 height 116
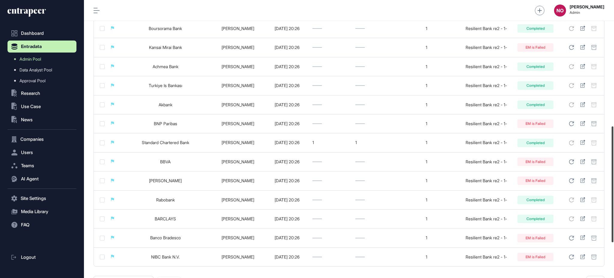
click at [614, 189] on div at bounding box center [613, 184] width 2 height 116
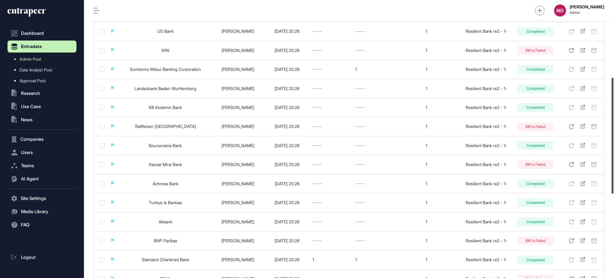
scroll to position [176, 0]
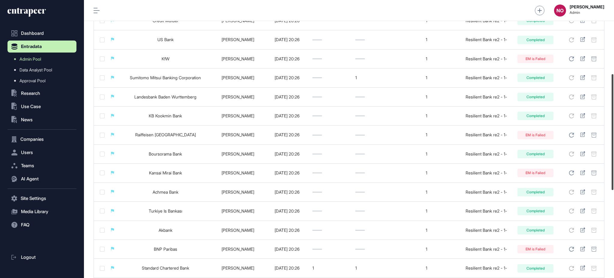
drag, startPoint x: 614, startPoint y: 160, endPoint x: 614, endPoint y: 108, distance: 52.2
click at [614, 108] on div at bounding box center [613, 132] width 2 height 116
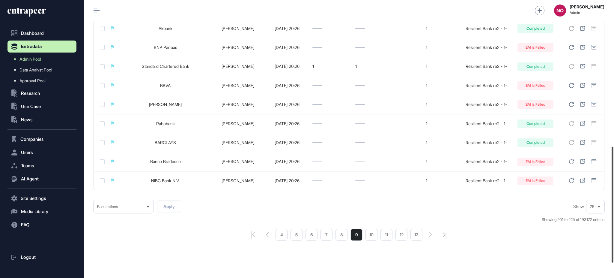
scroll to position [387, 0]
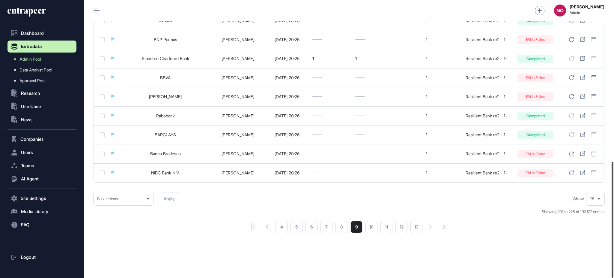
drag, startPoint x: 614, startPoint y: 161, endPoint x: 614, endPoint y: 277, distance: 115.8
click at [614, 277] on div at bounding box center [613, 220] width 2 height 116
click at [340, 227] on li "8" at bounding box center [342, 227] width 12 height 12
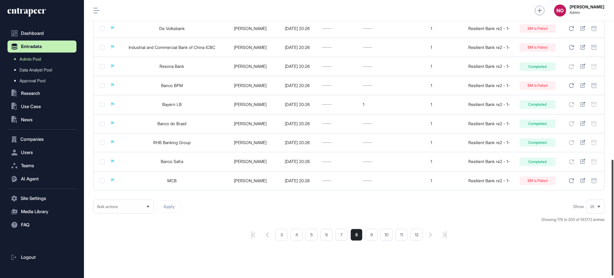
scroll to position [387, 0]
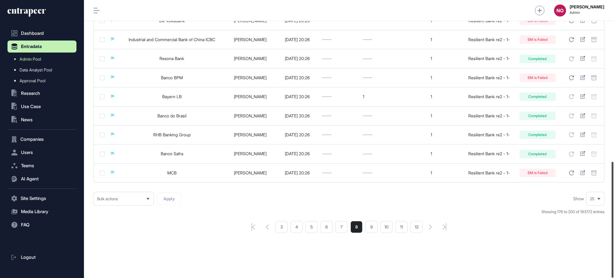
drag, startPoint x: 614, startPoint y: 83, endPoint x: 614, endPoint y: 250, distance: 167.4
click at [614, 250] on div at bounding box center [613, 220] width 2 height 116
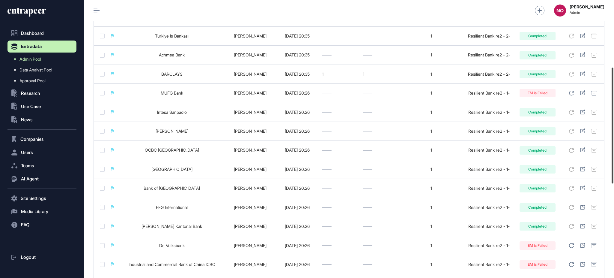
scroll to position [160, 0]
drag, startPoint x: 614, startPoint y: 219, endPoint x: 614, endPoint y: 124, distance: 94.5
click at [614, 124] on div at bounding box center [613, 125] width 2 height 116
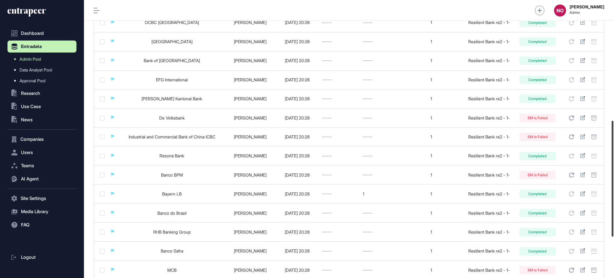
scroll to position [387, 0]
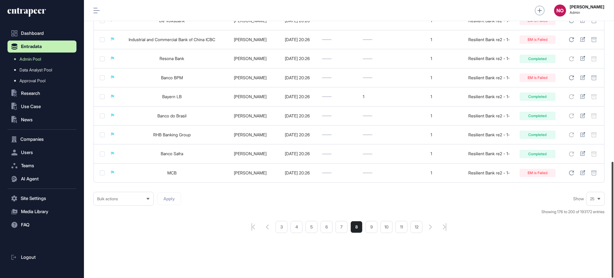
drag, startPoint x: 614, startPoint y: 122, endPoint x: 614, endPoint y: 232, distance: 109.8
click at [614, 232] on div at bounding box center [613, 220] width 2 height 116
click at [335, 227] on ul "3 4 5 6 7 8 9 10 11 12" at bounding box center [349, 227] width 147 height 12
click at [340, 228] on li "7" at bounding box center [342, 227] width 12 height 12
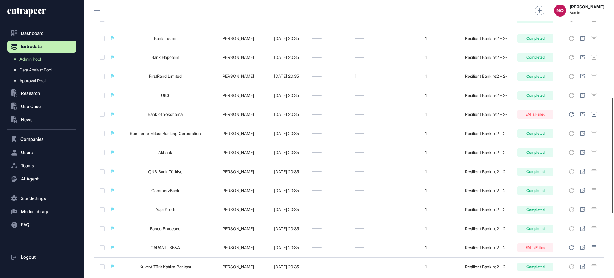
scroll to position [232, 0]
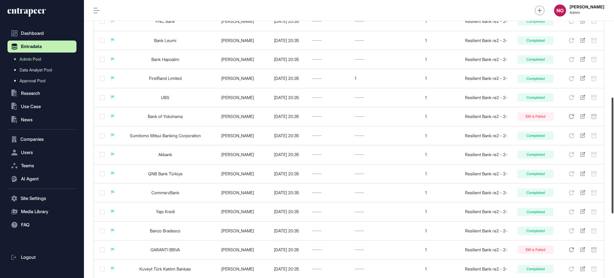
drag, startPoint x: 614, startPoint y: 97, endPoint x: 614, endPoint y: 191, distance: 93.9
click at [614, 191] on div at bounding box center [613, 155] width 2 height 116
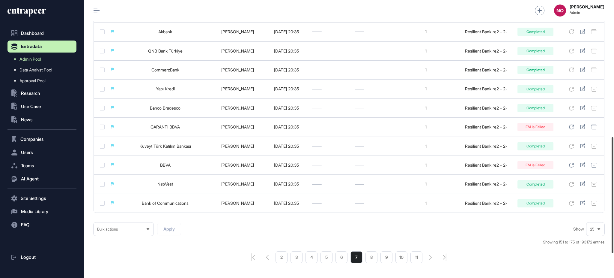
scroll to position [387, 0]
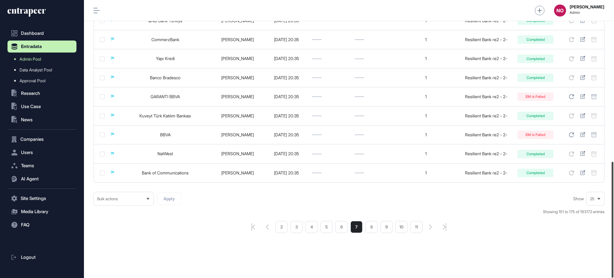
drag, startPoint x: 614, startPoint y: 163, endPoint x: 614, endPoint y: 227, distance: 64.2
click at [614, 227] on div at bounding box center [613, 220] width 2 height 116
click at [343, 227] on li "6" at bounding box center [342, 227] width 12 height 12
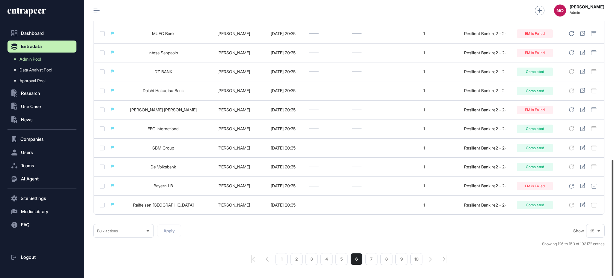
scroll to position [387, 0]
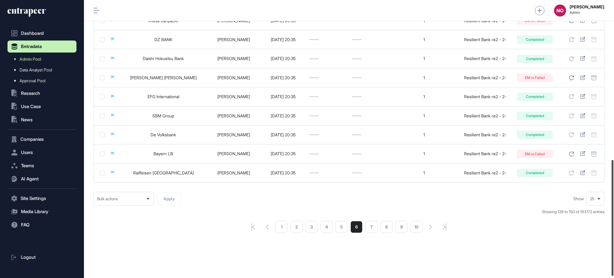
drag, startPoint x: 614, startPoint y: 91, endPoint x: 614, endPoint y: 256, distance: 164.1
click at [614, 256] on div at bounding box center [613, 218] width 2 height 116
click at [341, 226] on li "5" at bounding box center [342, 227] width 12 height 12
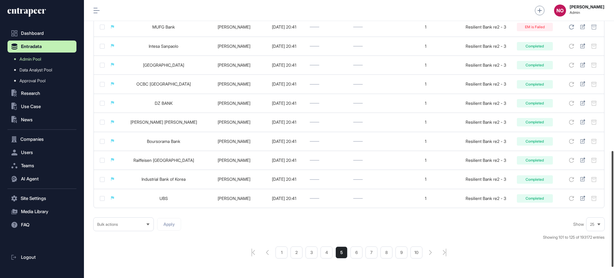
scroll to position [363, 0]
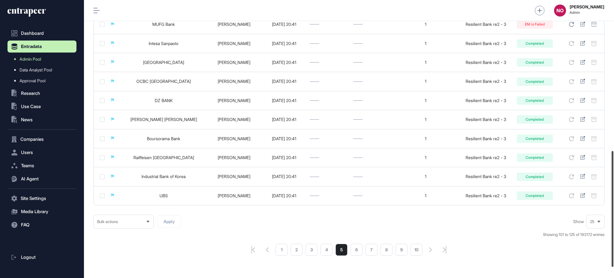
drag, startPoint x: 614, startPoint y: 98, endPoint x: 614, endPoint y: 249, distance: 151.2
click at [614, 249] on div at bounding box center [613, 209] width 2 height 116
click at [328, 251] on li "4" at bounding box center [327, 250] width 12 height 12
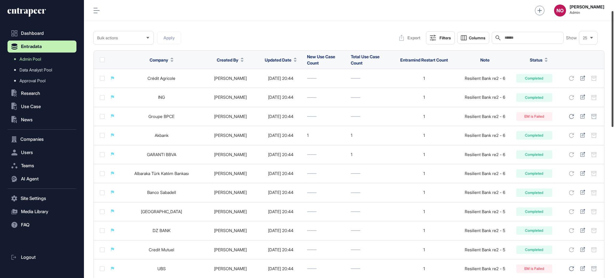
scroll to position [23, 0]
drag, startPoint x: 614, startPoint y: 81, endPoint x: 614, endPoint y: 91, distance: 9.6
click at [614, 91] on div at bounding box center [613, 68] width 2 height 116
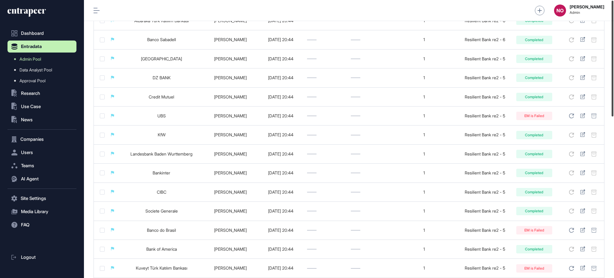
scroll to position [387, 0]
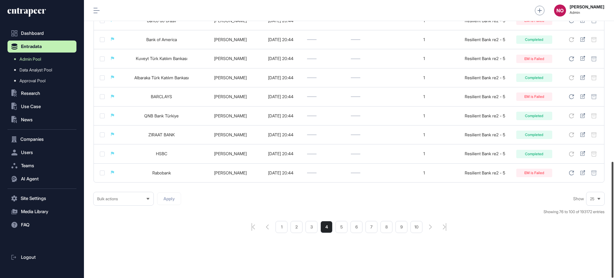
drag, startPoint x: 614, startPoint y: 106, endPoint x: 614, endPoint y: 292, distance: 186.9
click at [614, 277] on html "Dashboard Entradata Admin Pool Data Analyst Pool Approval Pool .st0{fill:curren…" at bounding box center [307, 163] width 614 height 326
click at [310, 224] on li "3" at bounding box center [312, 227] width 12 height 12
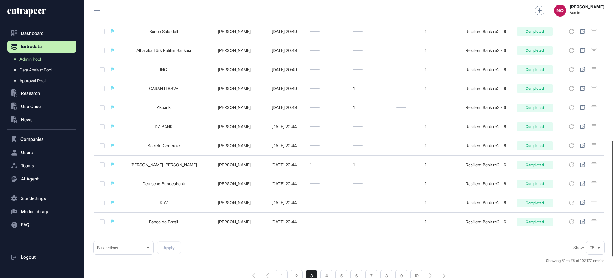
scroll to position [335, 0]
drag, startPoint x: 614, startPoint y: 209, endPoint x: 614, endPoint y: 187, distance: 21.3
click at [614, 187] on div at bounding box center [613, 198] width 2 height 116
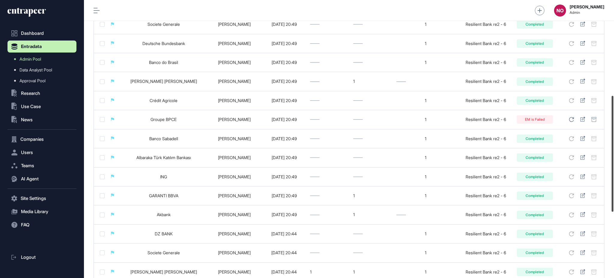
scroll to position [228, 0]
drag, startPoint x: 614, startPoint y: 217, endPoint x: 614, endPoint y: 172, distance: 44.7
click at [614, 172] on div at bounding box center [613, 154] width 2 height 116
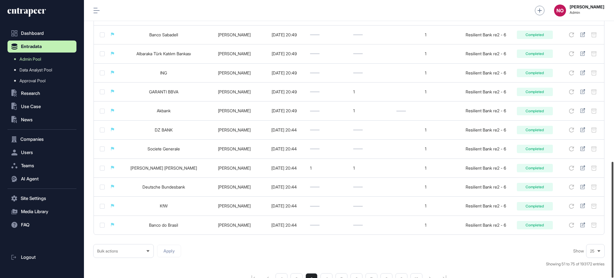
scroll to position [387, 0]
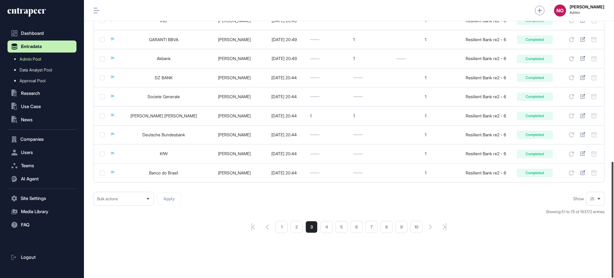
drag, startPoint x: 614, startPoint y: 139, endPoint x: 614, endPoint y: 232, distance: 92.7
click at [614, 232] on div at bounding box center [613, 220] width 2 height 116
click at [301, 228] on li "2" at bounding box center [297, 227] width 12 height 12
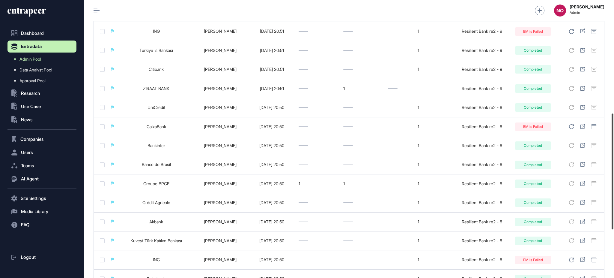
scroll to position [271, 0]
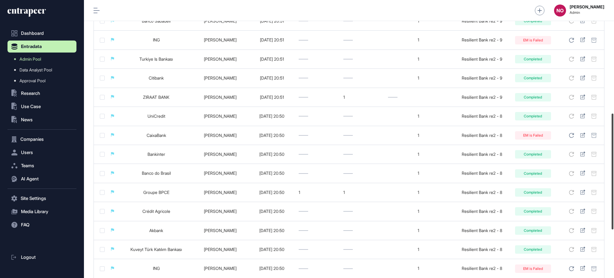
drag, startPoint x: 614, startPoint y: 163, endPoint x: 614, endPoint y: 115, distance: 48.3
click at [614, 115] on div at bounding box center [613, 171] width 2 height 116
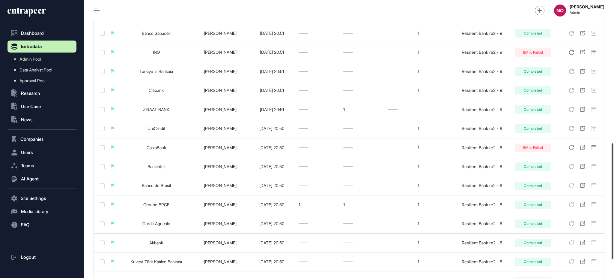
scroll to position [387, 0]
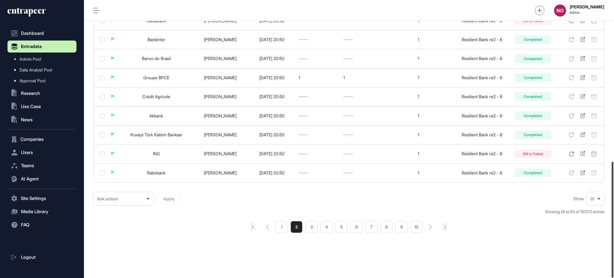
drag, startPoint x: 614, startPoint y: 151, endPoint x: 614, endPoint y: 208, distance: 56.4
click at [614, 208] on div at bounding box center [613, 220] width 2 height 116
click at [277, 227] on li "1" at bounding box center [282, 227] width 12 height 12
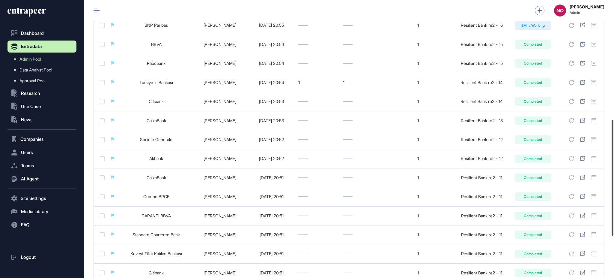
scroll to position [285, 0]
drag, startPoint x: 614, startPoint y: 99, endPoint x: 614, endPoint y: 217, distance: 118.5
click at [614, 217] on div at bounding box center [613, 178] width 2 height 116
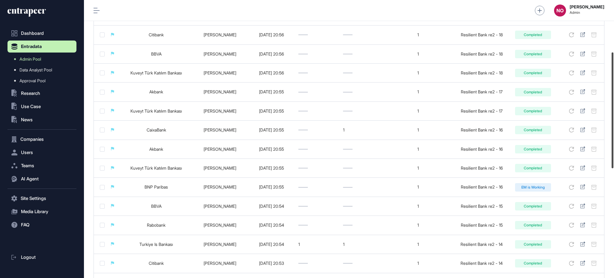
scroll to position [123, 0]
drag, startPoint x: 614, startPoint y: 163, endPoint x: 614, endPoint y: 96, distance: 67.5
click at [614, 96] on div at bounding box center [613, 110] width 2 height 116
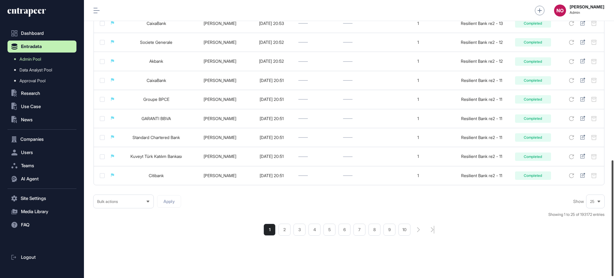
scroll to position [387, 0]
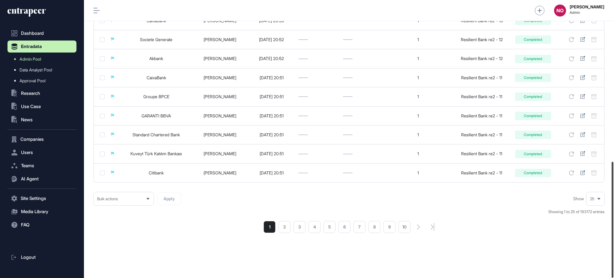
drag, startPoint x: 614, startPoint y: 137, endPoint x: 614, endPoint y: 259, distance: 122.1
click at [614, 259] on div at bounding box center [613, 220] width 2 height 116
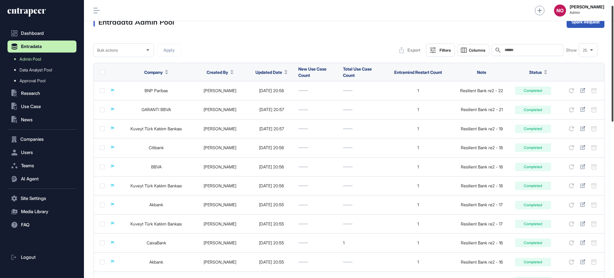
drag, startPoint x: 614, startPoint y: 185, endPoint x: 599, endPoint y: 21, distance: 164.7
click at [605, 26] on div "Admin Dashboard Dashboard Profile My Content Request More Data NO [PERSON_NAME]…" at bounding box center [349, 139] width 530 height 278
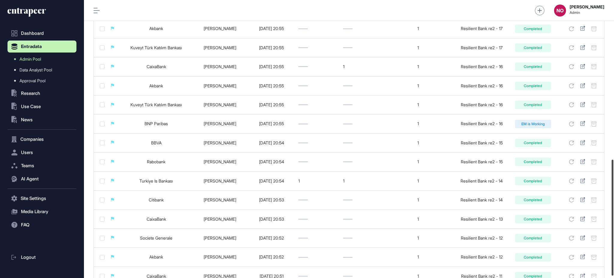
scroll to position [0, 0]
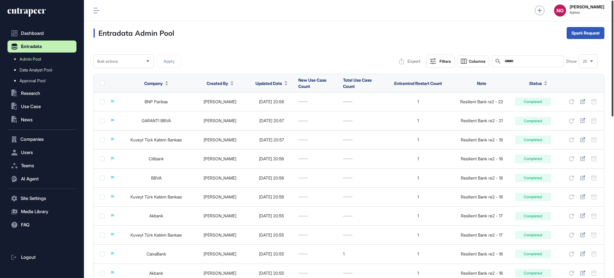
drag, startPoint x: 614, startPoint y: 85, endPoint x: 614, endPoint y: 40, distance: 44.7
click at [614, 40] on div at bounding box center [613, 59] width 2 height 116
click at [25, 60] on span "Admin Pool" at bounding box center [30, 59] width 22 height 5
